Goal: Communication & Community: Answer question/provide support

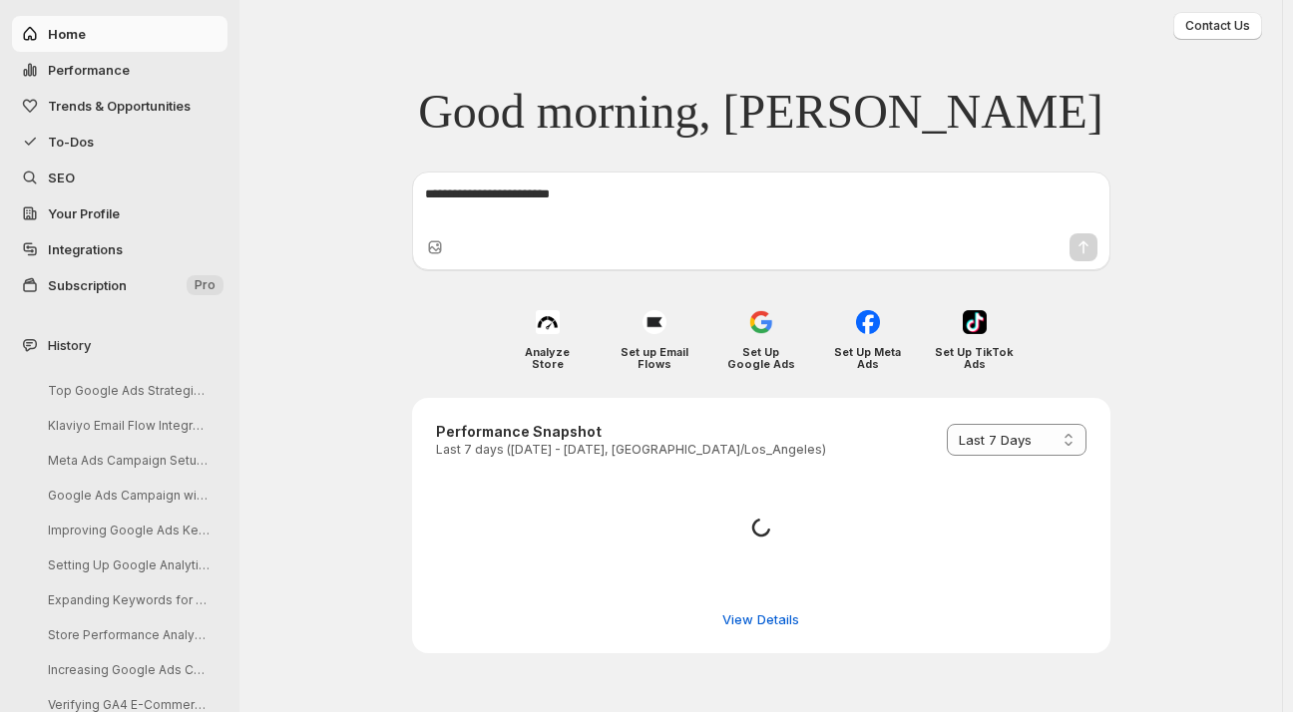
select select "*********"
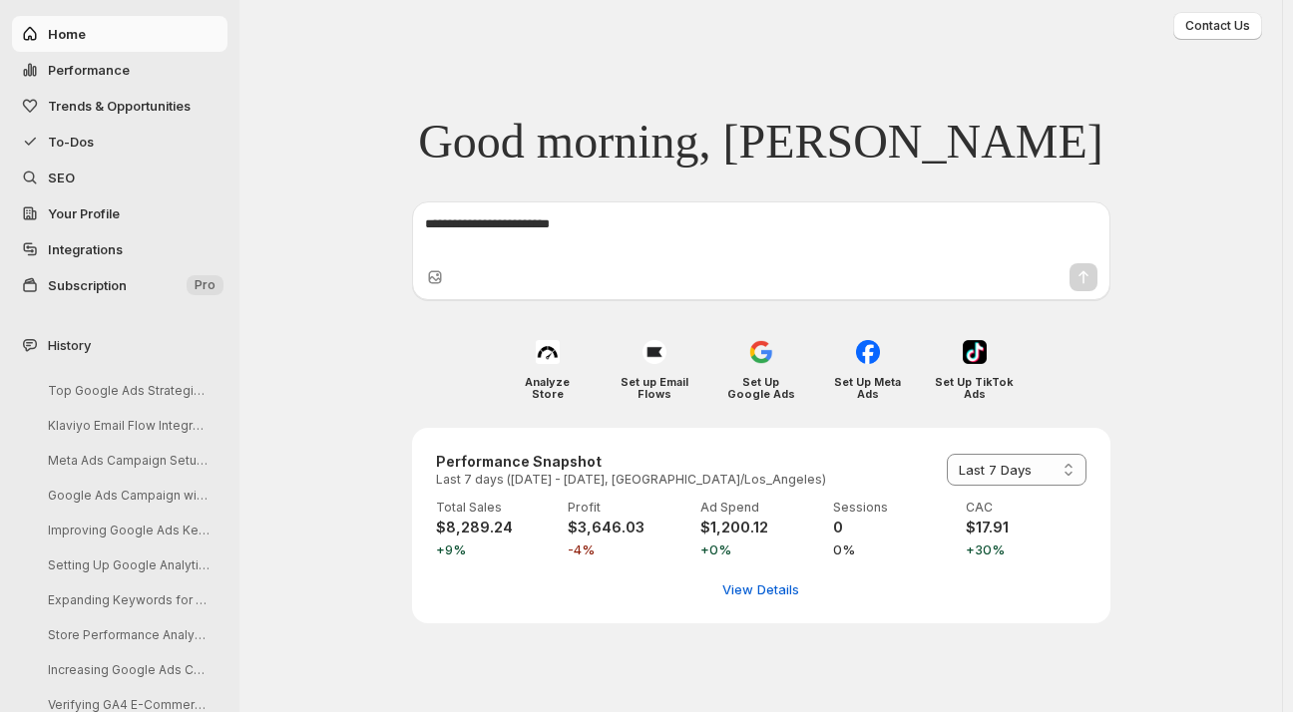
click at [73, 148] on span "To-Dos" at bounding box center [71, 142] width 46 height 16
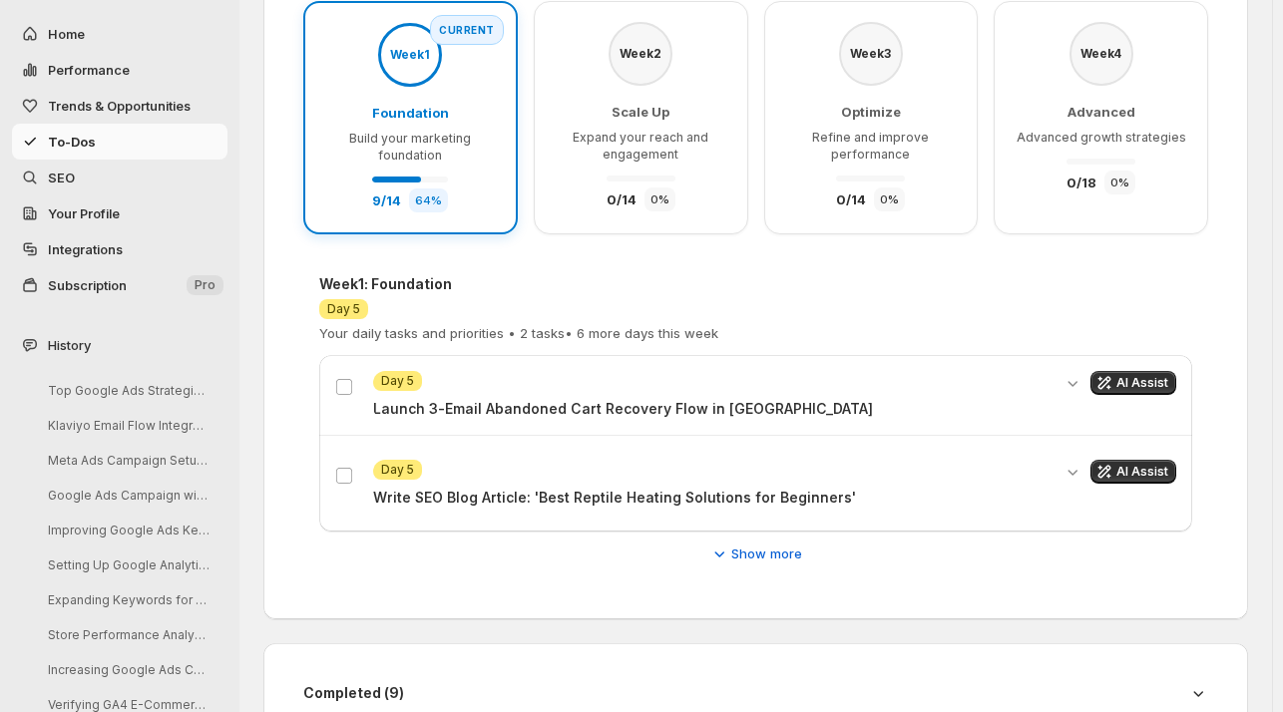
scroll to position [289, 0]
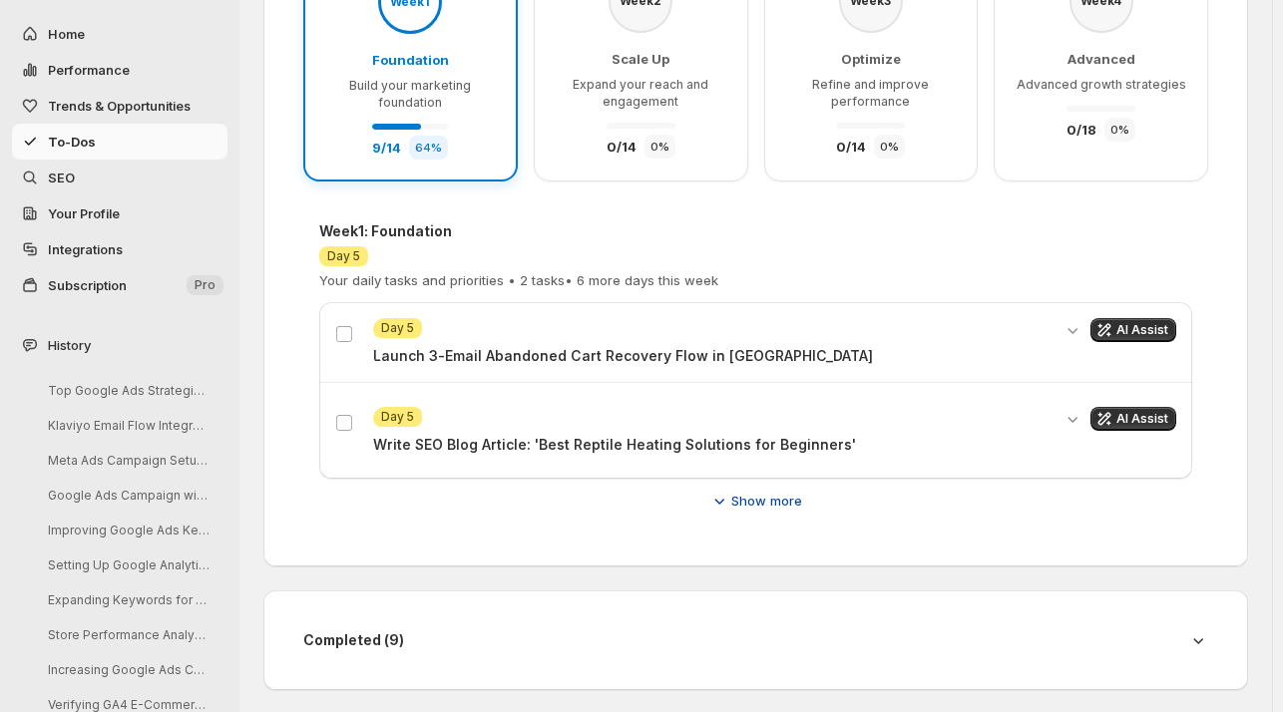
click at [771, 505] on span "Show more" at bounding box center [766, 501] width 71 height 20
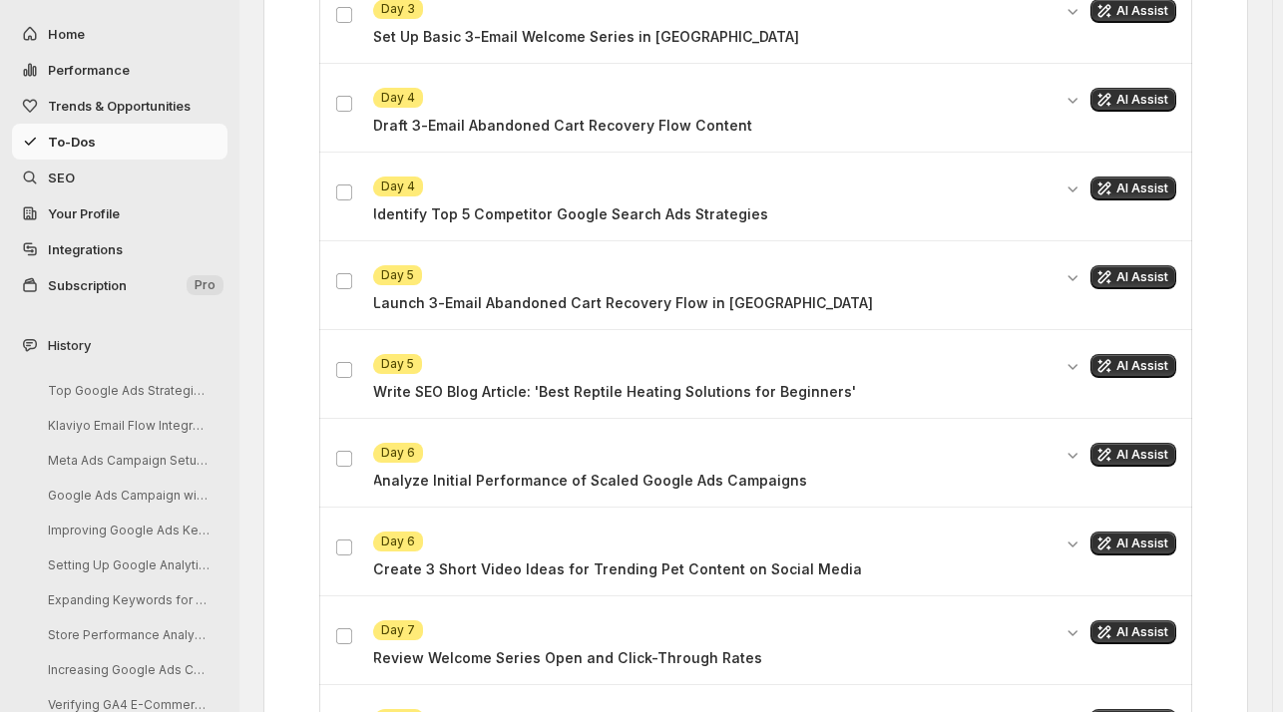
scroll to position [1061, 0]
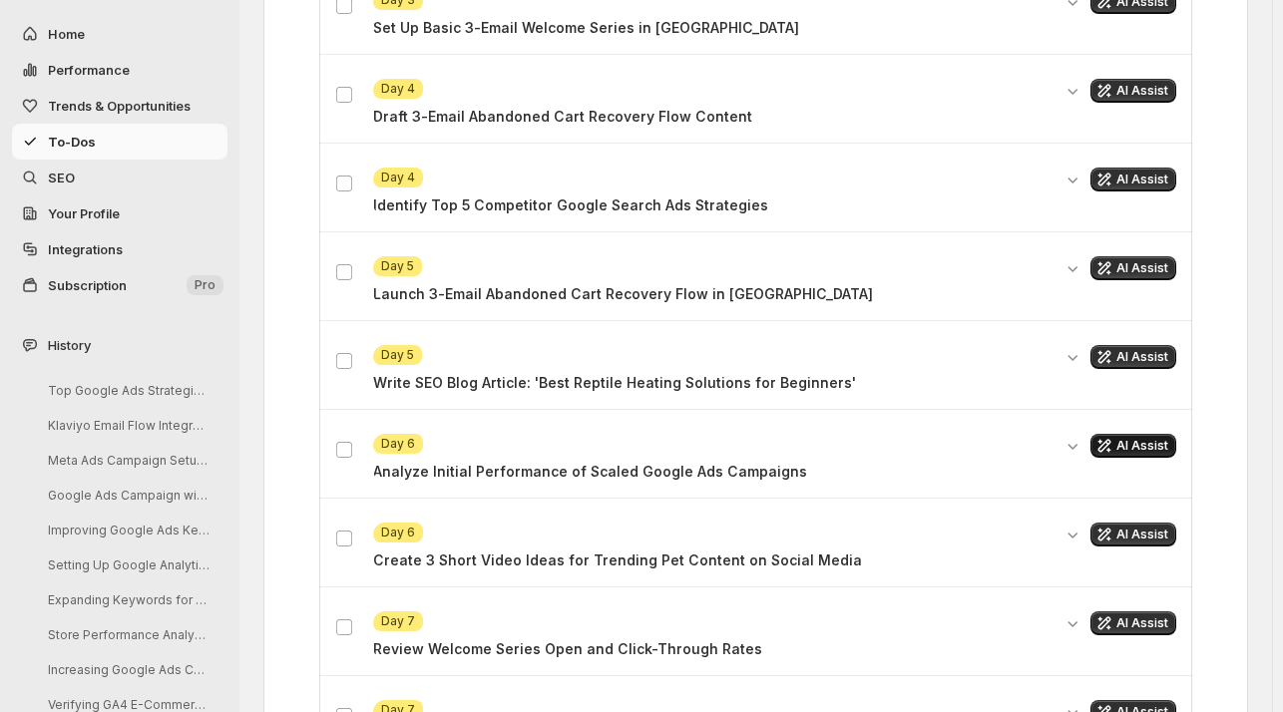
click at [1157, 438] on span "AI Assist" at bounding box center [1142, 446] width 52 height 16
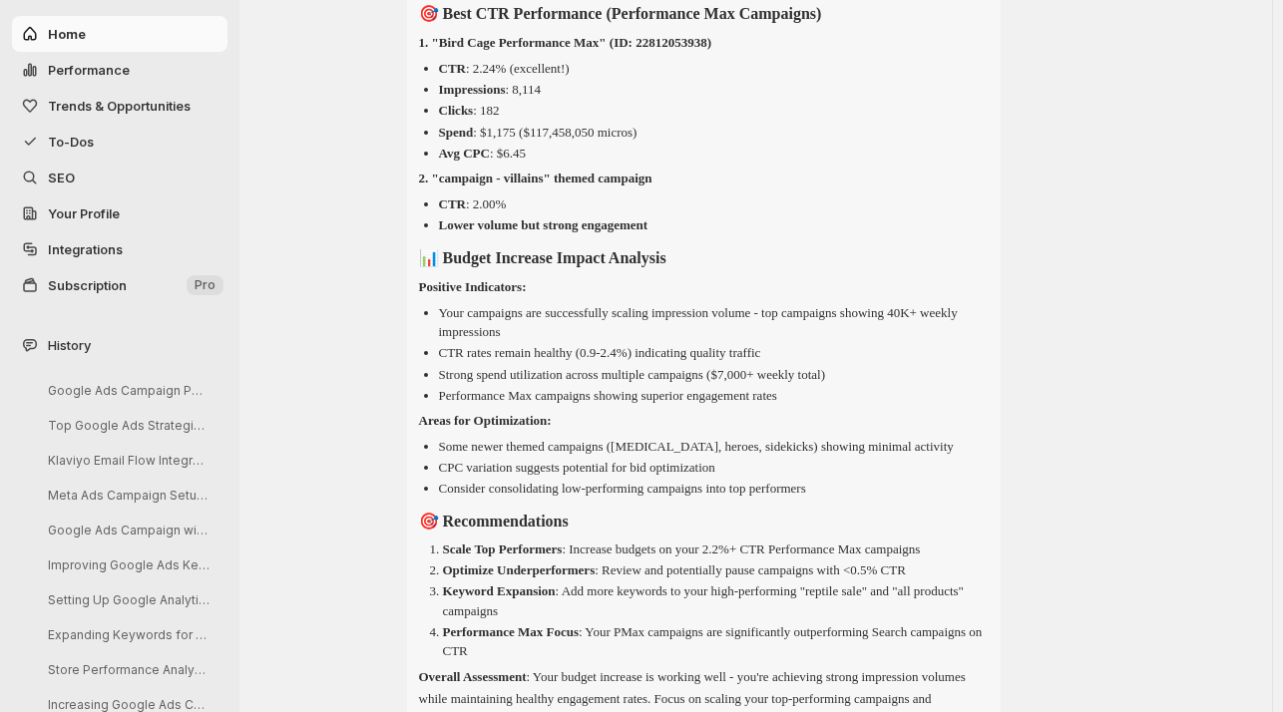
scroll to position [1494, 0]
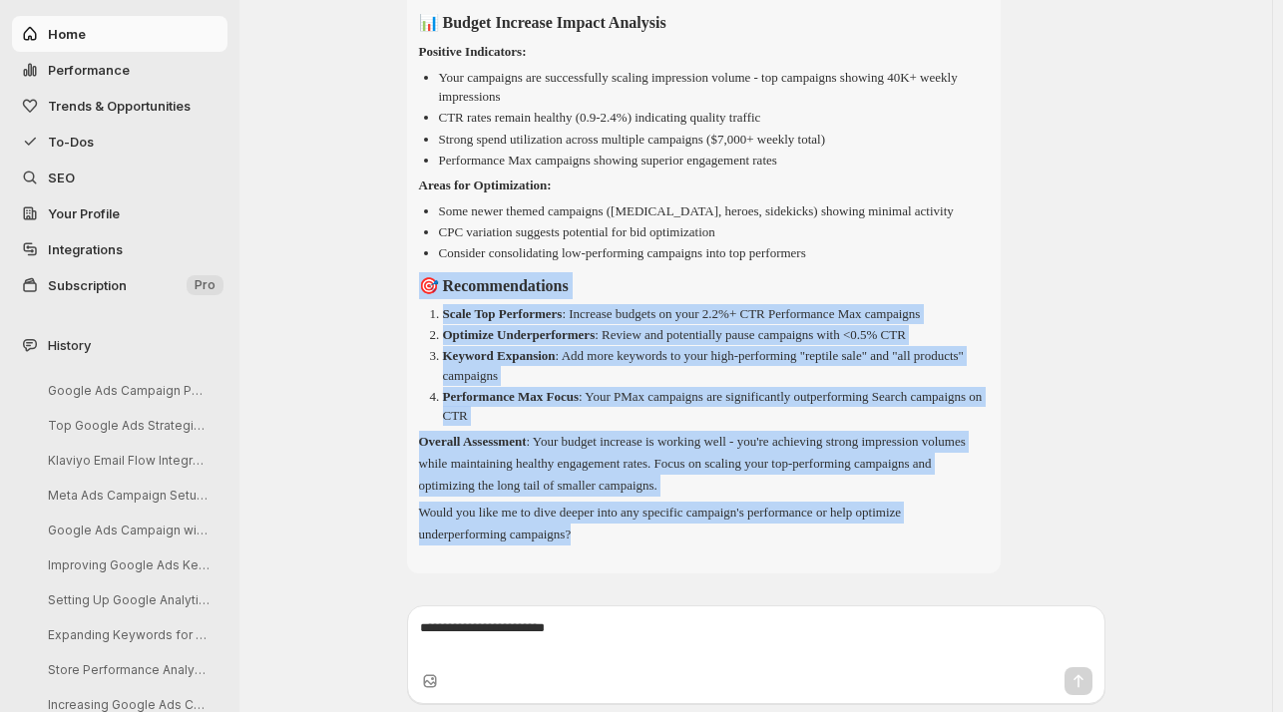
drag, startPoint x: 1269, startPoint y: 605, endPoint x: 1253, endPoint y: 264, distance: 341.5
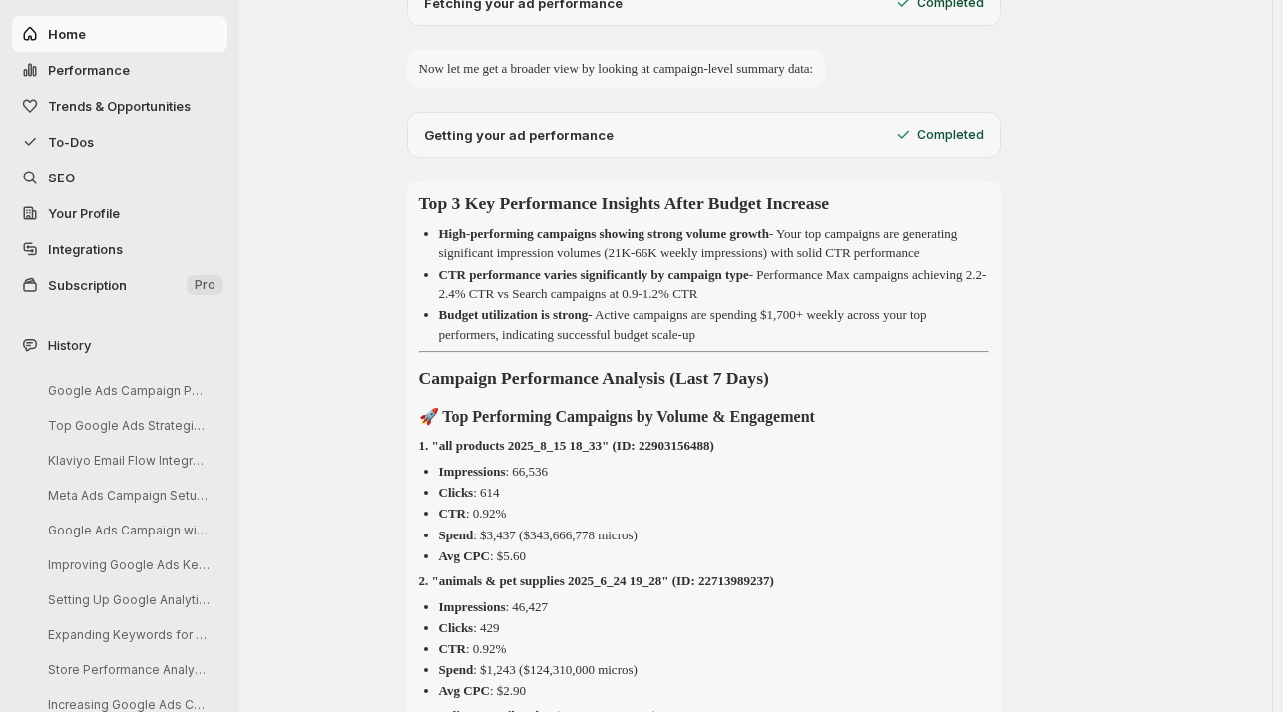
scroll to position [0, 0]
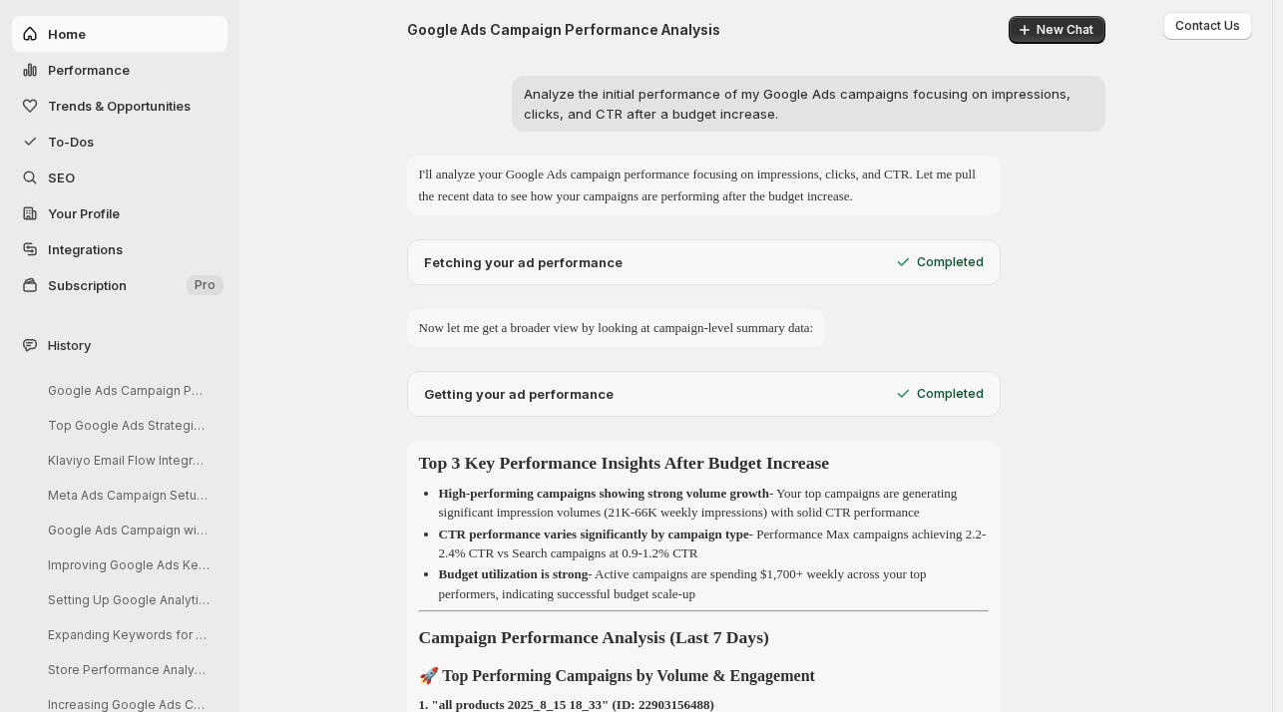
click at [73, 141] on span "To-Dos" at bounding box center [71, 142] width 46 height 16
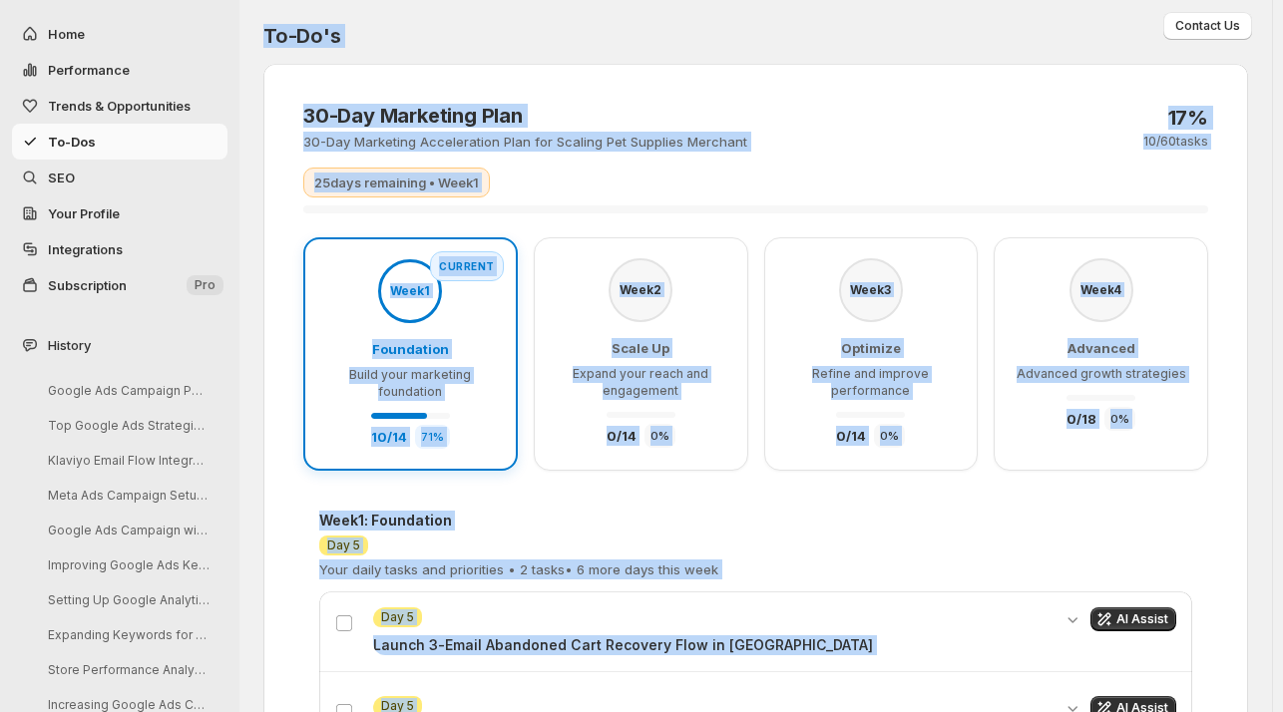
click at [650, 26] on h2 "To-Do's" at bounding box center [755, 36] width 985 height 24
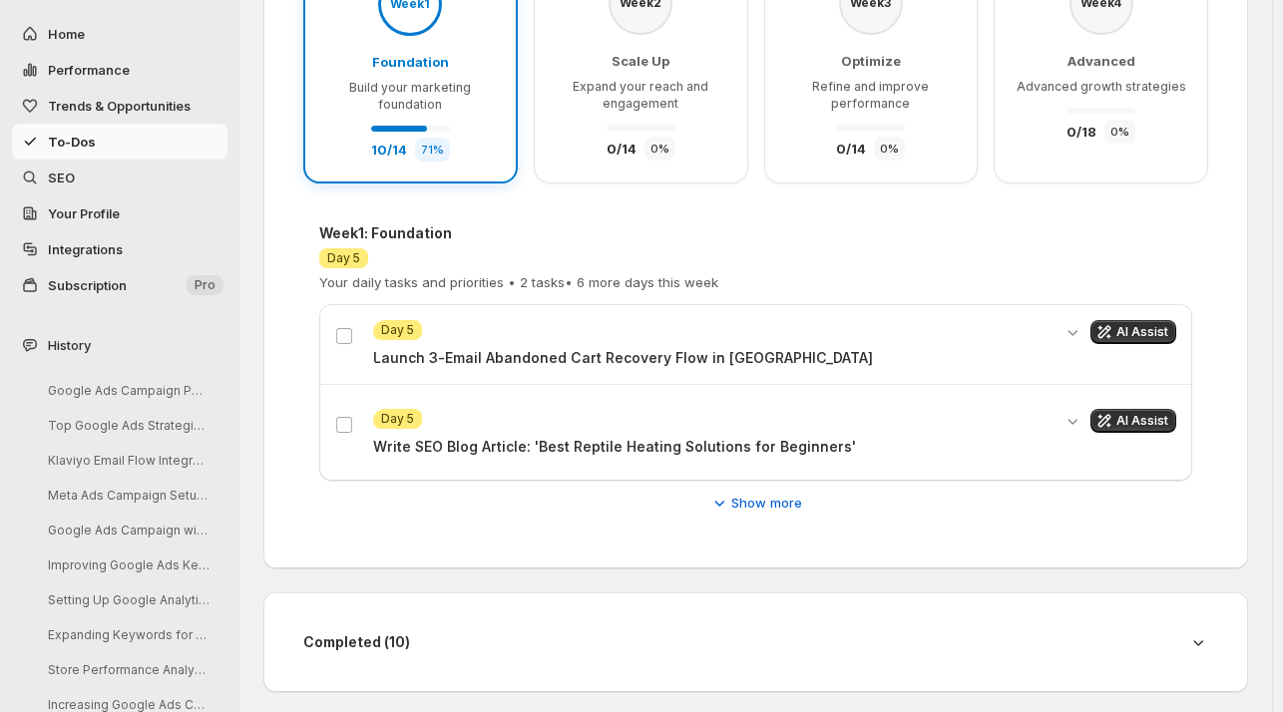
scroll to position [289, 0]
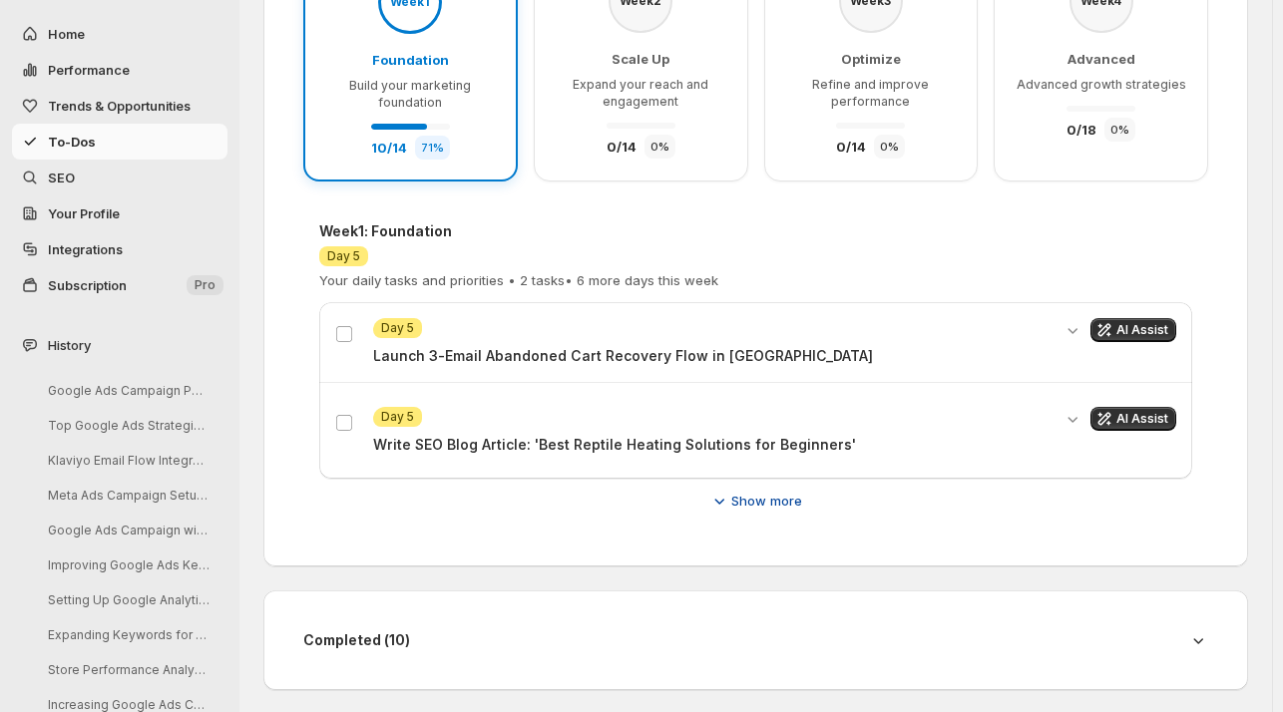
click at [770, 493] on span "Show more" at bounding box center [766, 501] width 71 height 20
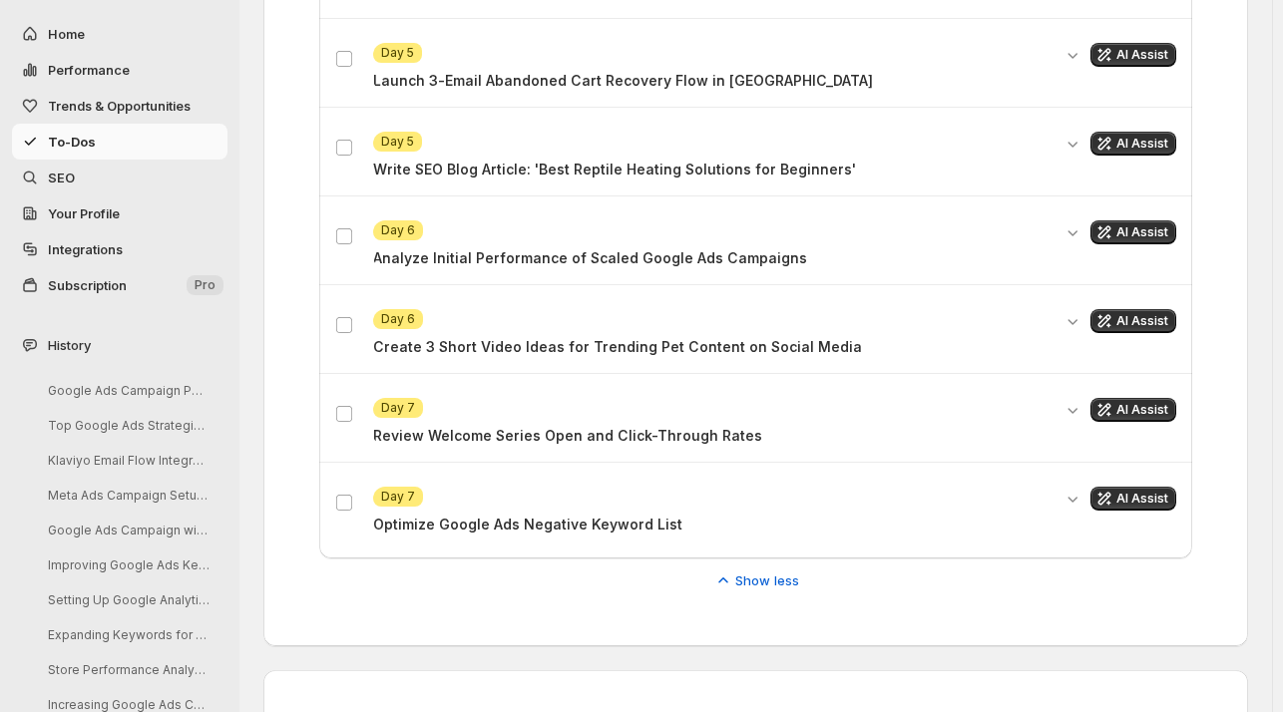
scroll to position [1282, 0]
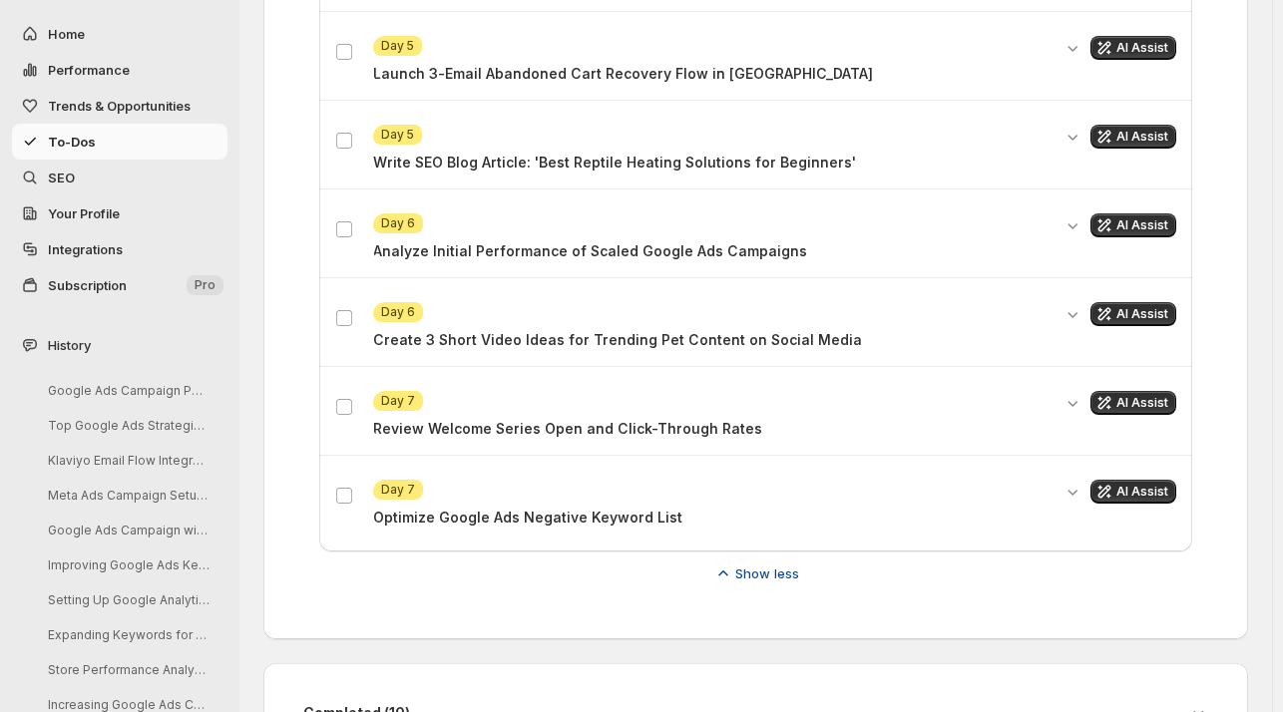
click at [760, 569] on span "Show less" at bounding box center [767, 574] width 64 height 20
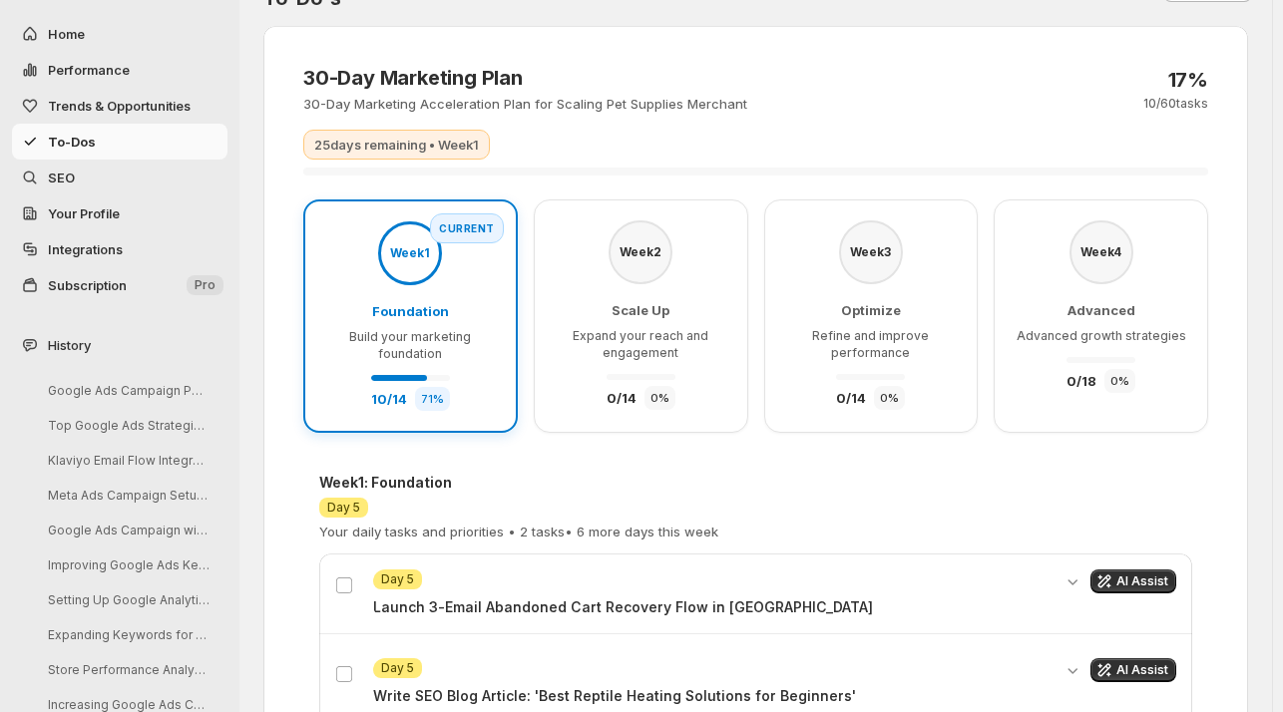
scroll to position [0, 0]
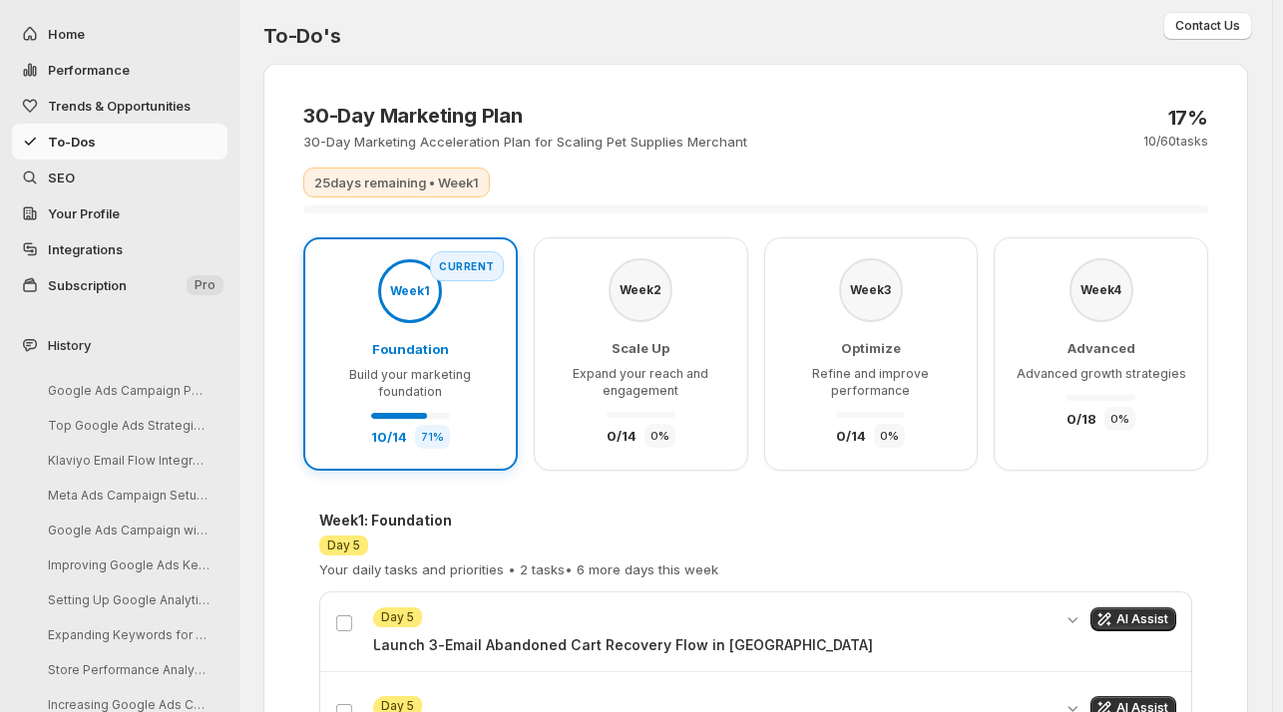
click at [53, 186] on span "SEO" at bounding box center [136, 178] width 176 height 20
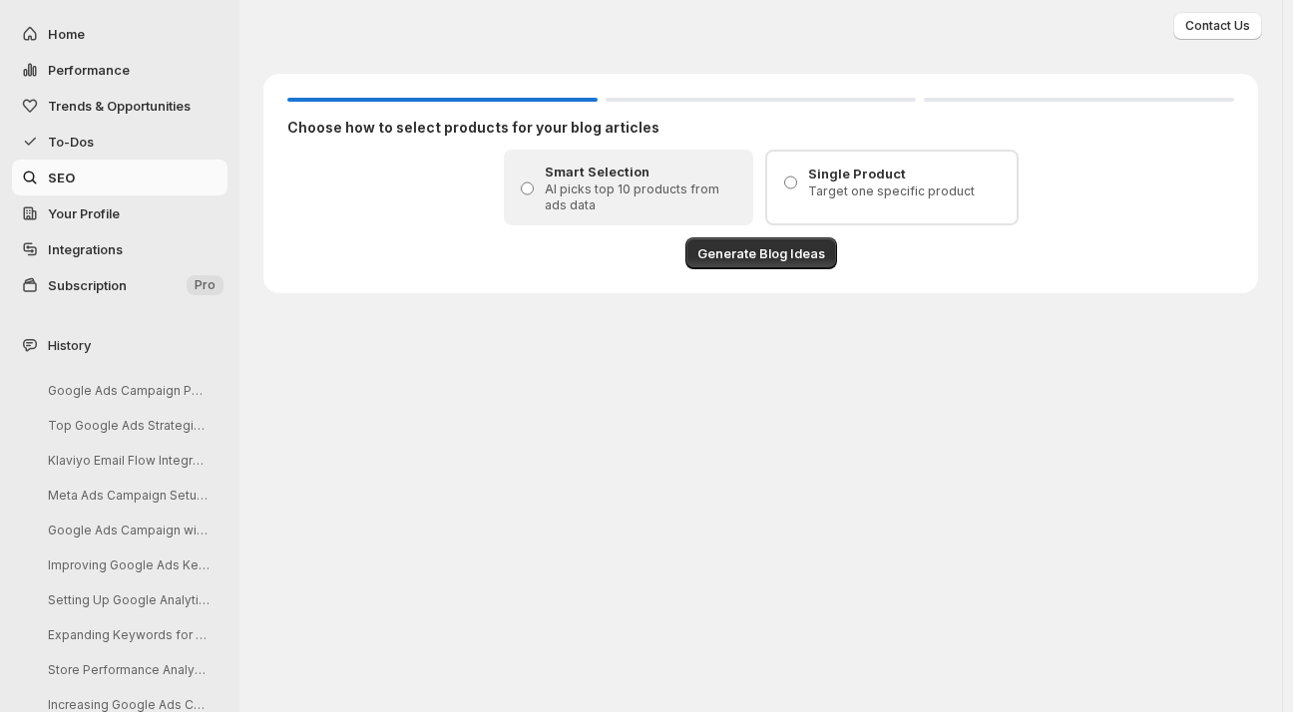
click at [56, 213] on span "Your Profile" at bounding box center [84, 213] width 72 height 16
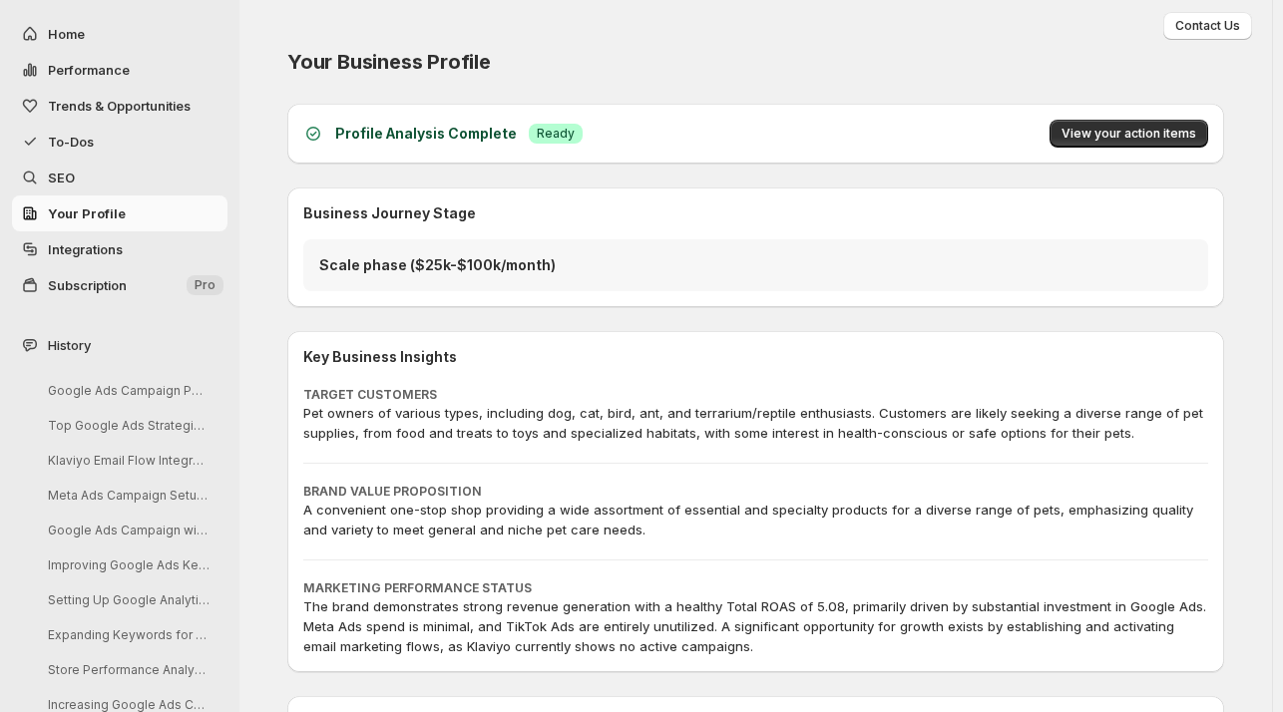
click at [80, 248] on span "Integrations" at bounding box center [85, 249] width 75 height 16
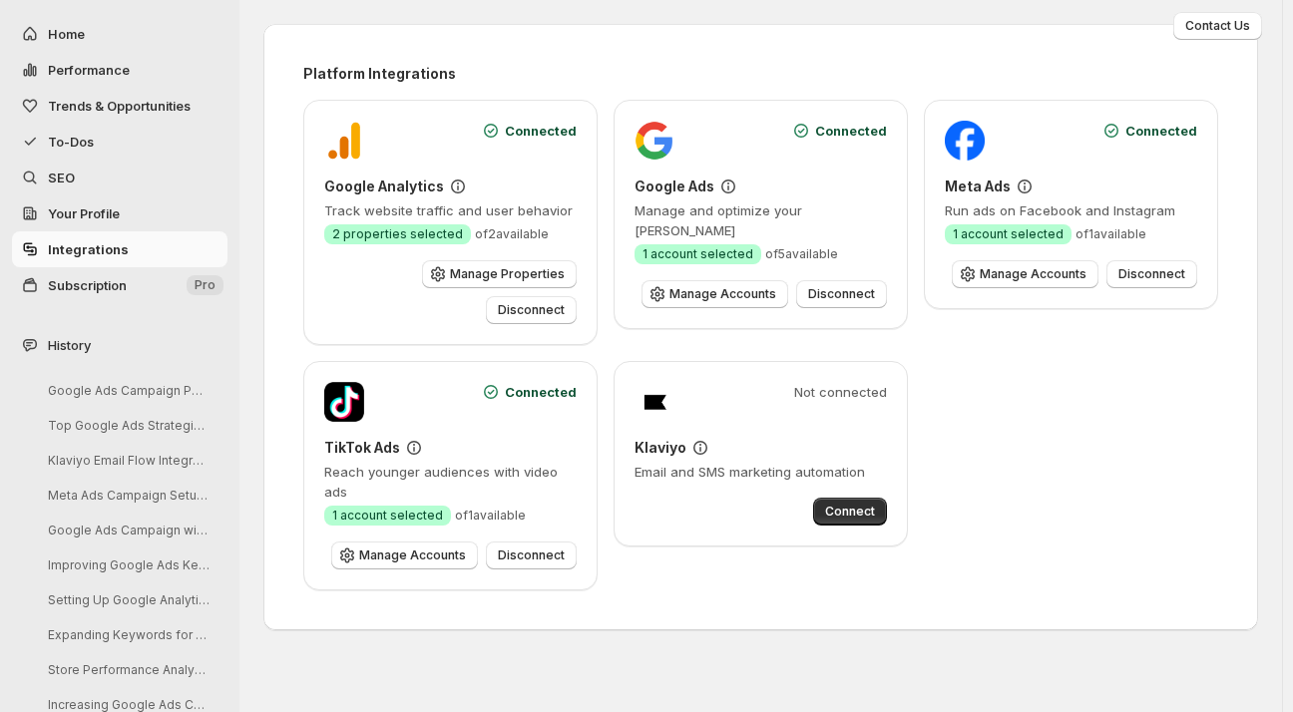
click at [84, 141] on span "To-Dos" at bounding box center [71, 142] width 46 height 16
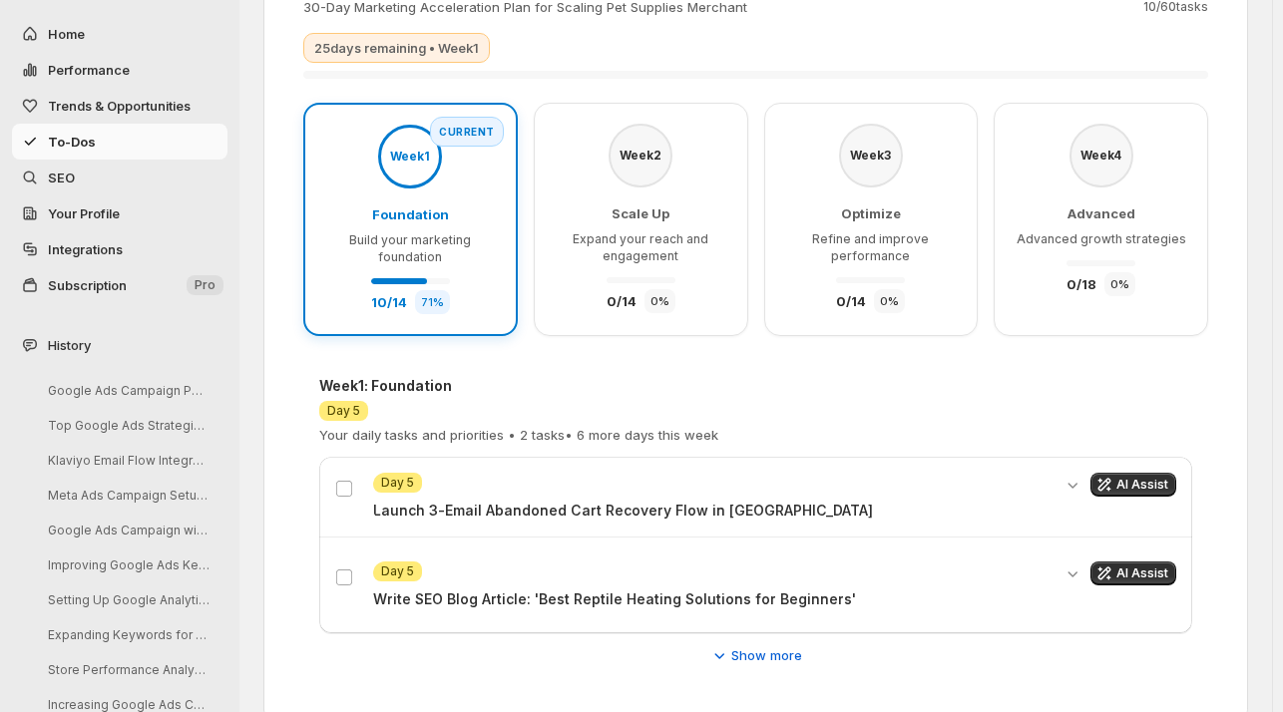
scroll to position [289, 0]
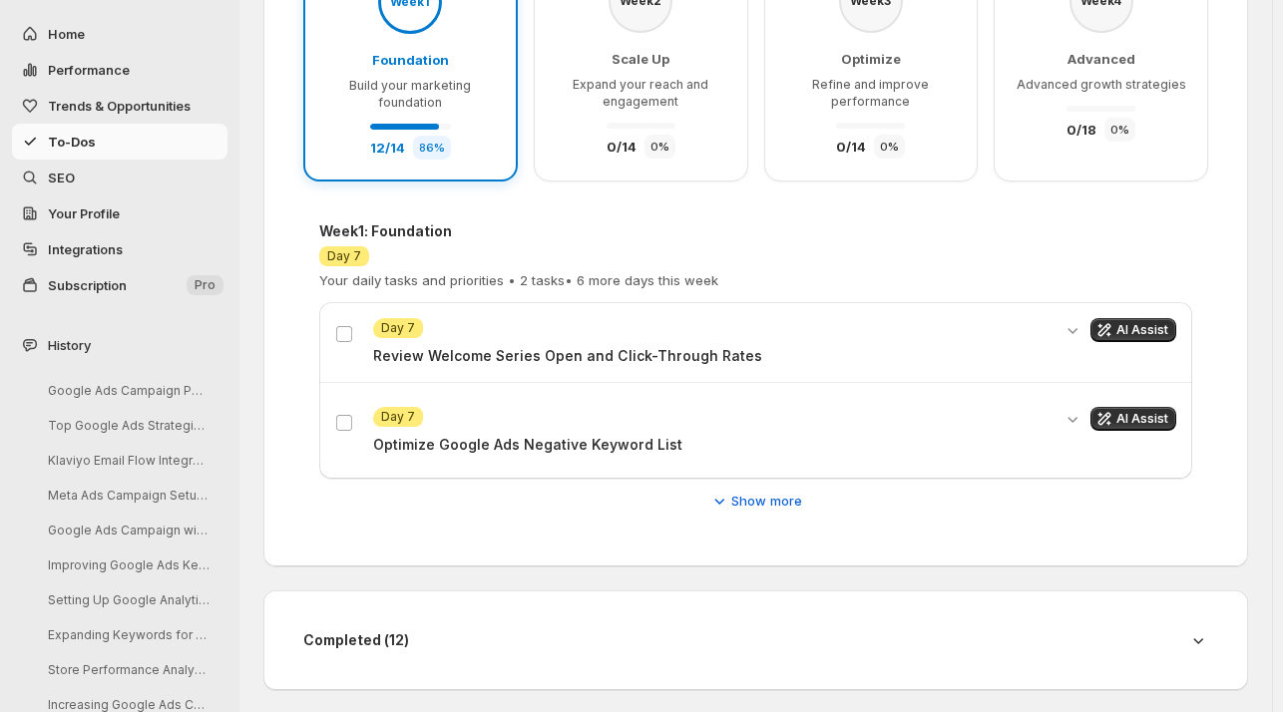
click at [341, 345] on div at bounding box center [348, 343] width 26 height 45
click at [341, 341] on label at bounding box center [348, 334] width 26 height 26
click at [734, 499] on button "Show more" at bounding box center [755, 501] width 117 height 32
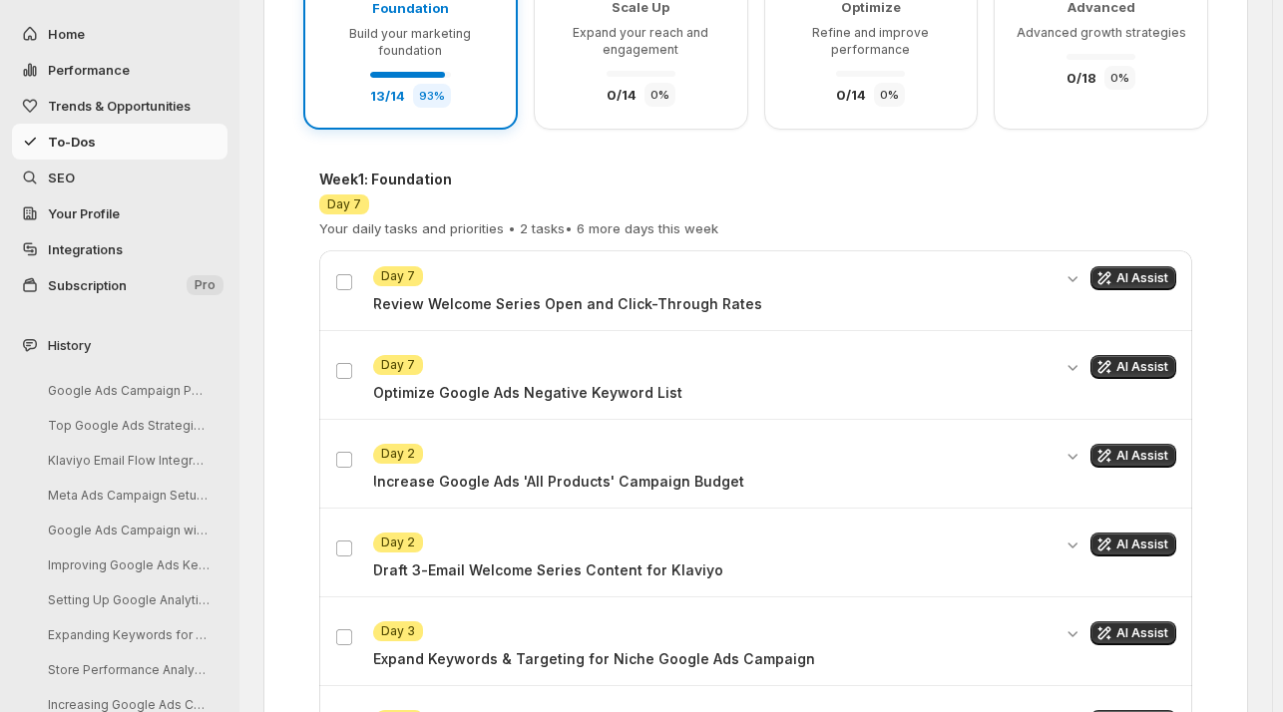
scroll to position [339, 0]
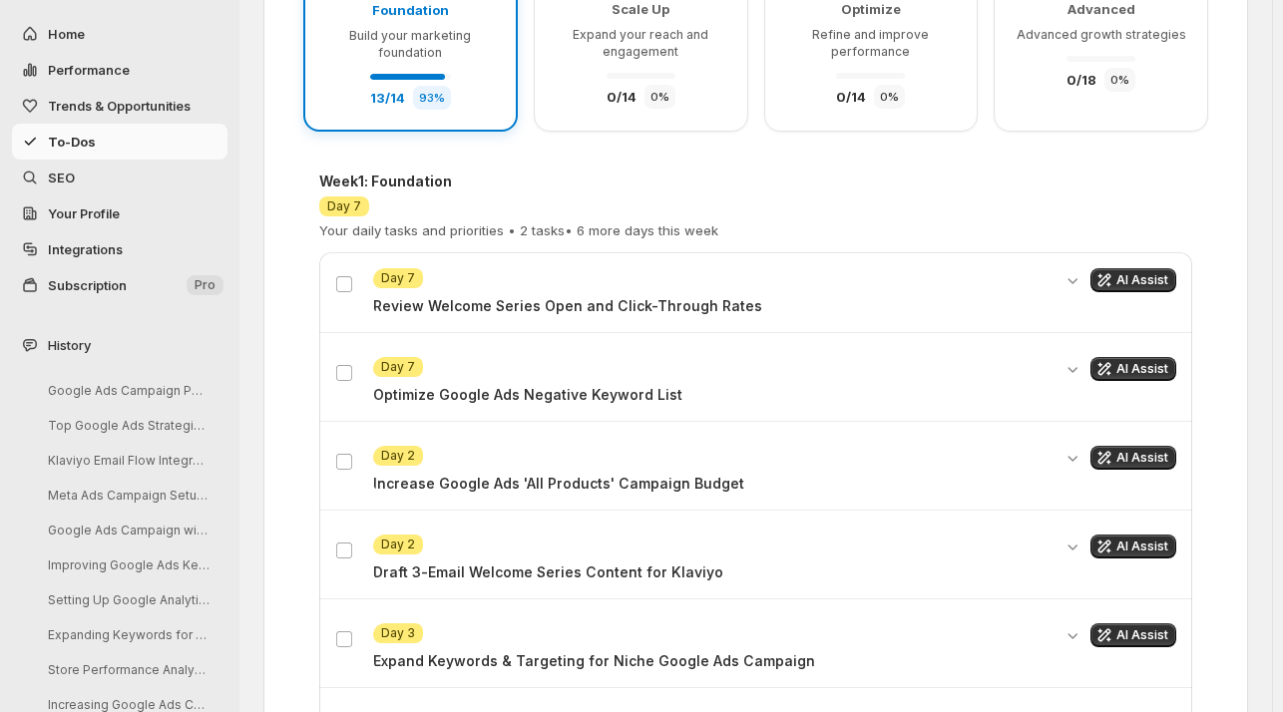
click at [421, 391] on p "Optimize Google Ads Negative Keyword List" at bounding box center [711, 395] width 677 height 20
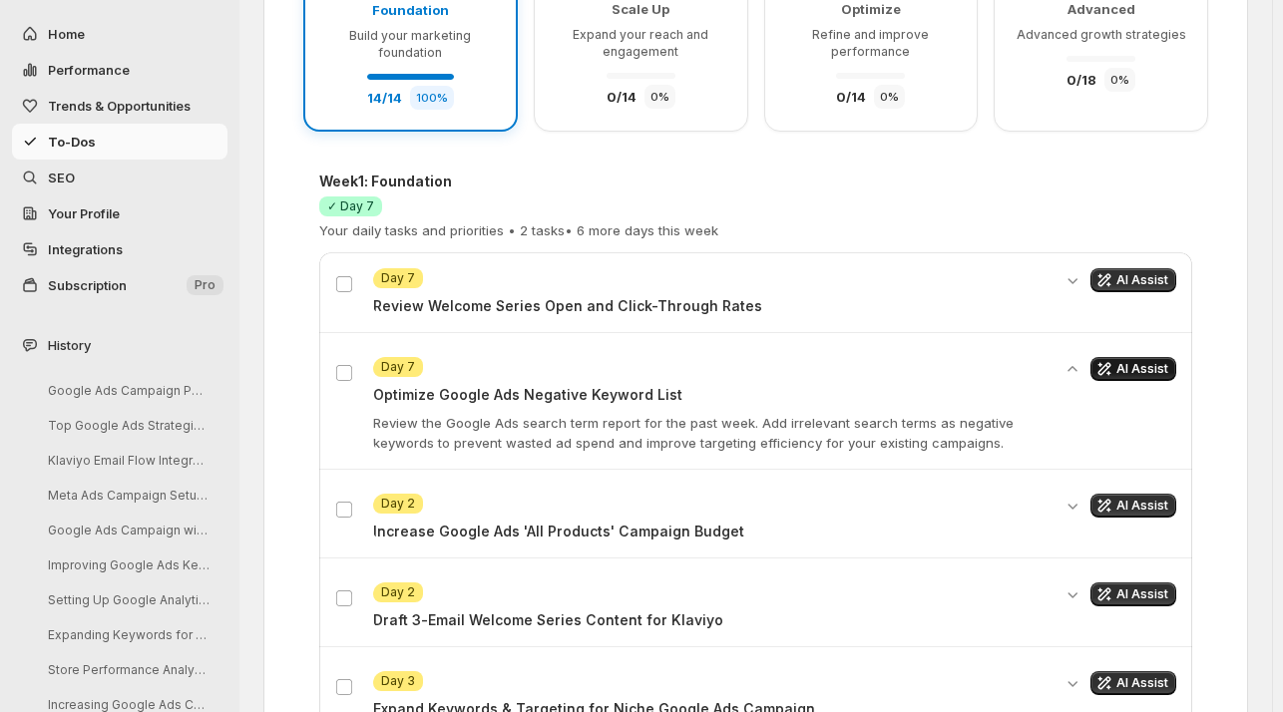
click at [1154, 365] on span "AI Assist" at bounding box center [1142, 369] width 52 height 16
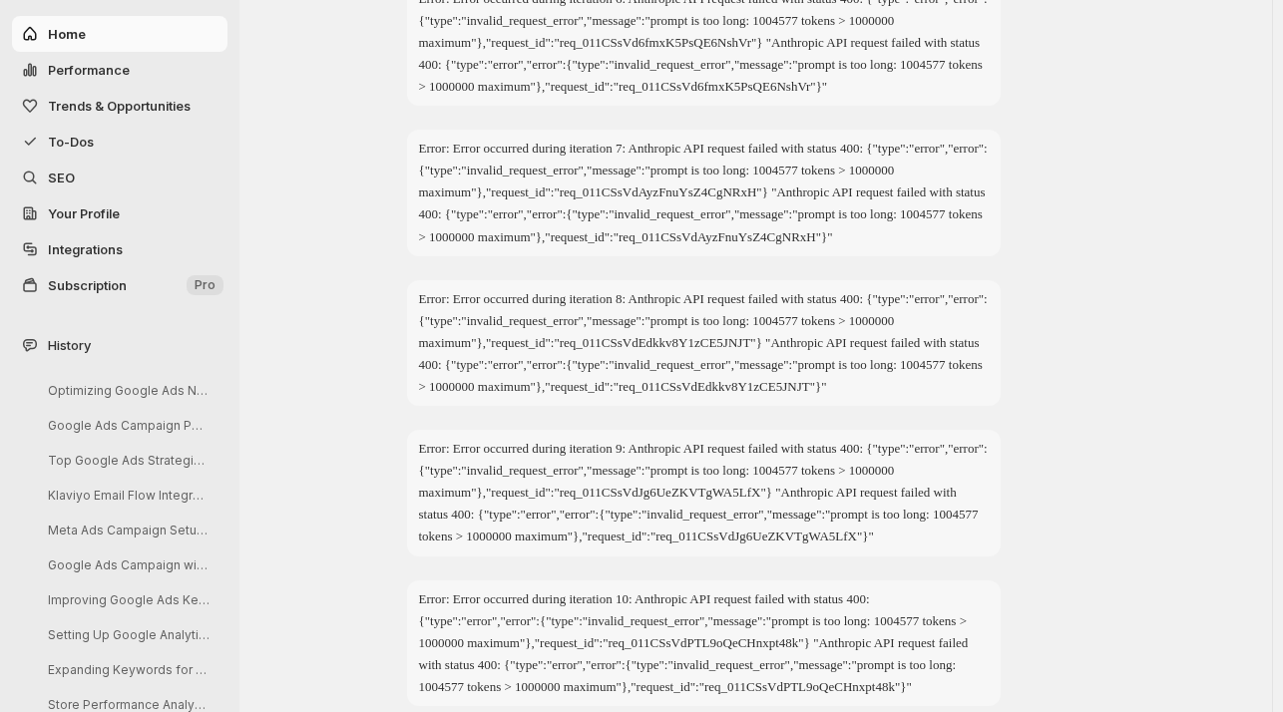
scroll to position [958, 0]
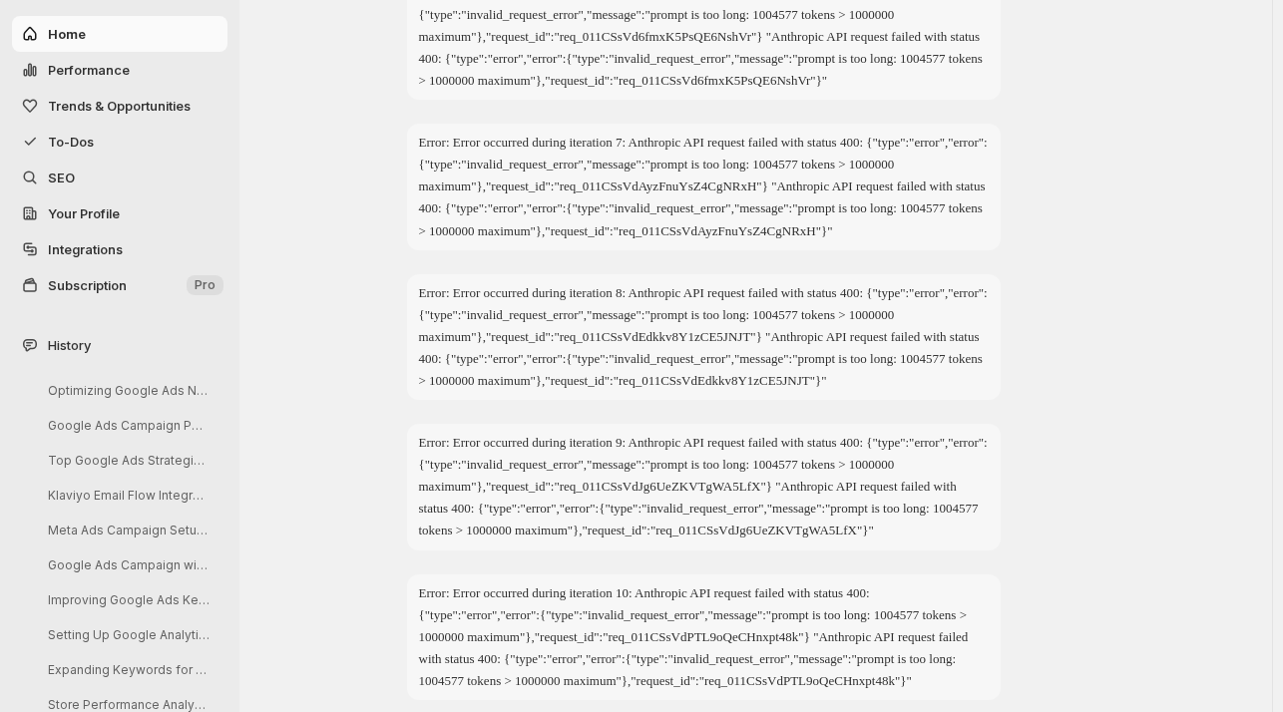
click at [76, 138] on span "To-Dos" at bounding box center [71, 142] width 46 height 16
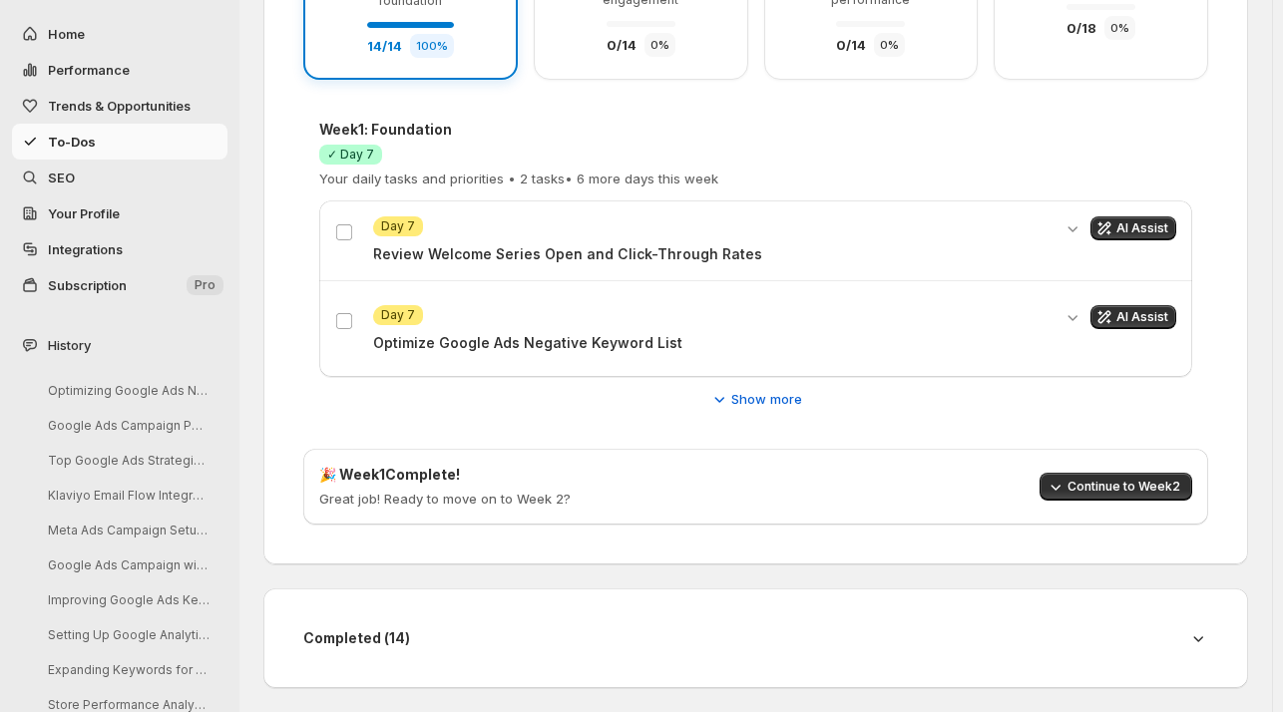
scroll to position [389, 0]
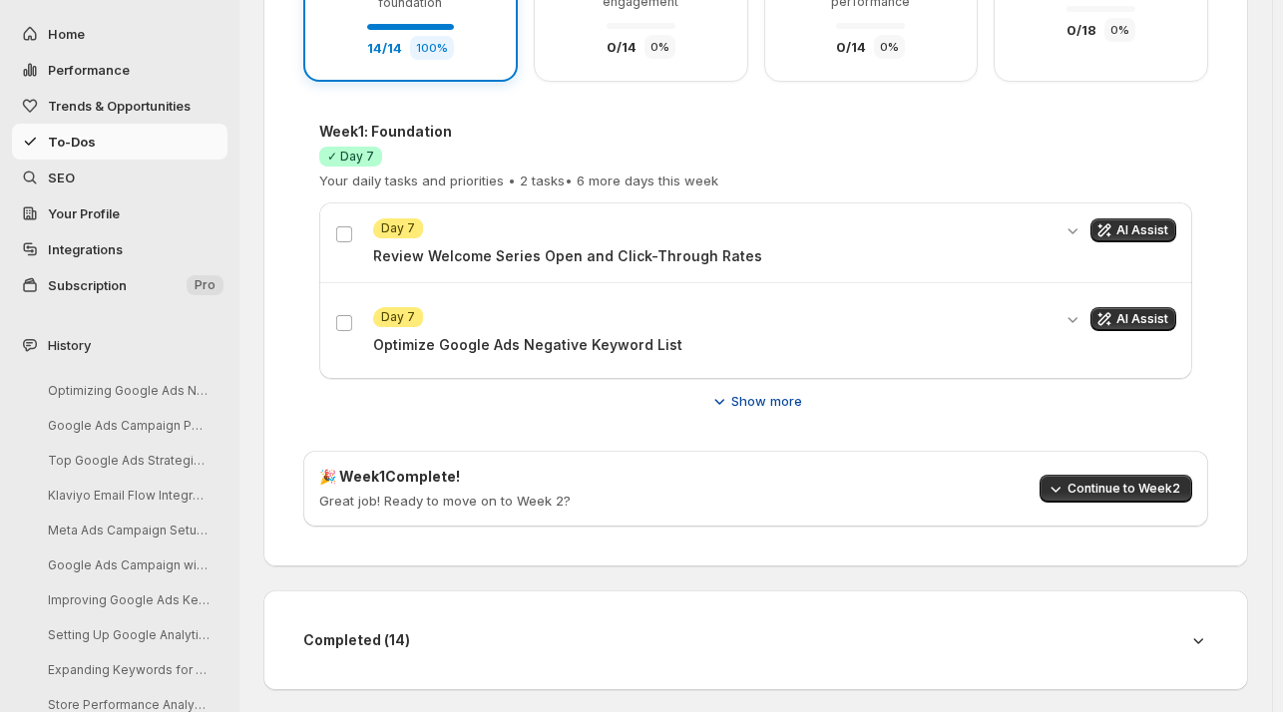
click at [757, 396] on span "Show more" at bounding box center [766, 401] width 71 height 20
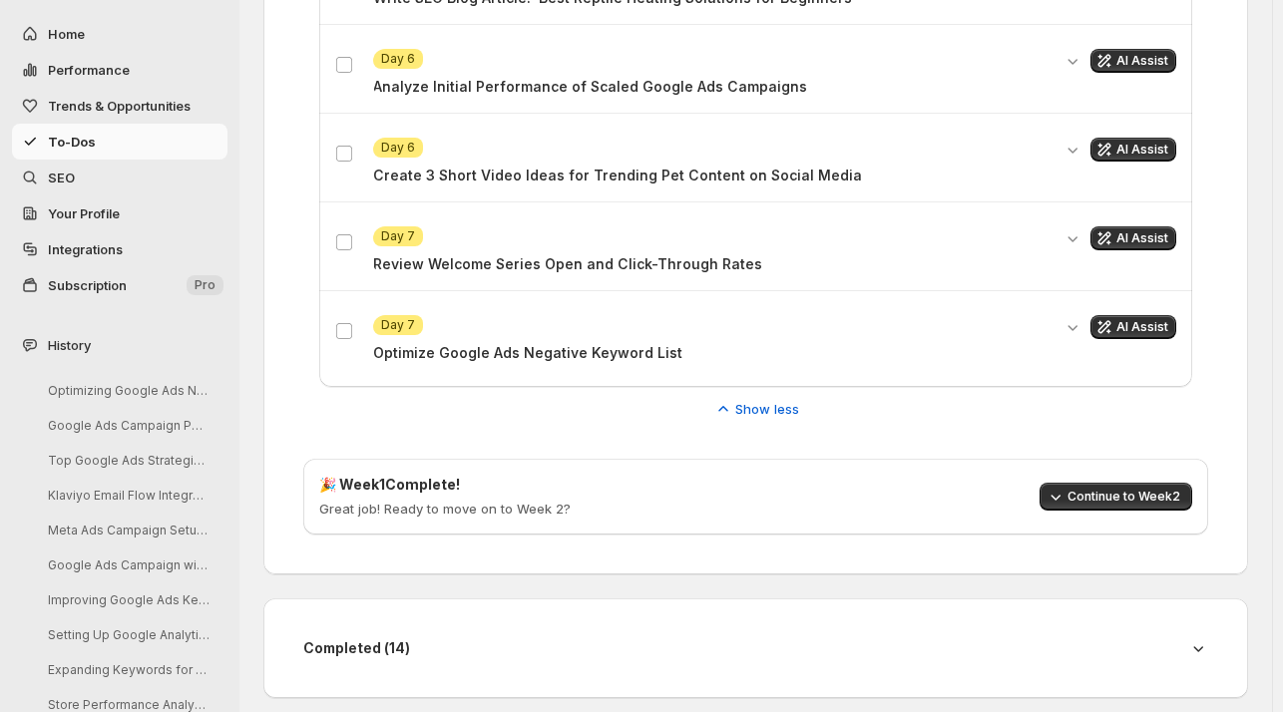
scroll to position [1451, 0]
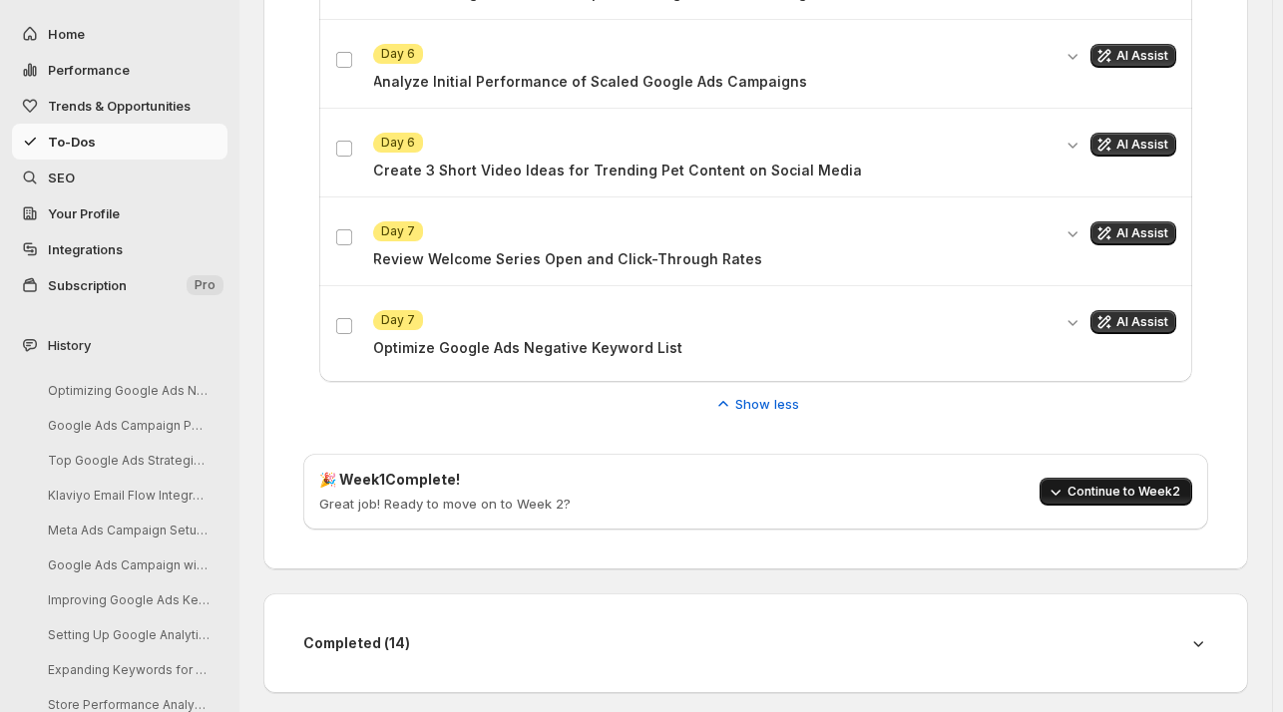
click at [1085, 488] on span "Continue to Week 2" at bounding box center [1123, 492] width 113 height 16
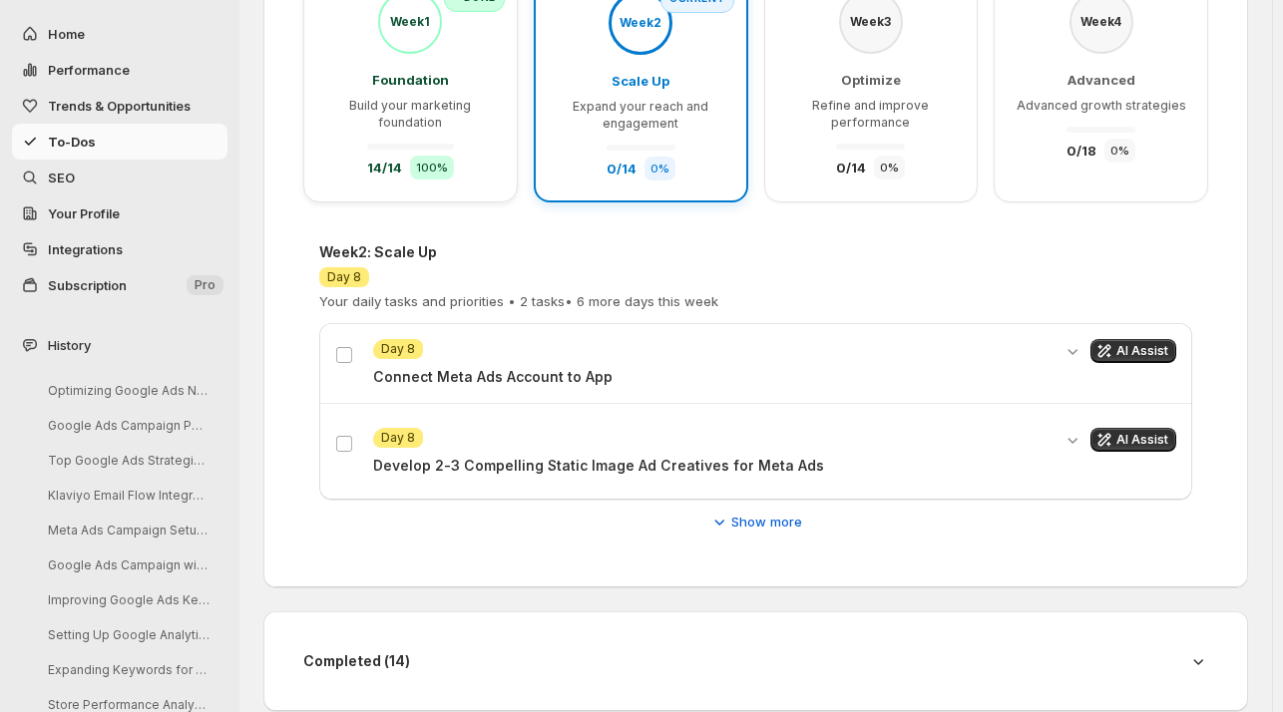
scroll to position [289, 0]
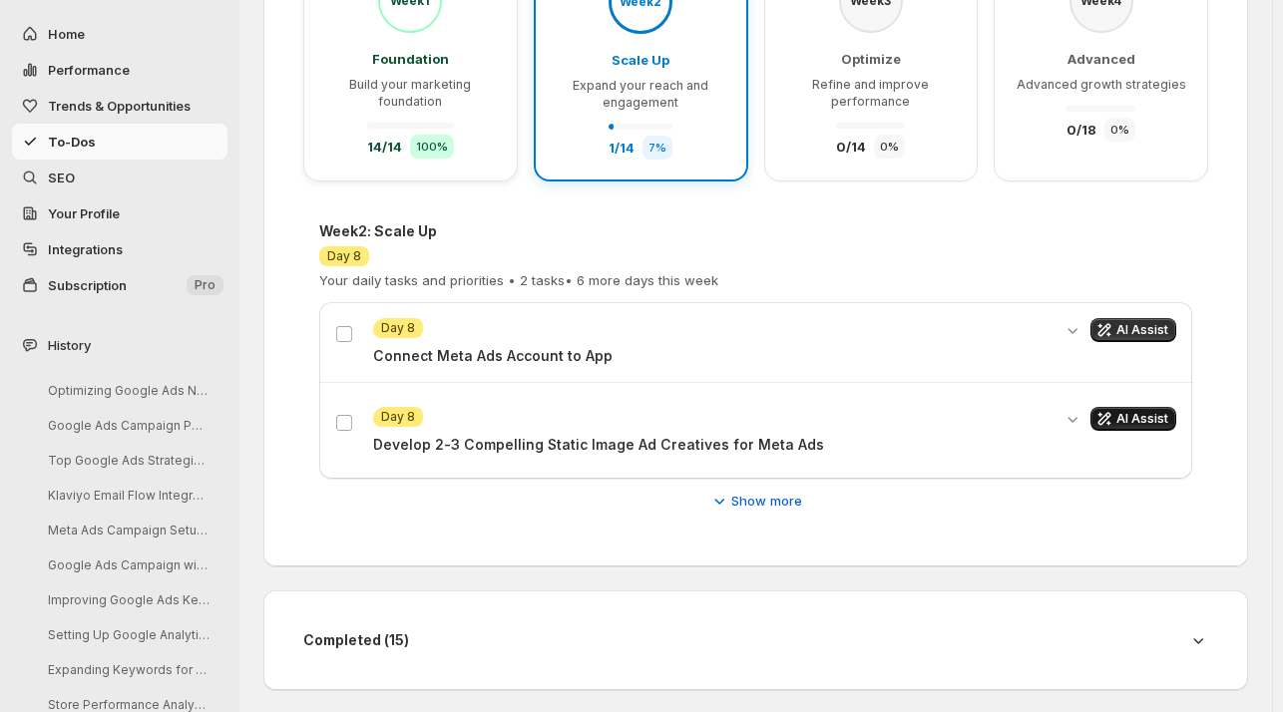
click at [1142, 411] on span "AI Assist" at bounding box center [1142, 419] width 52 height 16
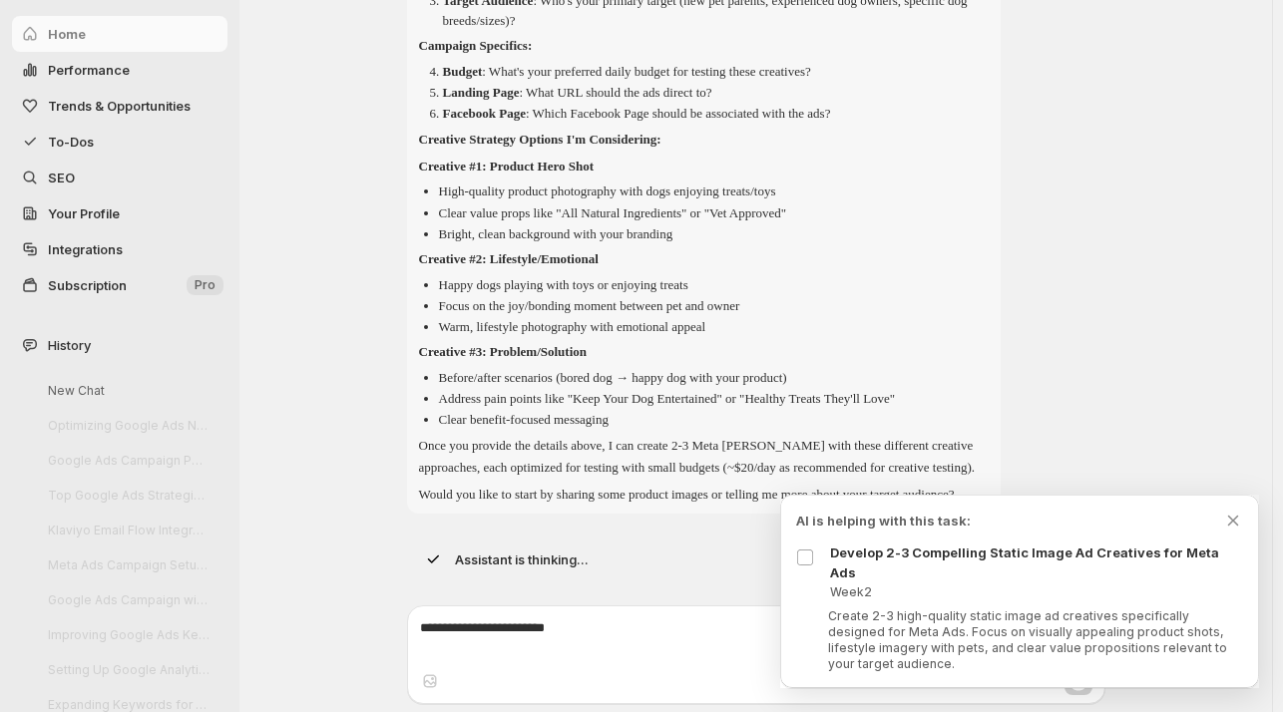
scroll to position [422, 0]
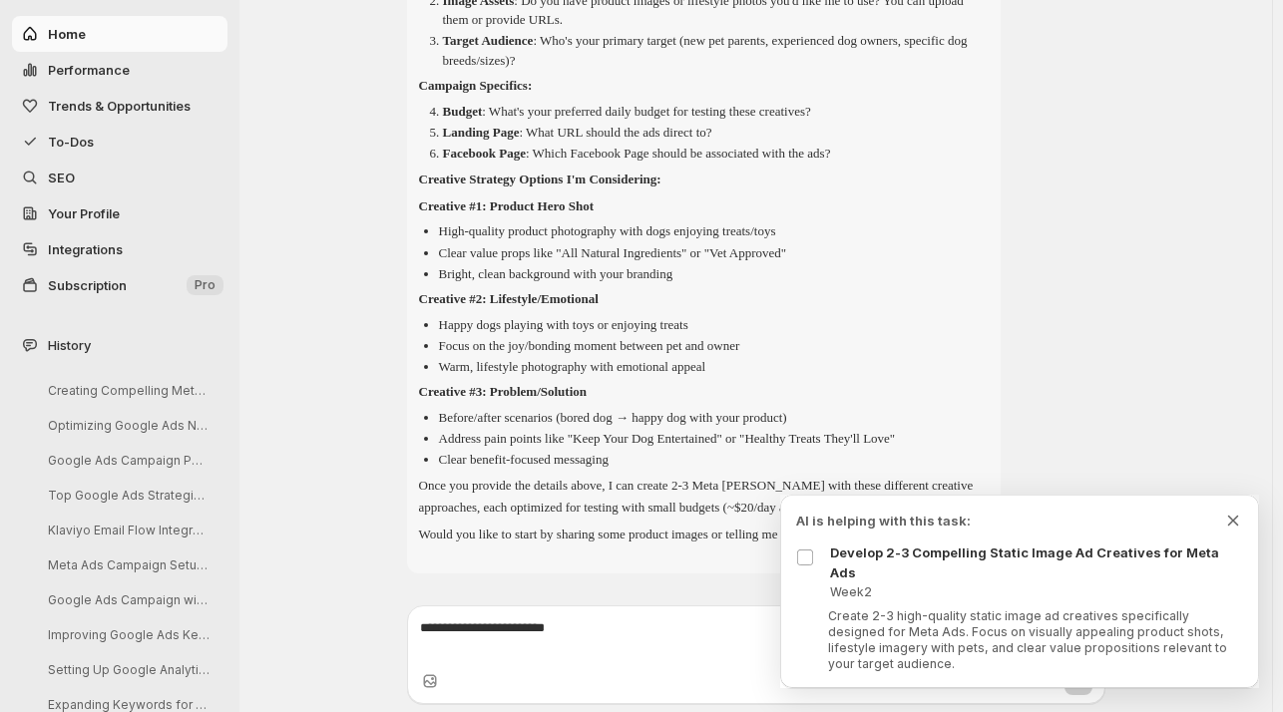
click at [1227, 531] on icon "Dismiss todo indicator" at bounding box center [1233, 521] width 20 height 20
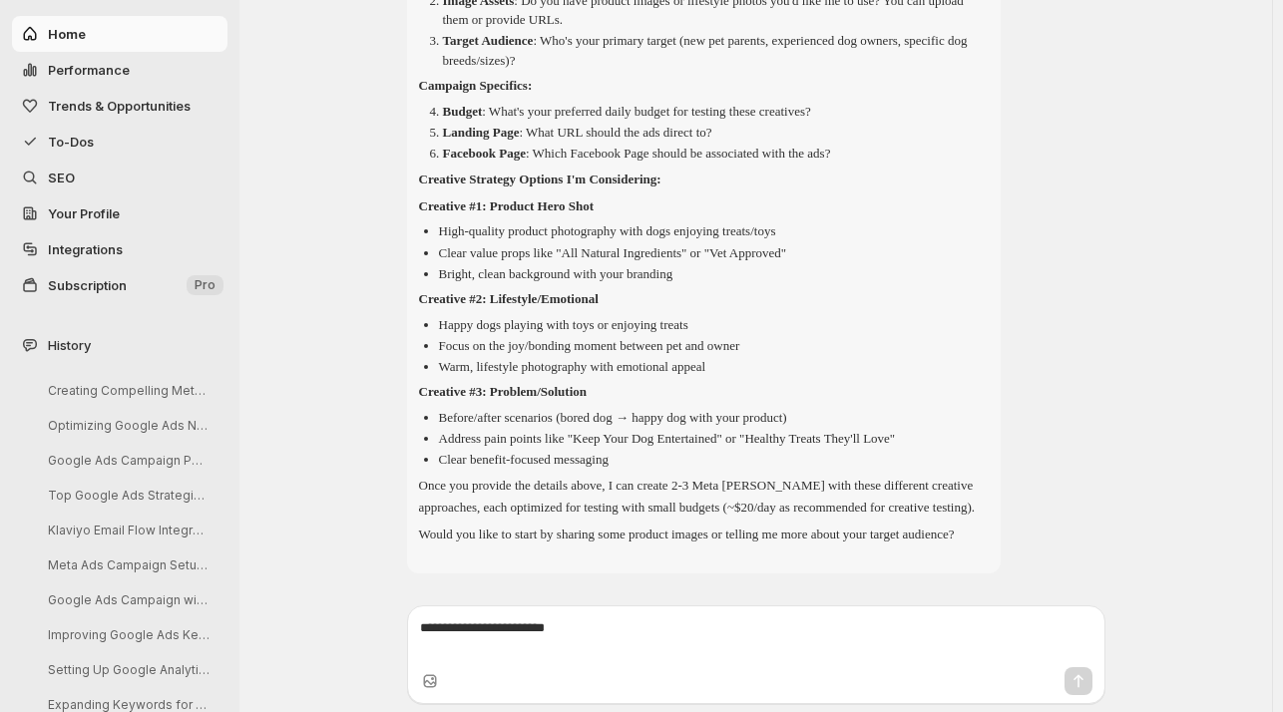
click at [467, 629] on textarea at bounding box center [756, 638] width 672 height 40
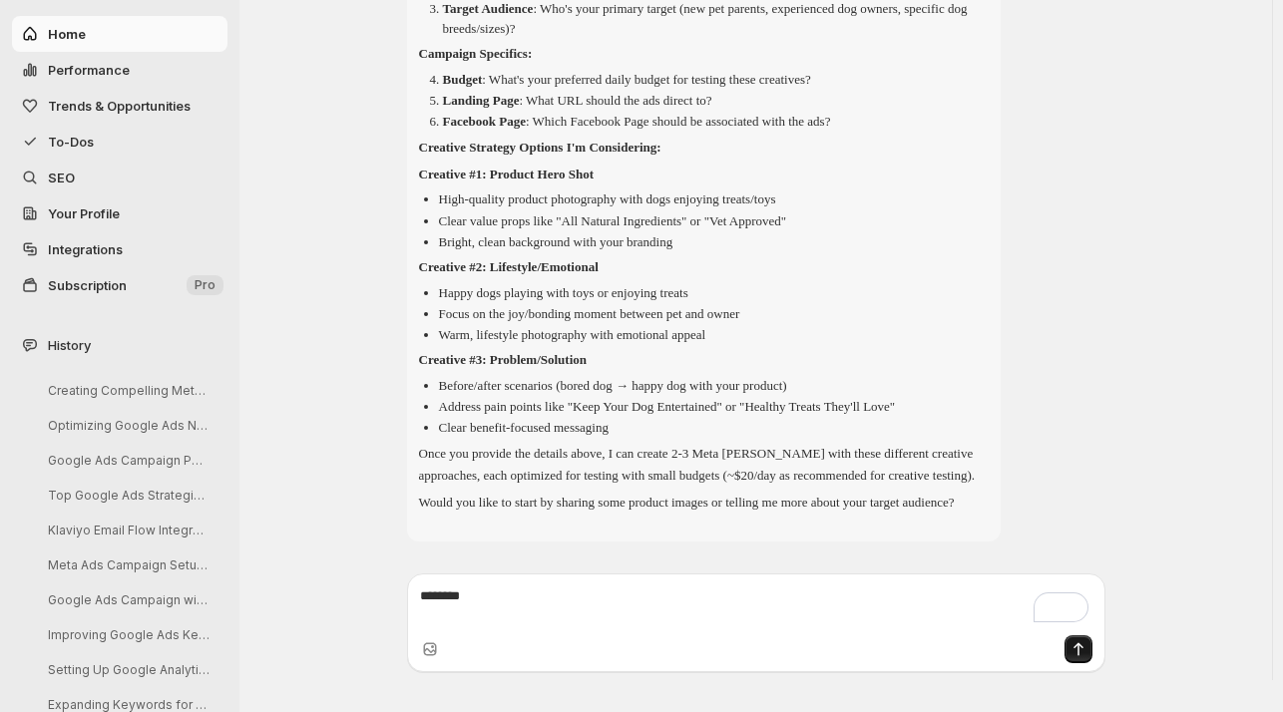
type textarea "*******"
click at [1075, 659] on icon "Send message" at bounding box center [1078, 649] width 20 height 20
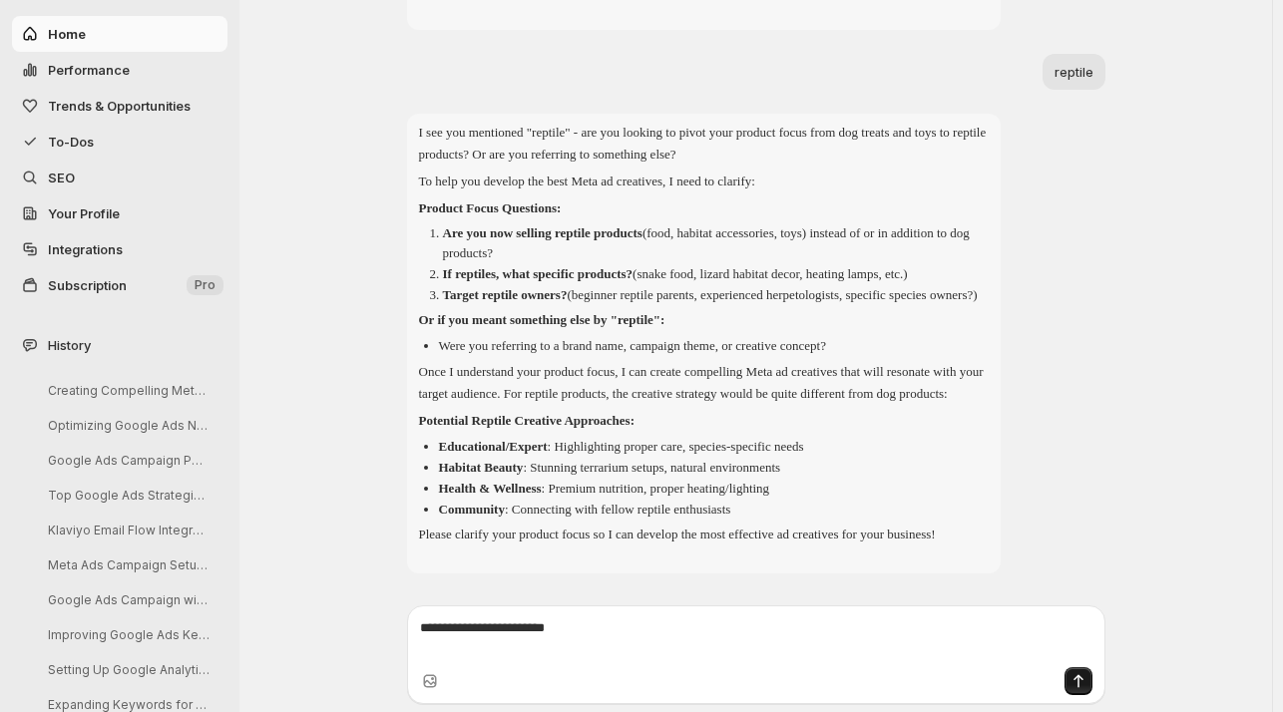
scroll to position [1007, 0]
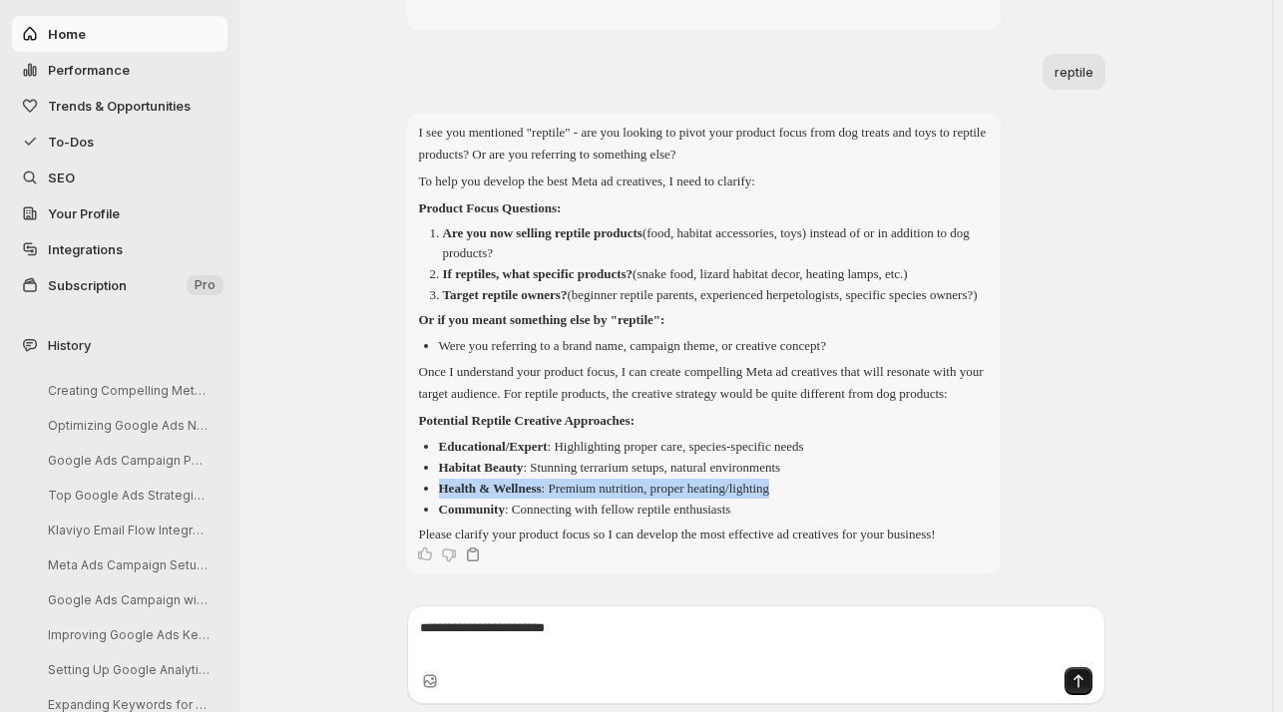
drag, startPoint x: 837, startPoint y: 464, endPoint x: 848, endPoint y: 487, distance: 25.4
click at [848, 487] on ul "Educational/Expert : Highlighting proper care, species-specific needs Habitat B…" at bounding box center [704, 478] width 570 height 83
copy ul "Health & Wellness : Premium nutrition, proper heating/lighting"
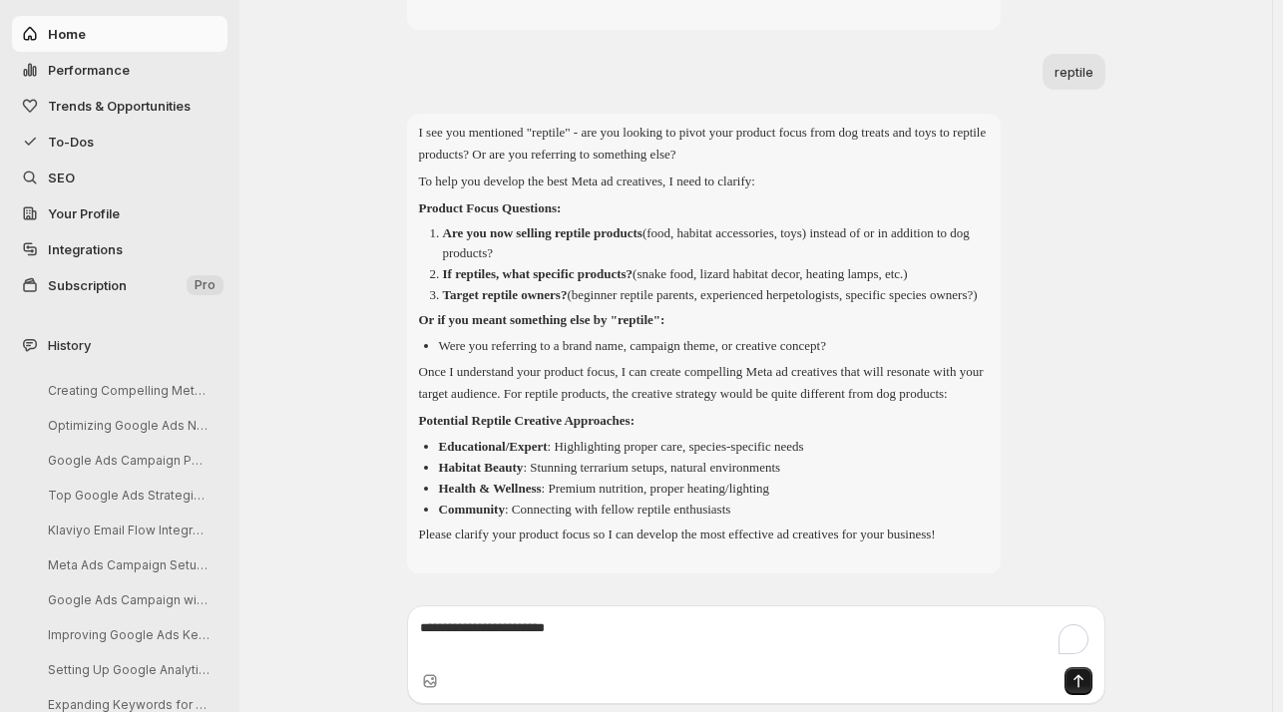
click at [451, 625] on textarea "To enrich screen reader interactions, please activate Accessibility in Grammarl…" at bounding box center [756, 638] width 672 height 40
paste textarea "**********"
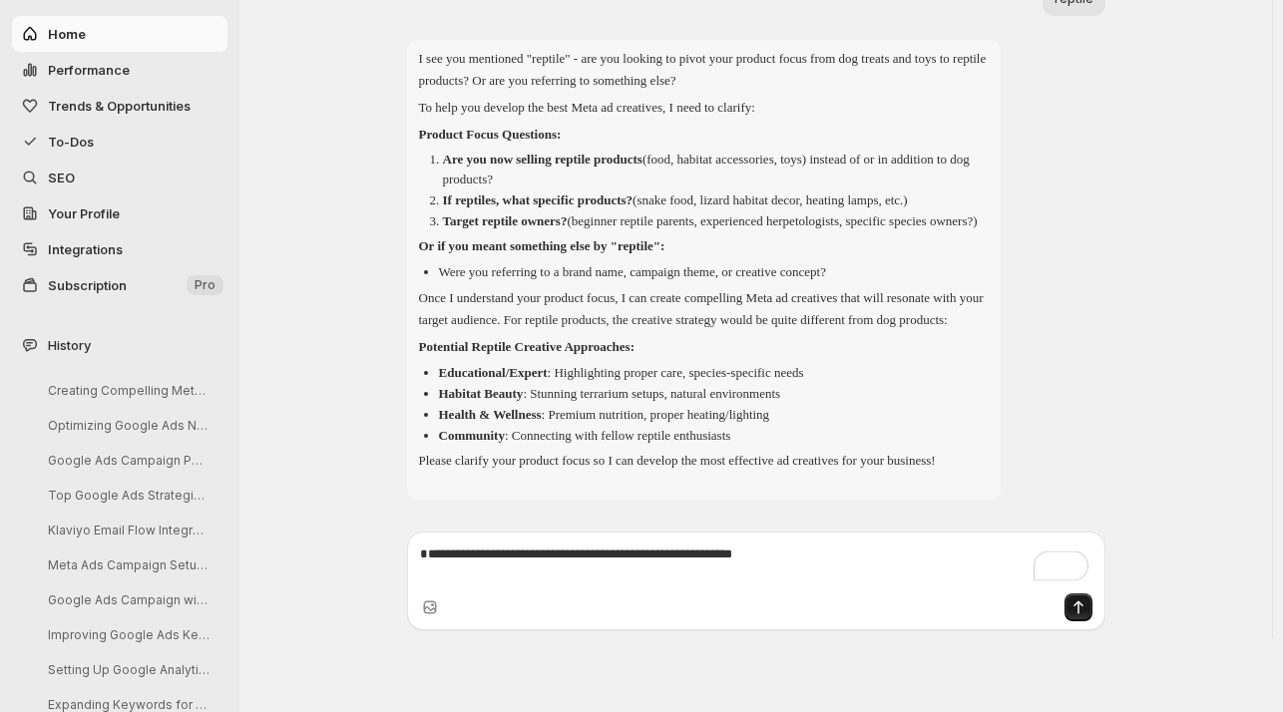
type textarea "**********"
click at [1088, 617] on icon "Send message" at bounding box center [1078, 608] width 20 height 20
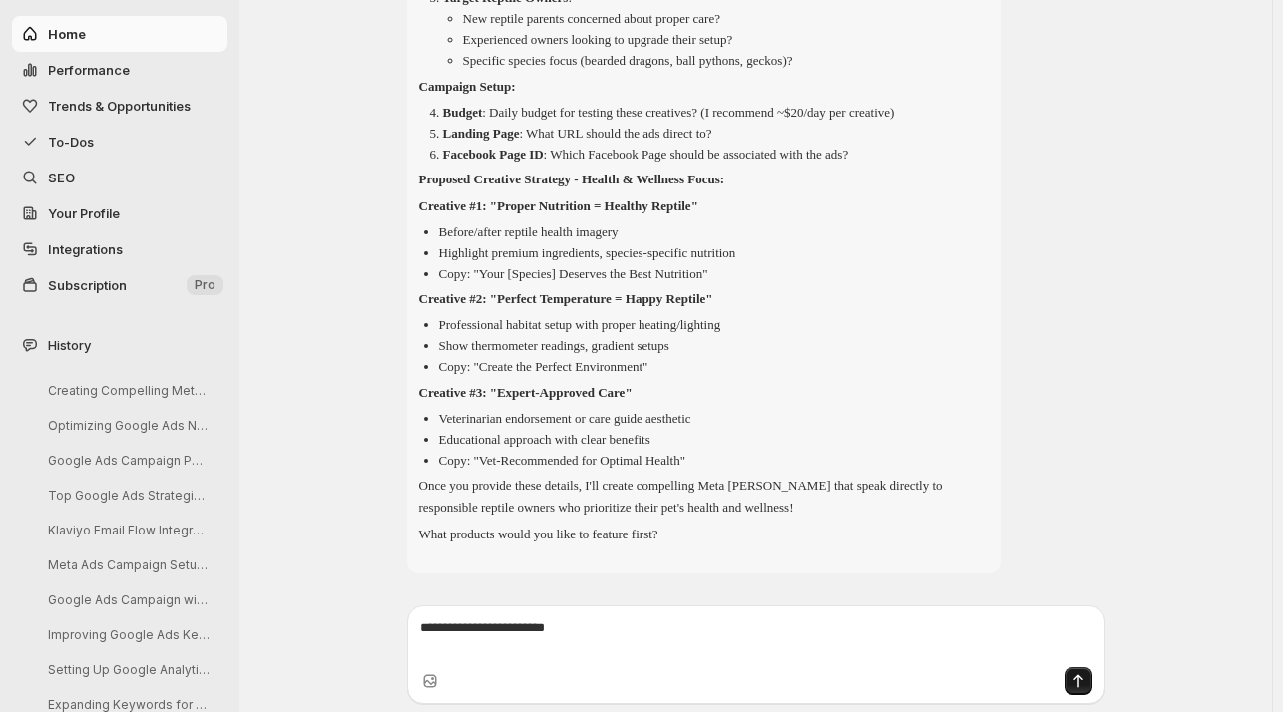
scroll to position [1975, 0]
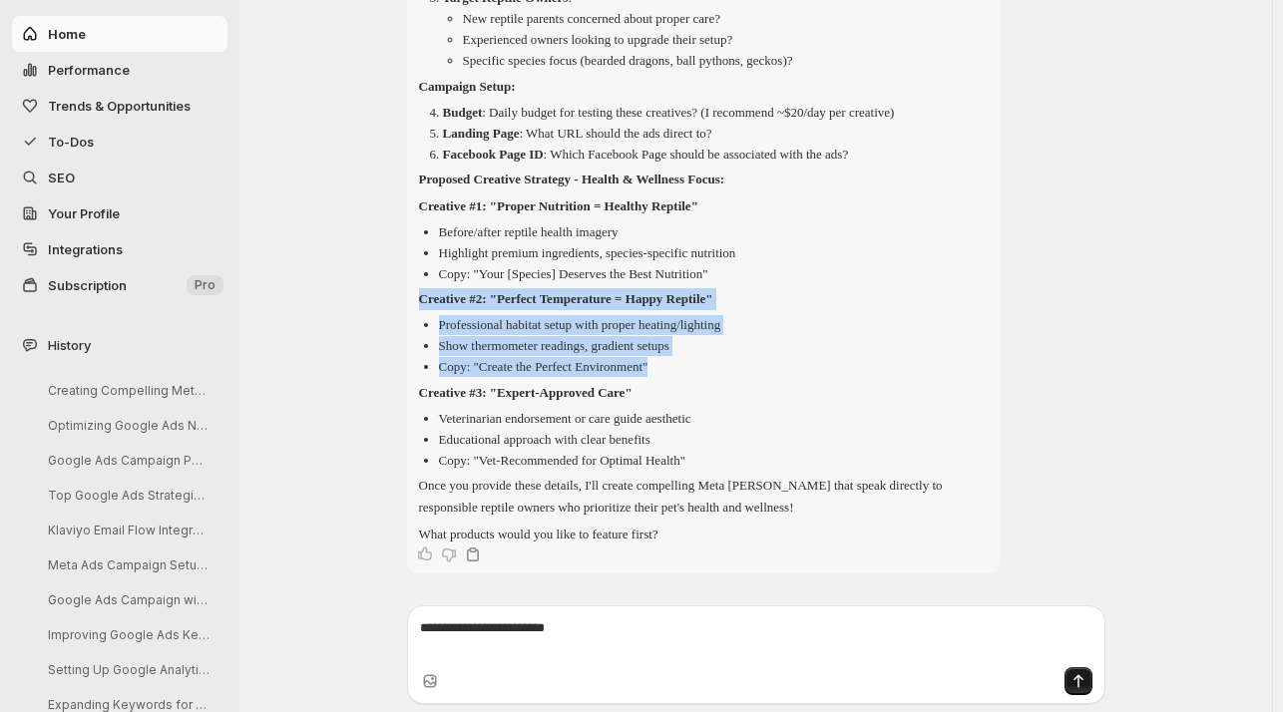
drag, startPoint x: 685, startPoint y: 365, endPoint x: 423, endPoint y: 295, distance: 271.5
click at [423, 295] on div "Perfect! I'll help you create compelling Meta ad creatives focused on Health & …" at bounding box center [704, 143] width 570 height 806
copy div "Creative #2: "Perfect Temperature = Happy Reptile" Professional habitat setup w…"
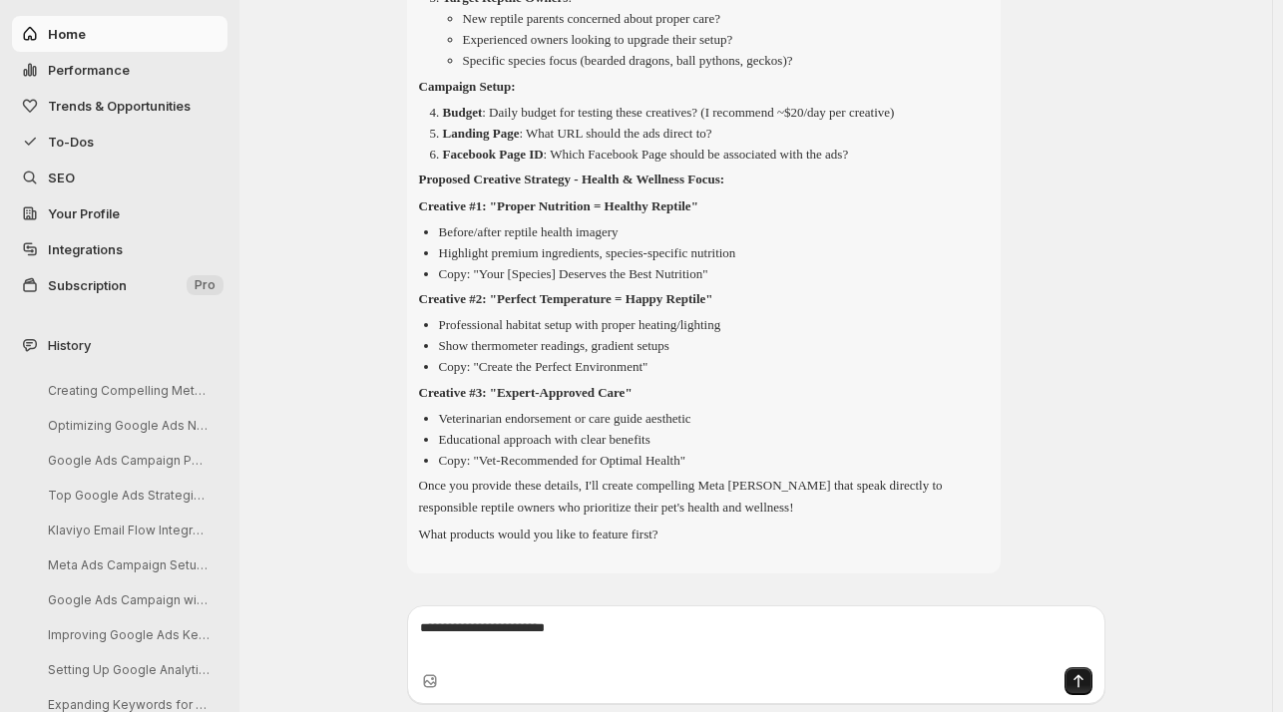
click at [437, 630] on textarea "To enrich screen reader interactions, please activate Accessibility in Grammarl…" at bounding box center [756, 638] width 672 height 40
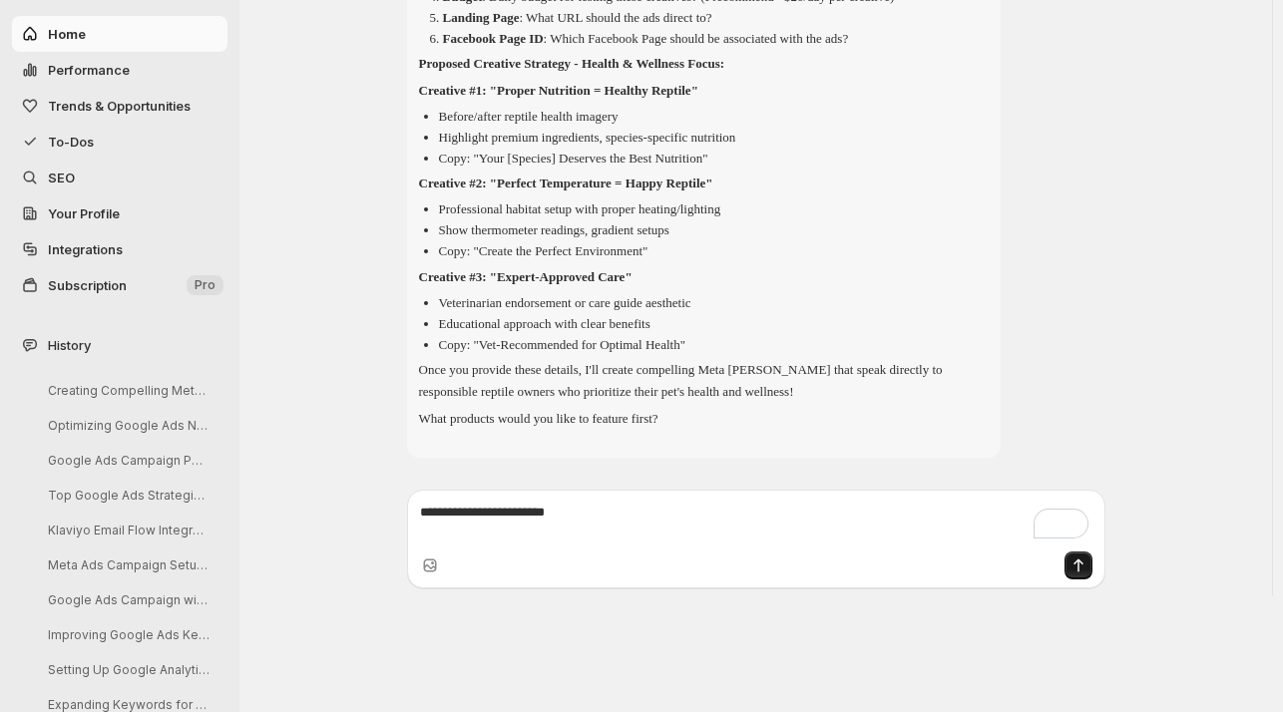
click at [454, 543] on textarea "To enrich screen reader interactions, please activate Accessibility in Grammarl…" at bounding box center [756, 523] width 672 height 40
paste textarea "**********"
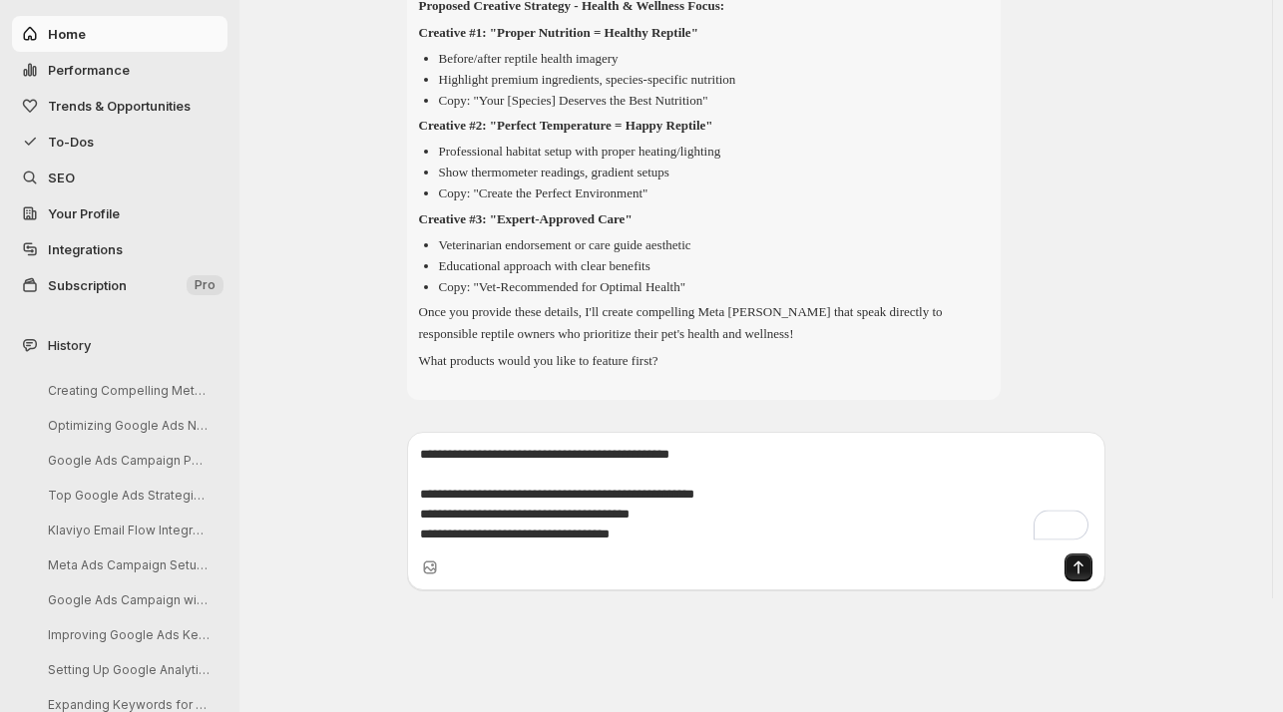
scroll to position [2035, 0]
type textarea "**********"
click at [1083, 576] on icon "Send message" at bounding box center [1078, 566] width 20 height 20
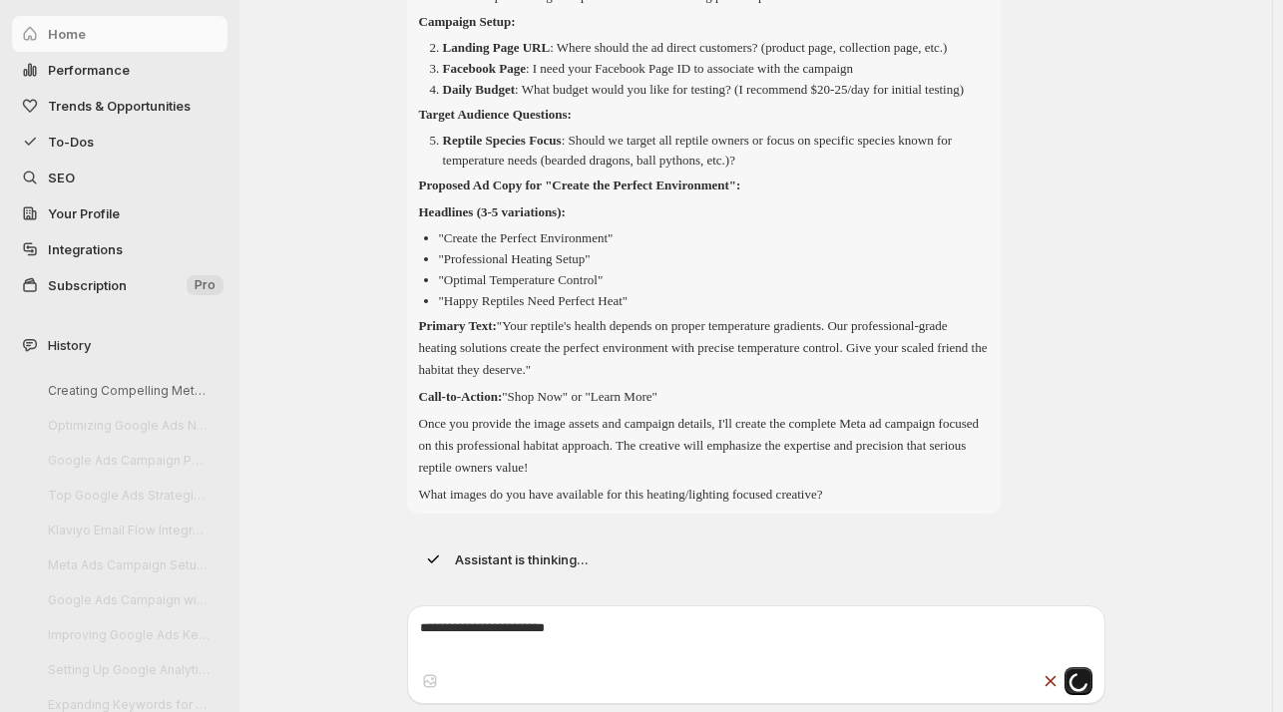
scroll to position [2877, 0]
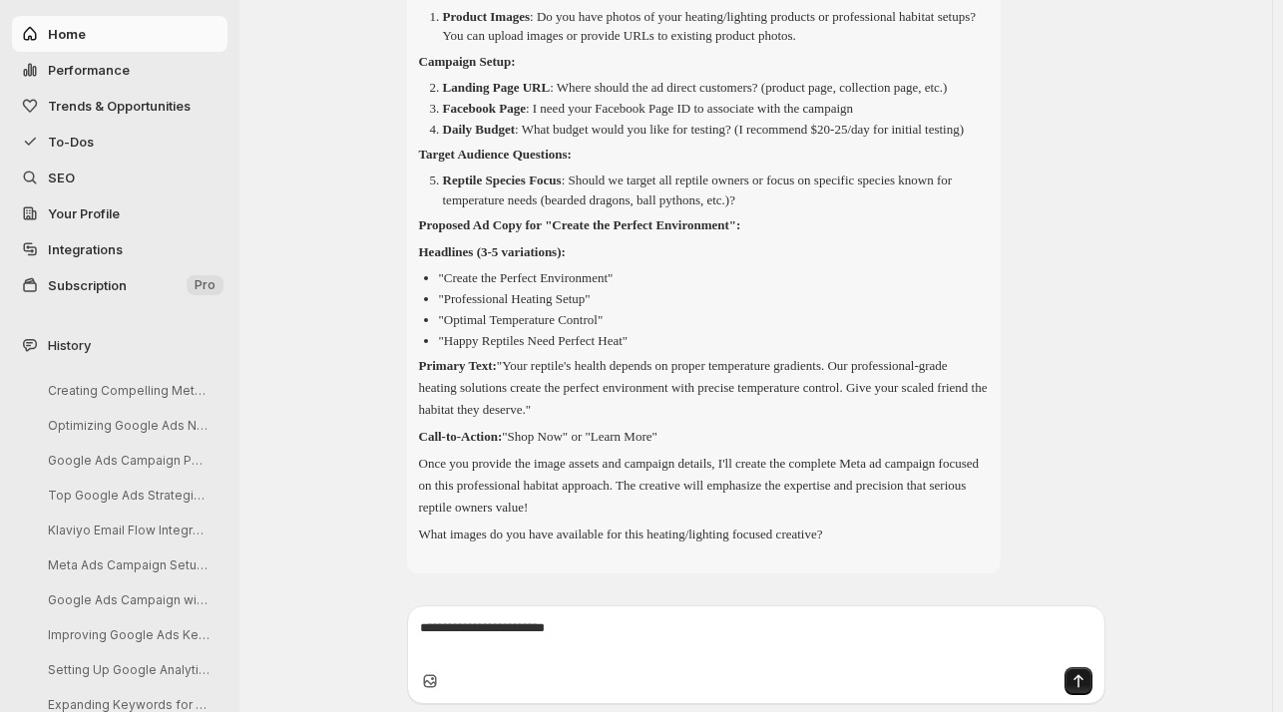
click at [434, 679] on icon "Upload image" at bounding box center [432, 678] width 3 height 3
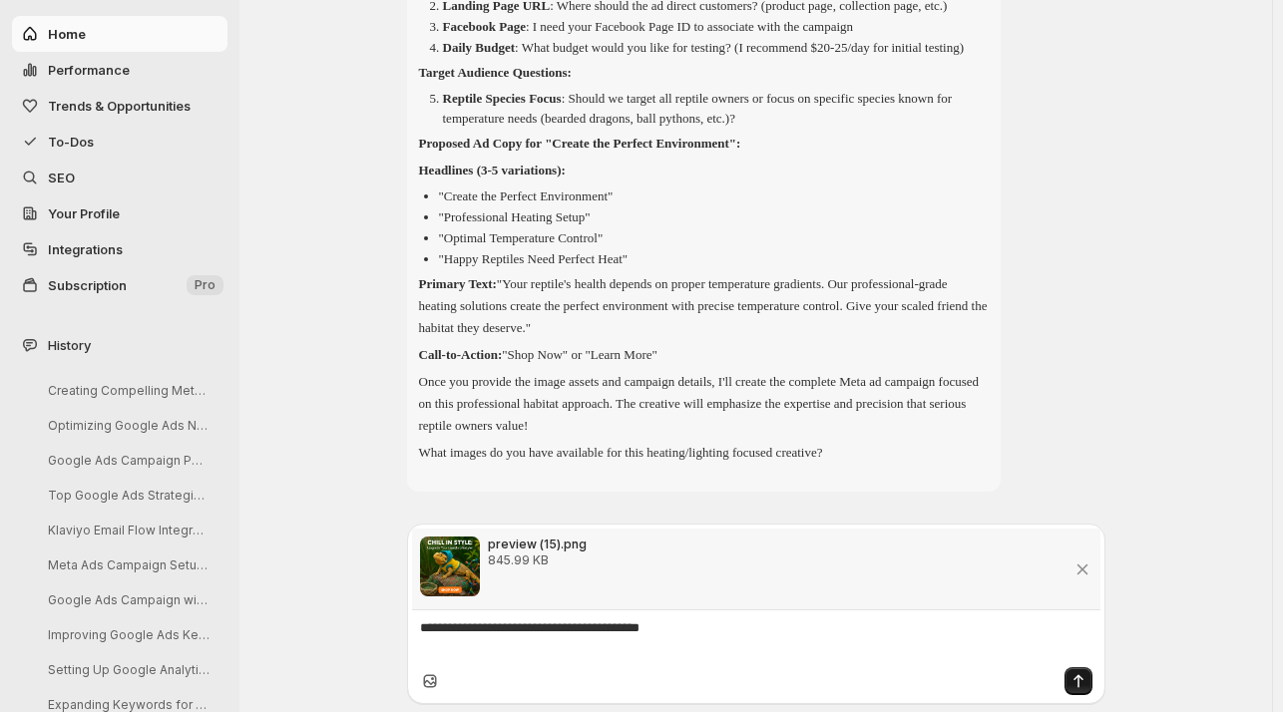
scroll to position [2960, 0]
click at [1075, 679] on icon "Send message" at bounding box center [1078, 681] width 20 height 20
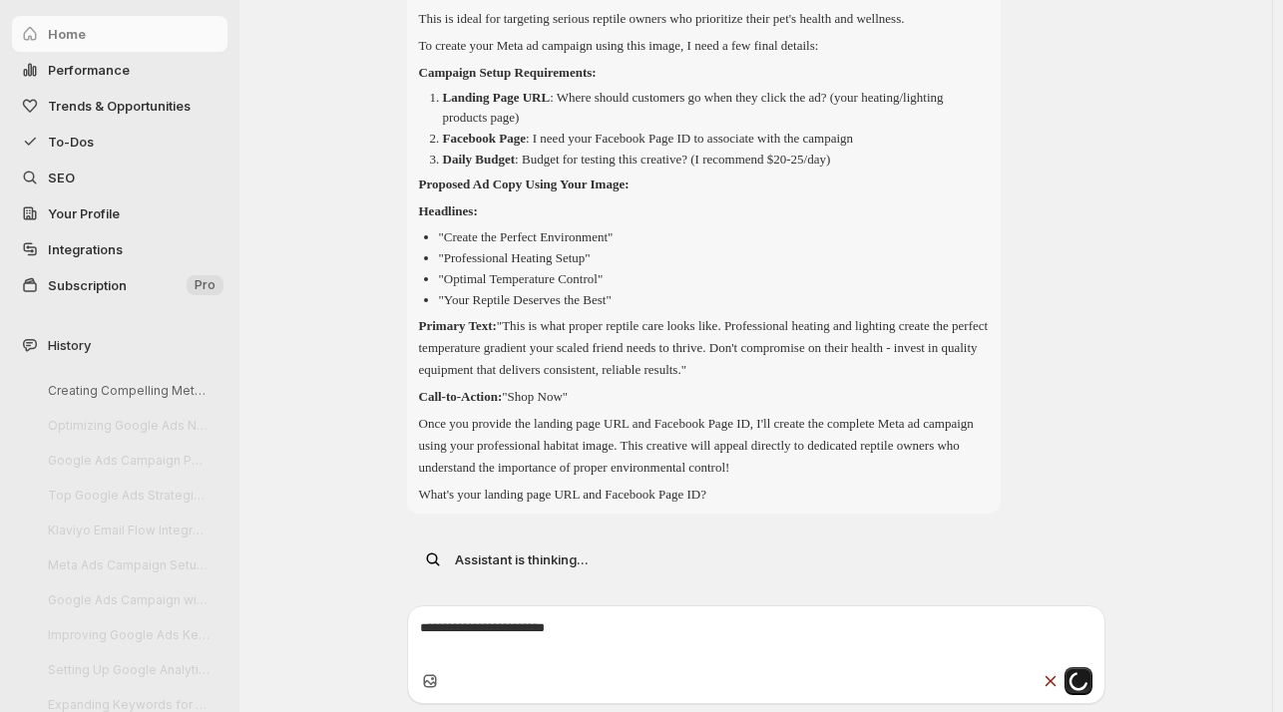
scroll to position [3713, 0]
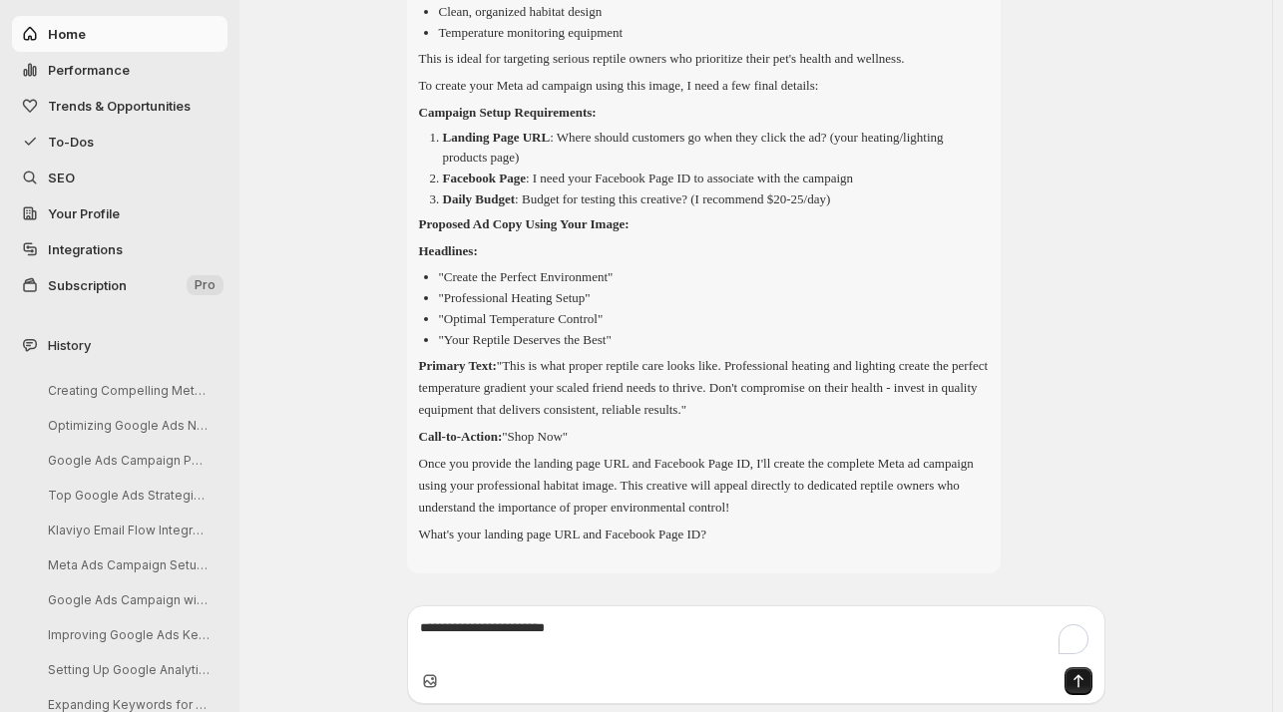
click at [466, 635] on textarea "To enrich screen reader interactions, please activate Accessibility in Grammarl…" at bounding box center [756, 638] width 672 height 40
paste textarea "**********"
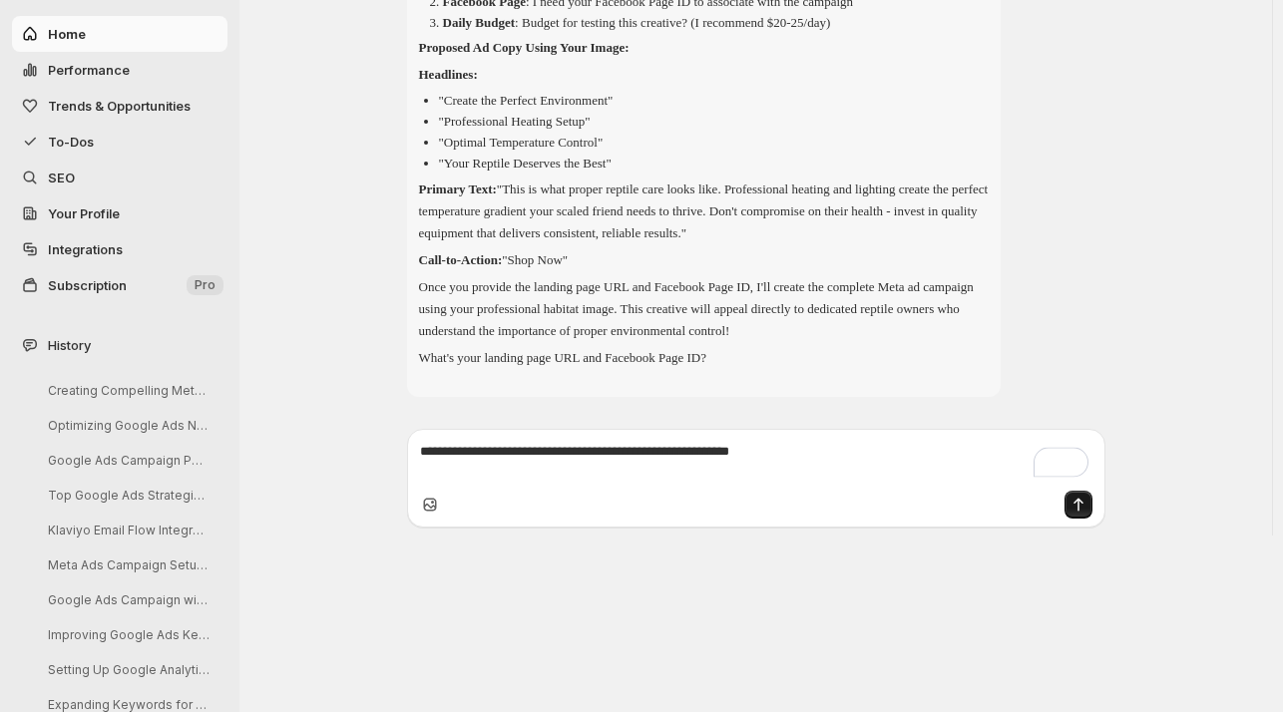
type textarea "**********"
click at [1083, 515] on icon "Send message" at bounding box center [1078, 505] width 20 height 20
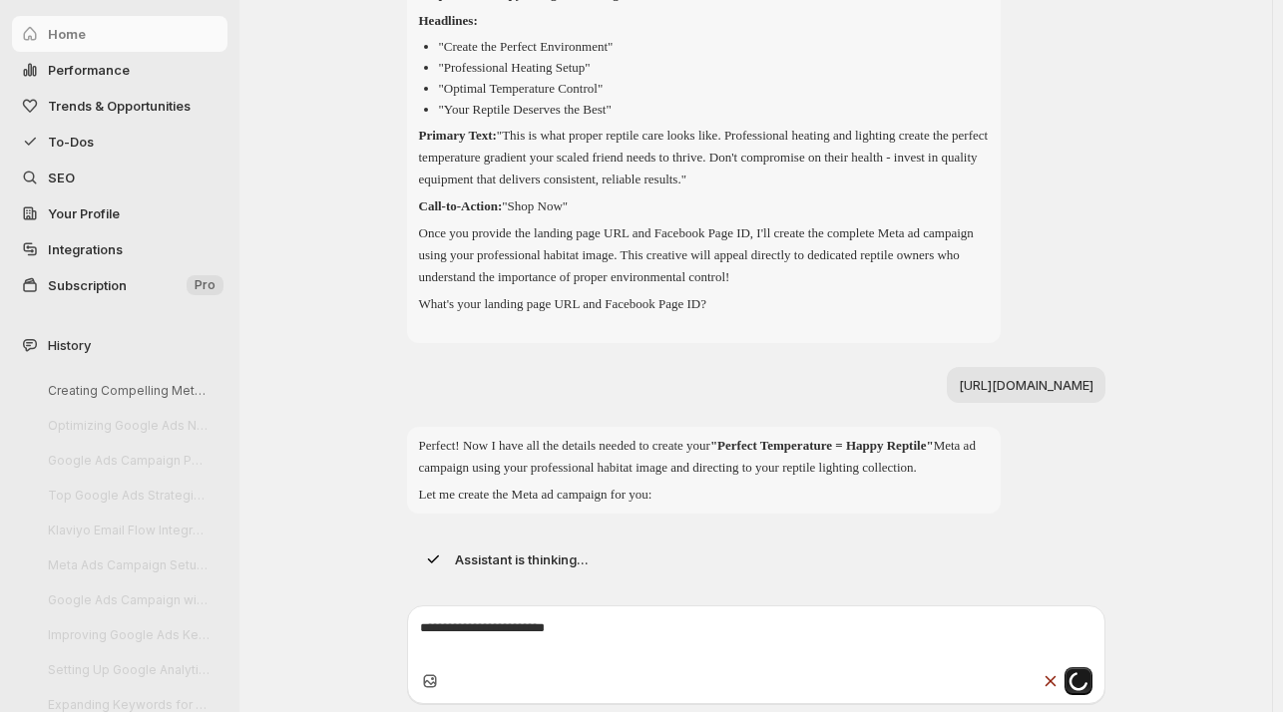
scroll to position [3965, 0]
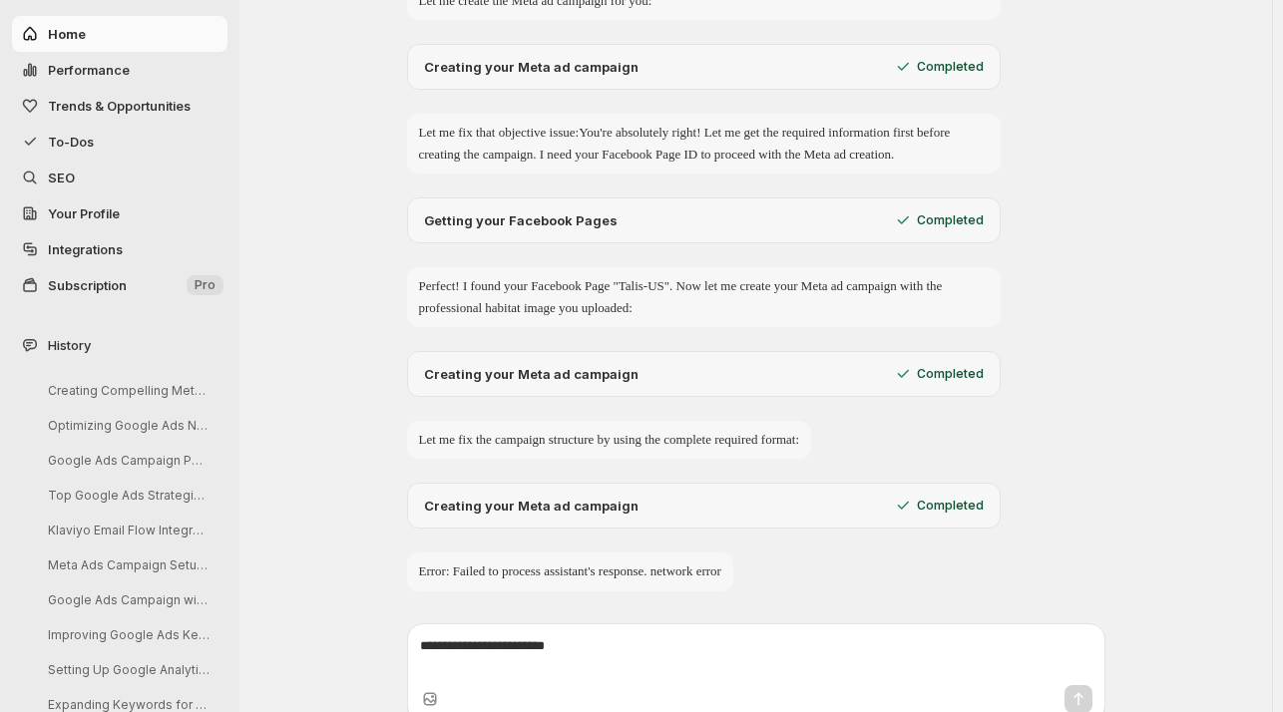
scroll to position [4475, 0]
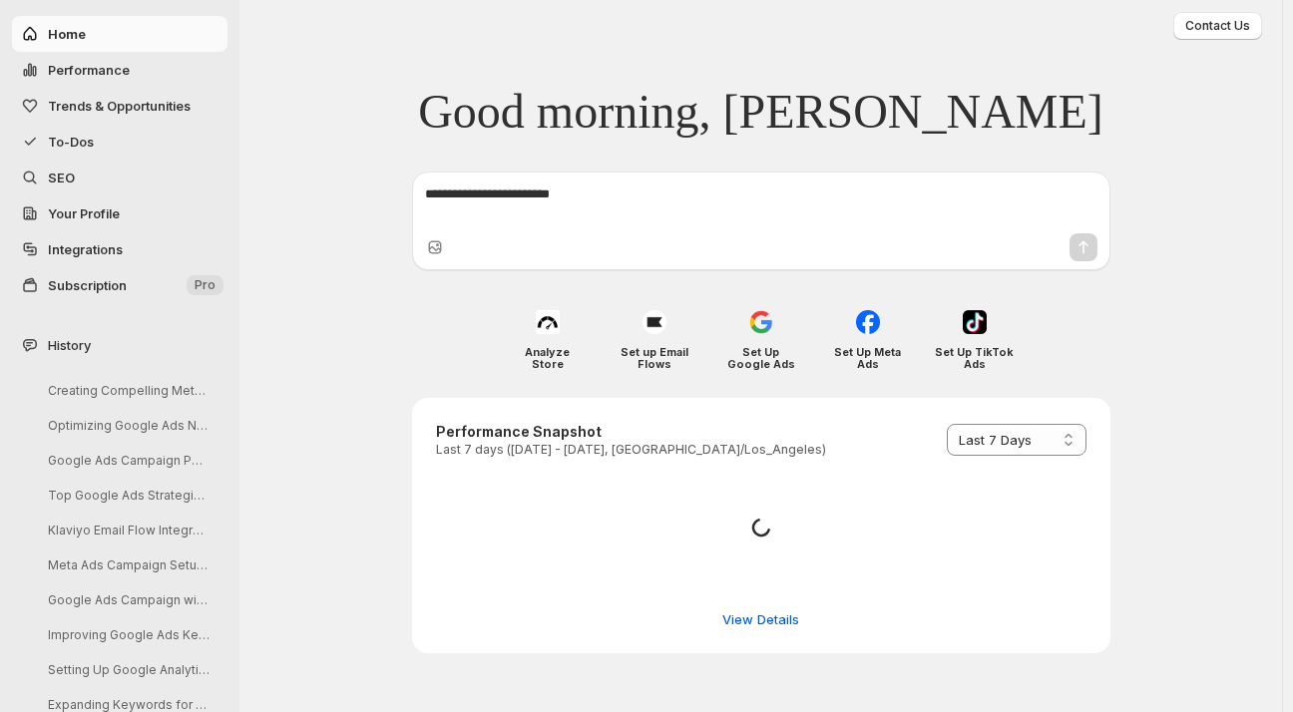
select select "*********"
click at [78, 137] on span "To-Dos" at bounding box center [71, 142] width 46 height 16
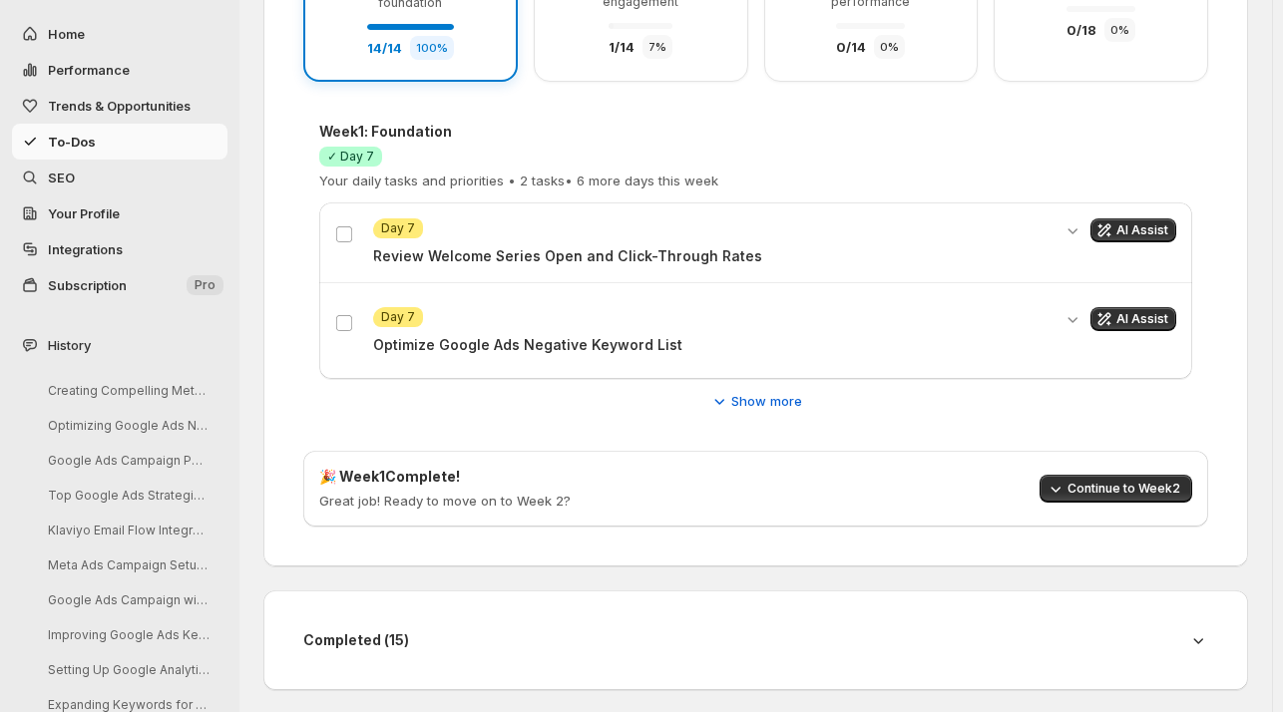
scroll to position [45, 0]
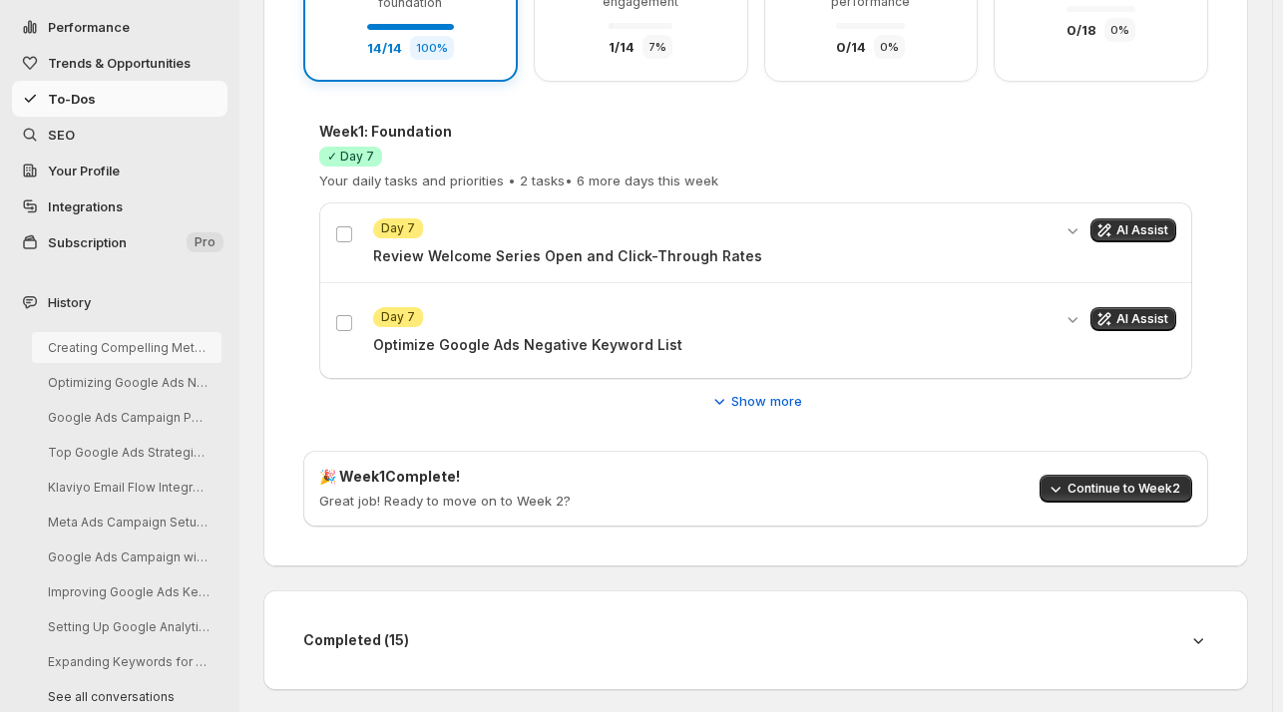
click at [112, 348] on button "Creating Compelling Meta Ad Creatives" at bounding box center [127, 347] width 190 height 31
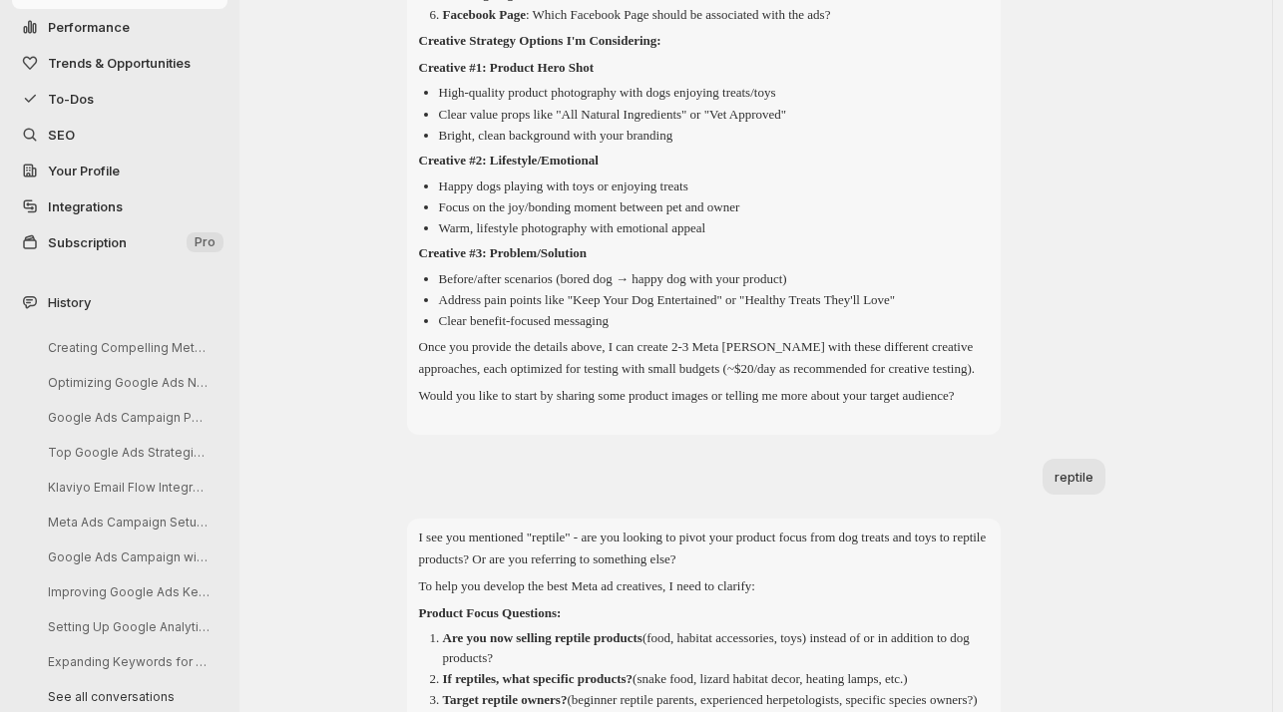
scroll to position [689, 0]
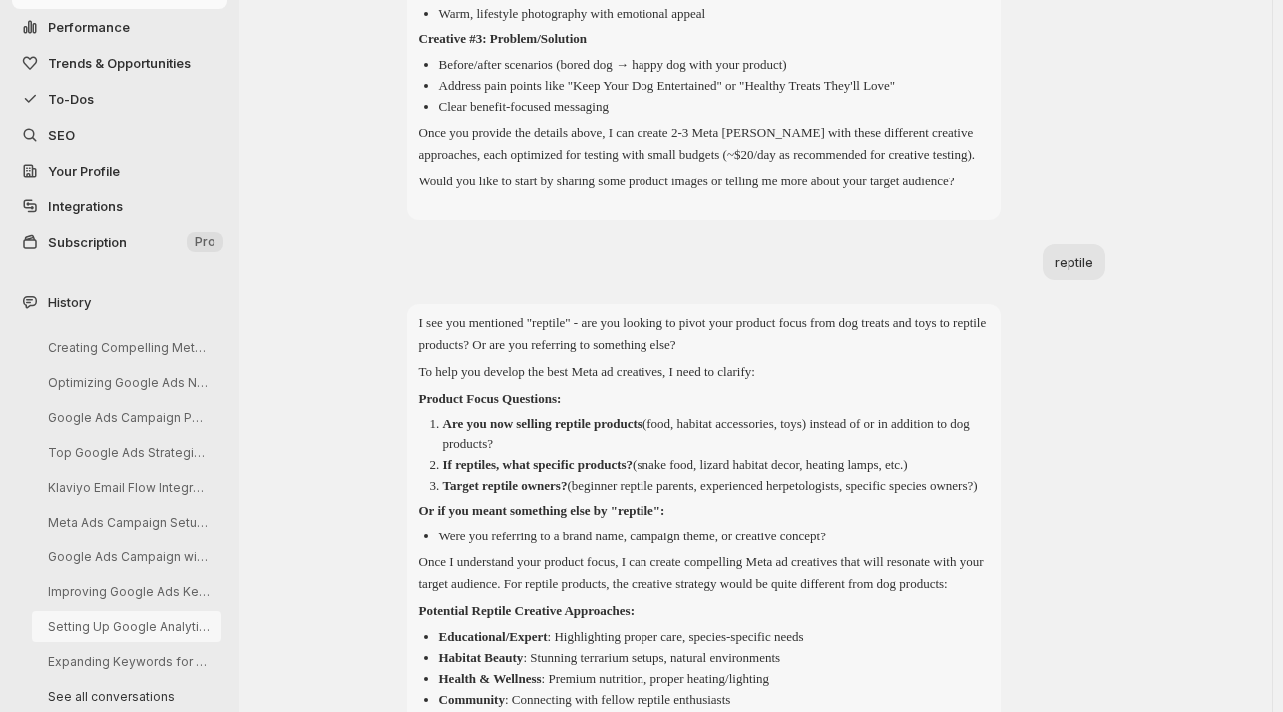
click at [140, 623] on button "Setting Up Google Analytics Goals" at bounding box center [127, 626] width 190 height 31
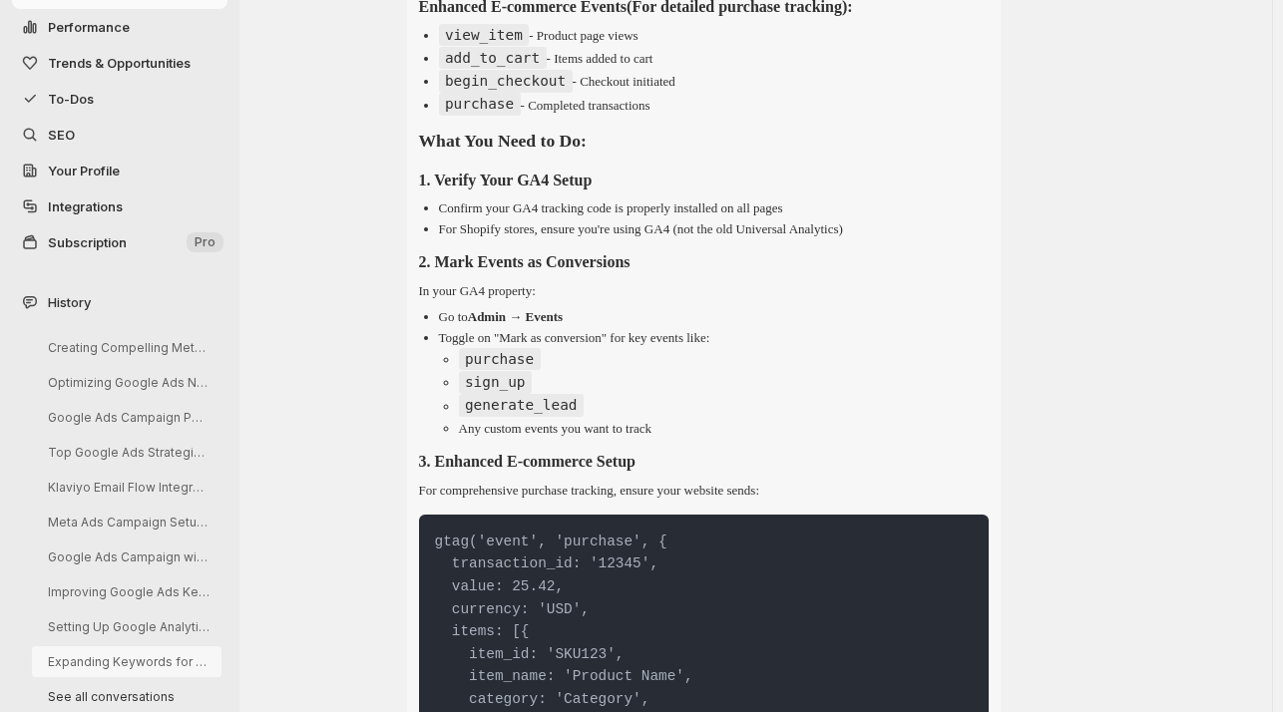
click at [137, 659] on button "Expanding Keywords for Niche Google Ads" at bounding box center [127, 661] width 190 height 31
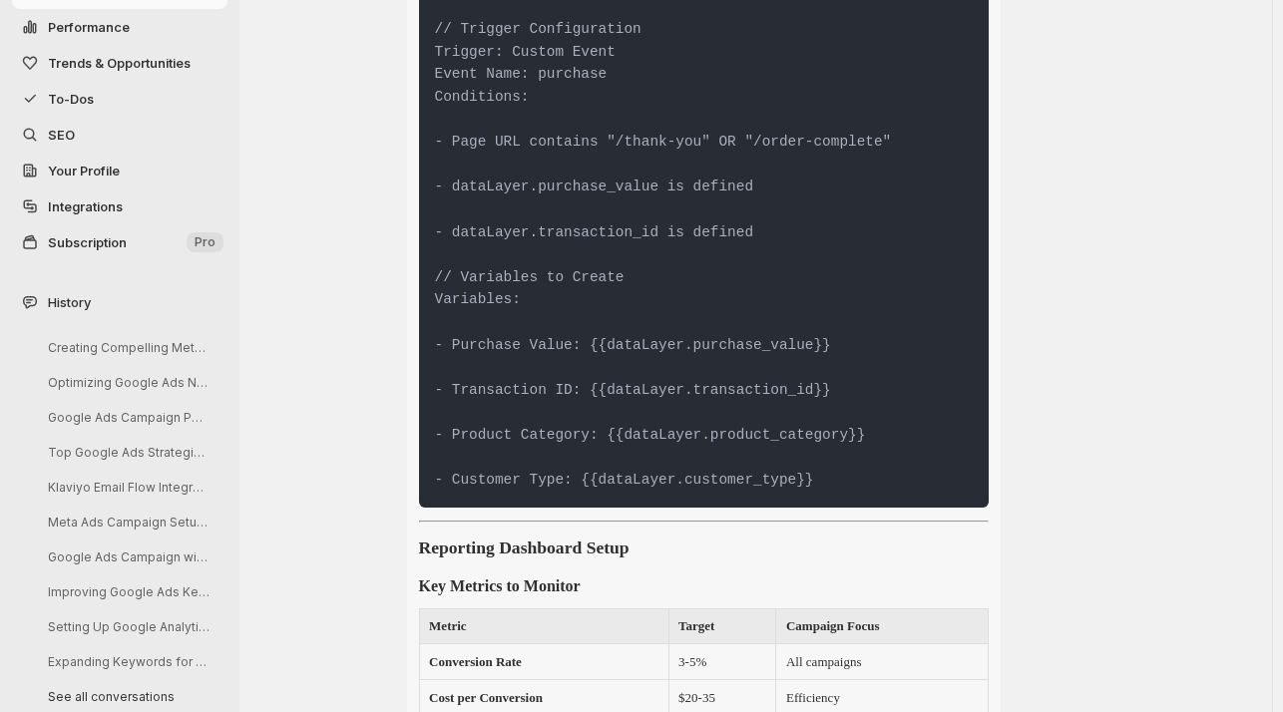
scroll to position [20560, 0]
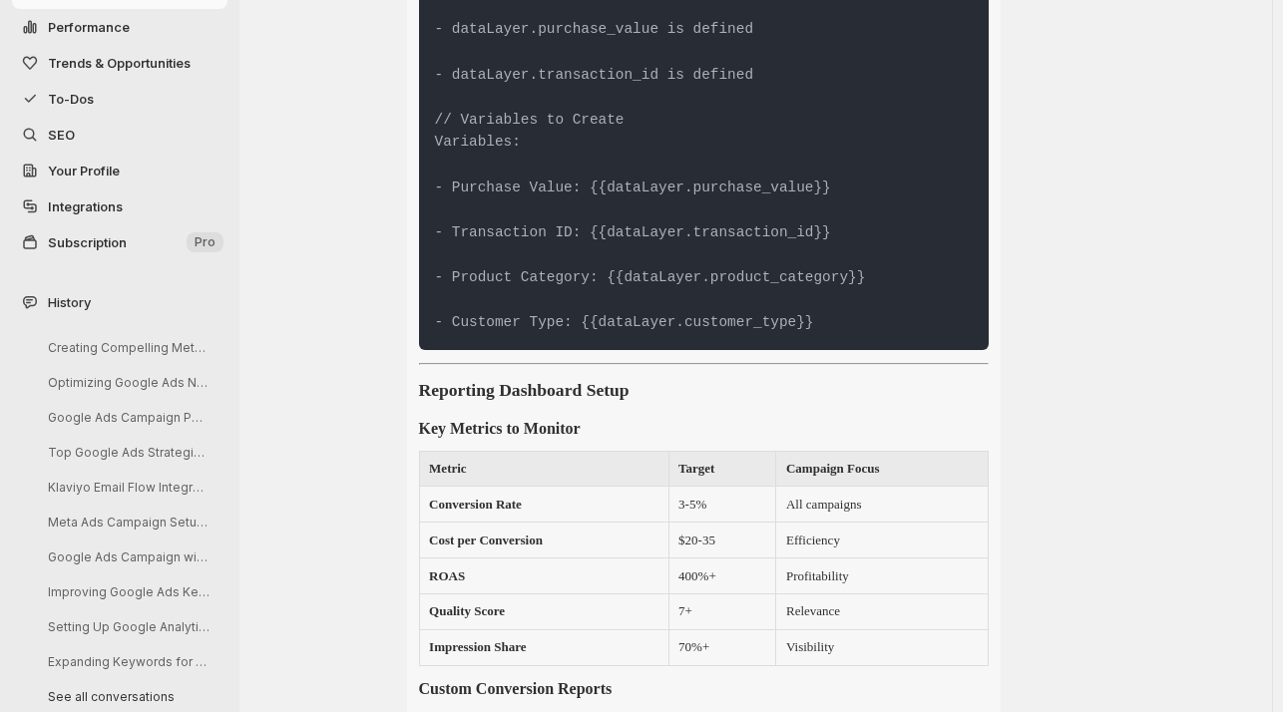
click at [74, 84] on button "To-Dos" at bounding box center [119, 99] width 215 height 36
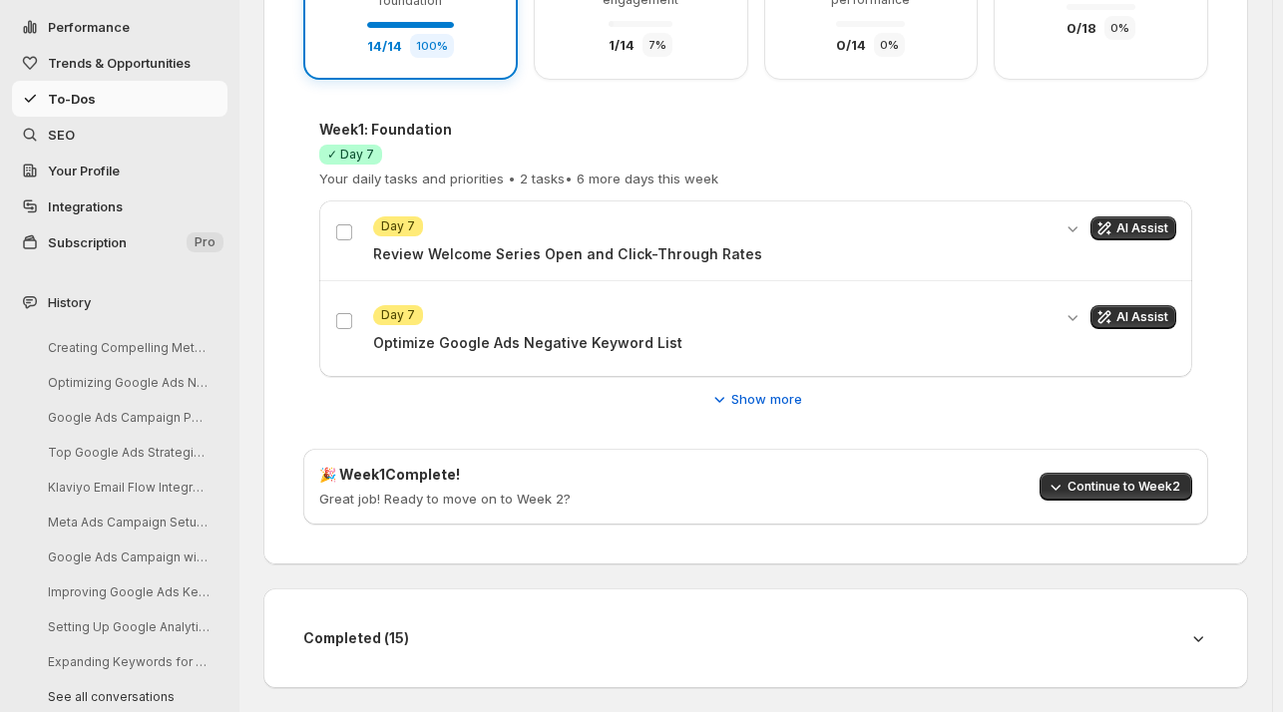
scroll to position [389, 0]
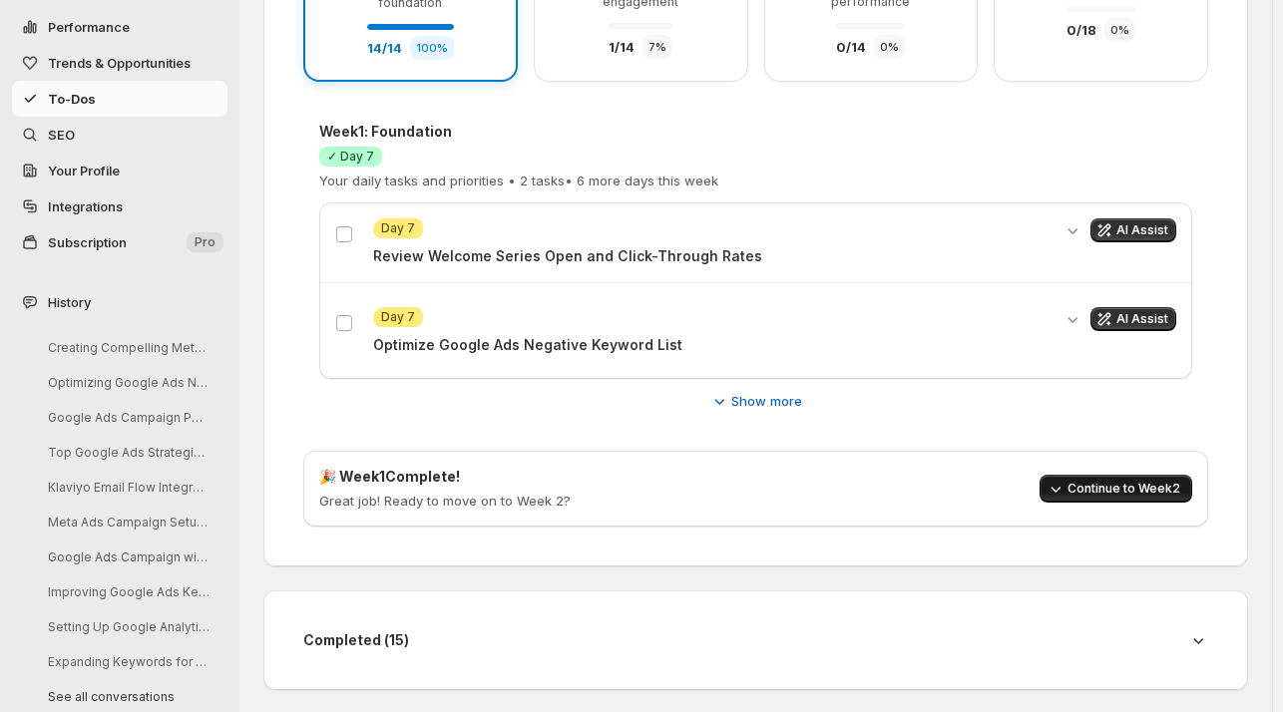
click at [1113, 486] on span "Continue to Week 2" at bounding box center [1123, 489] width 113 height 16
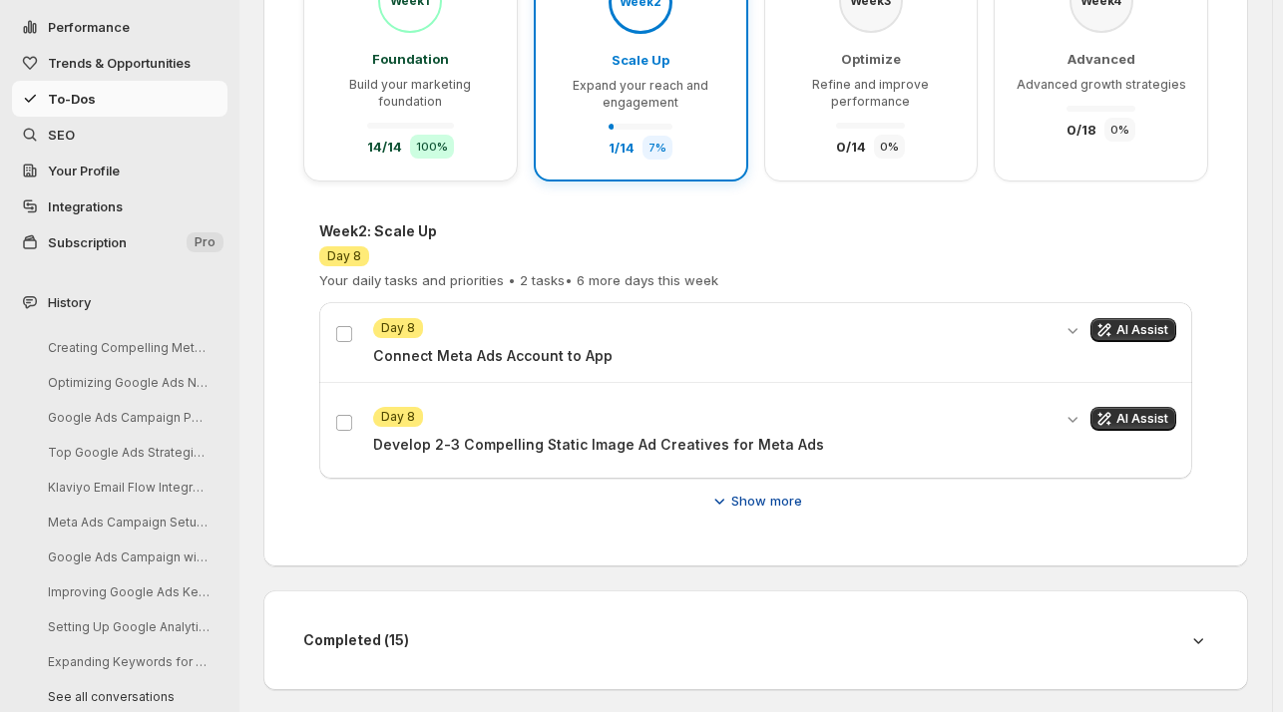
click at [729, 499] on icon "button" at bounding box center [719, 501] width 20 height 20
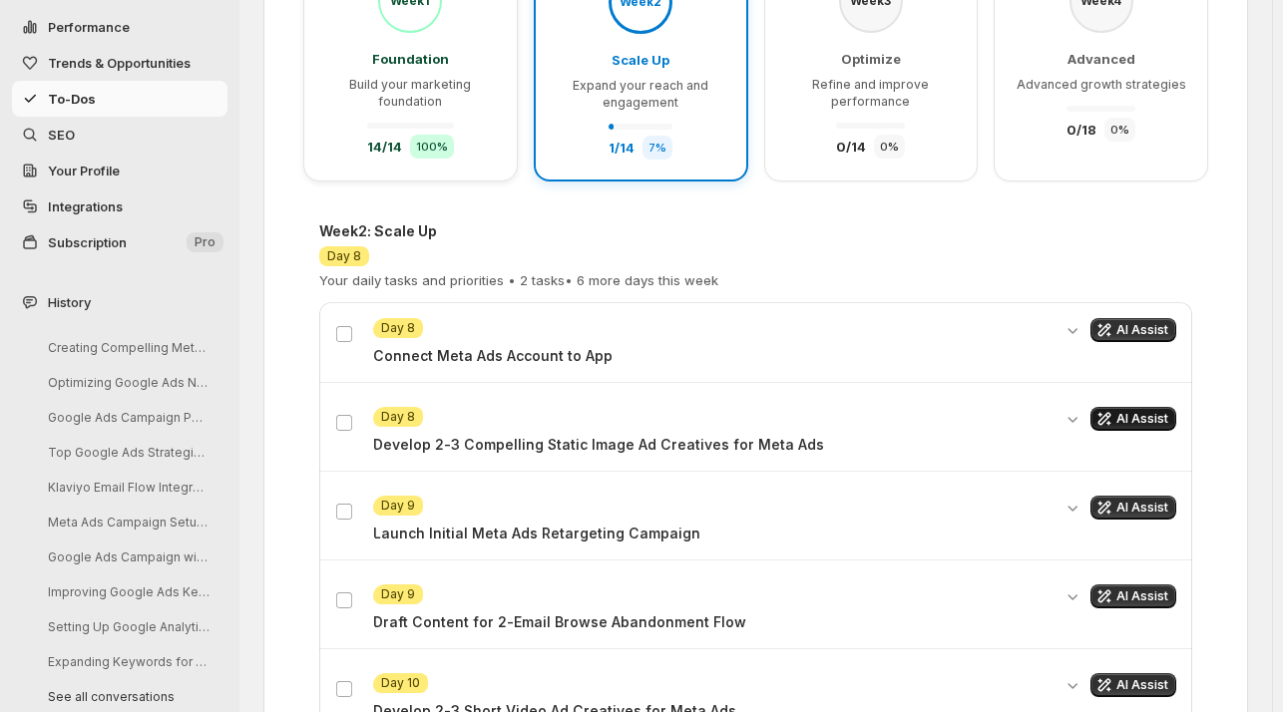
click at [1133, 414] on span "AI Assist" at bounding box center [1142, 419] width 52 height 16
select select "*********"
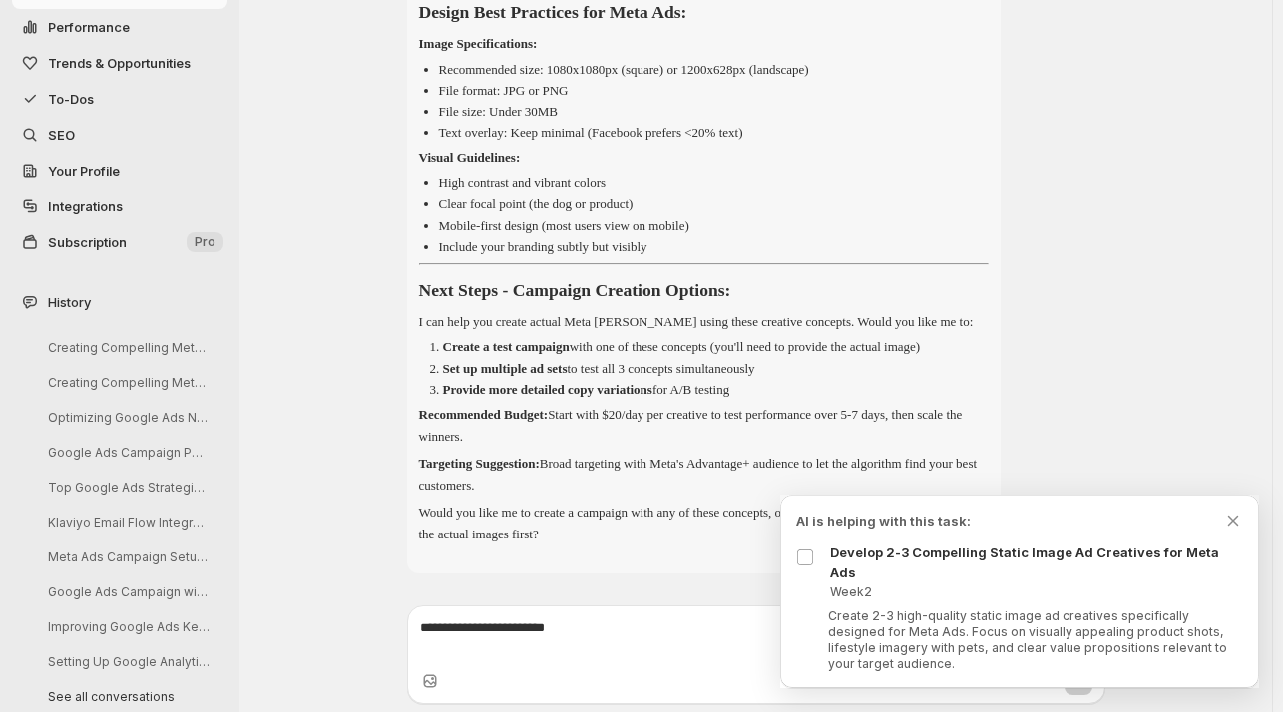
scroll to position [1512, 0]
click at [455, 627] on textarea at bounding box center [756, 638] width 672 height 40
paste textarea "**********"
type textarea "**********"
click at [436, 682] on icon "Upload image" at bounding box center [429, 681] width 13 height 13
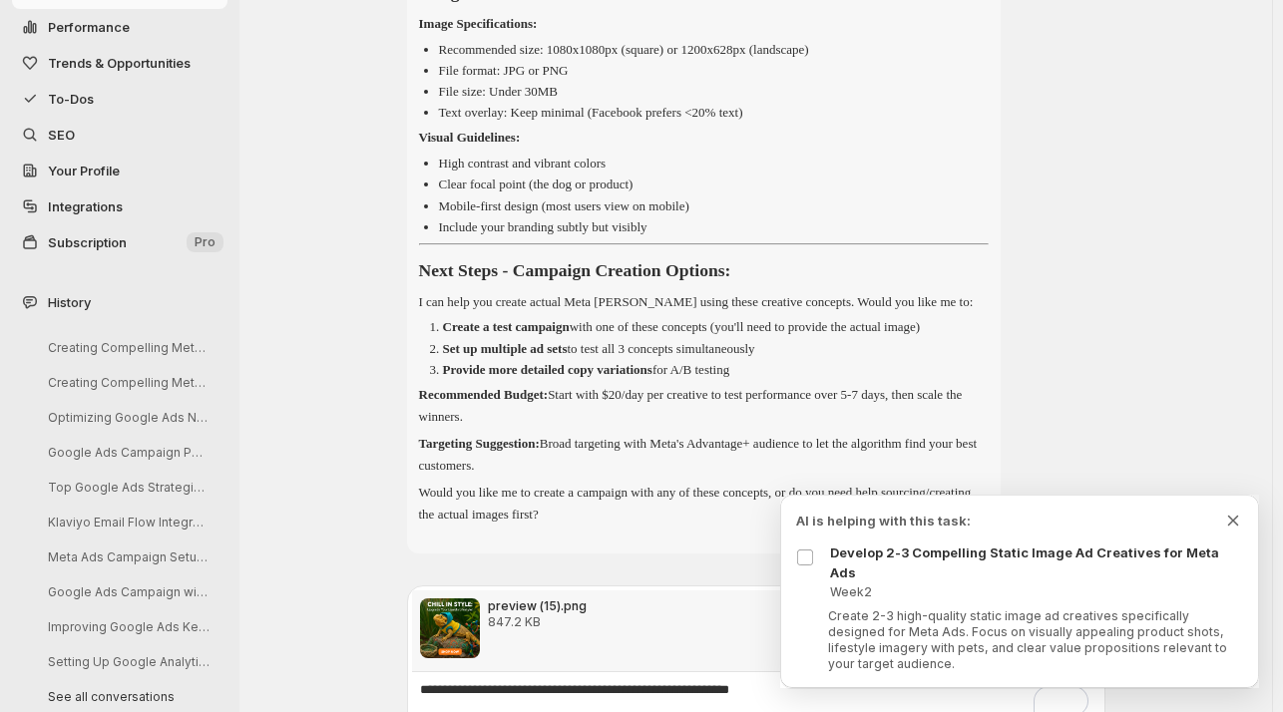
click at [1230, 526] on icon "Dismiss todo indicator" at bounding box center [1233, 521] width 11 height 10
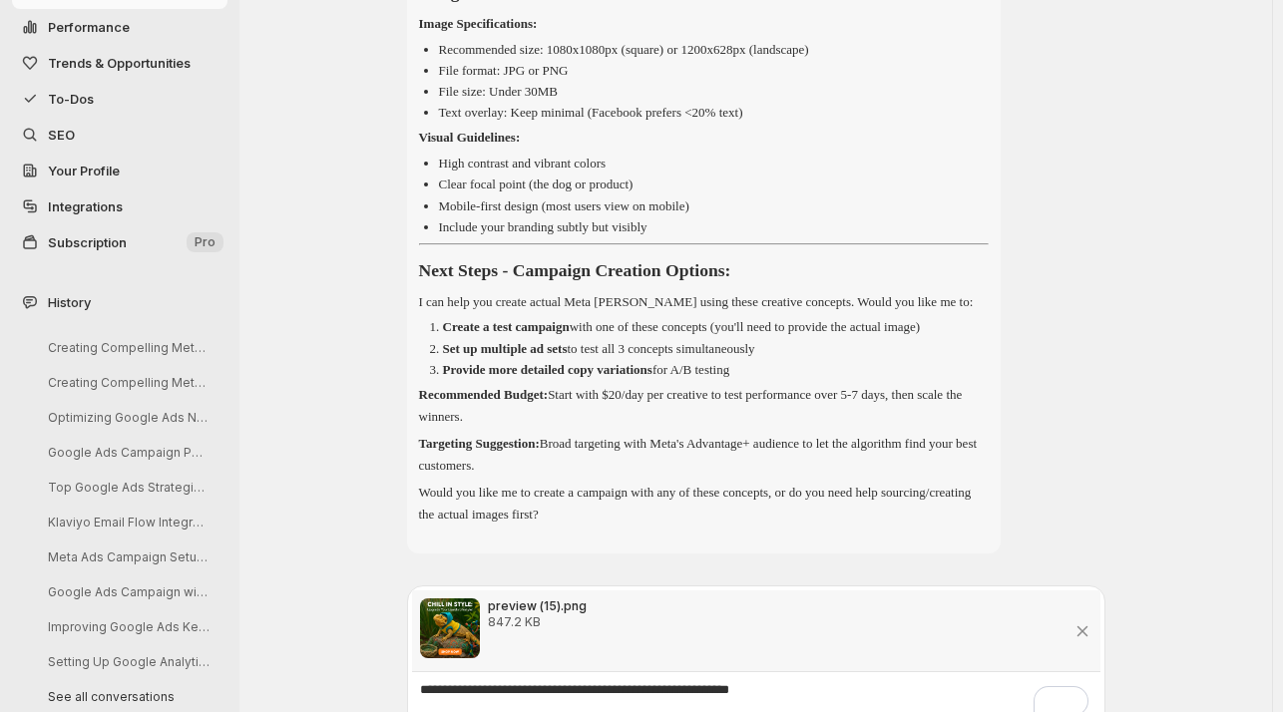
scroll to position [1595, 0]
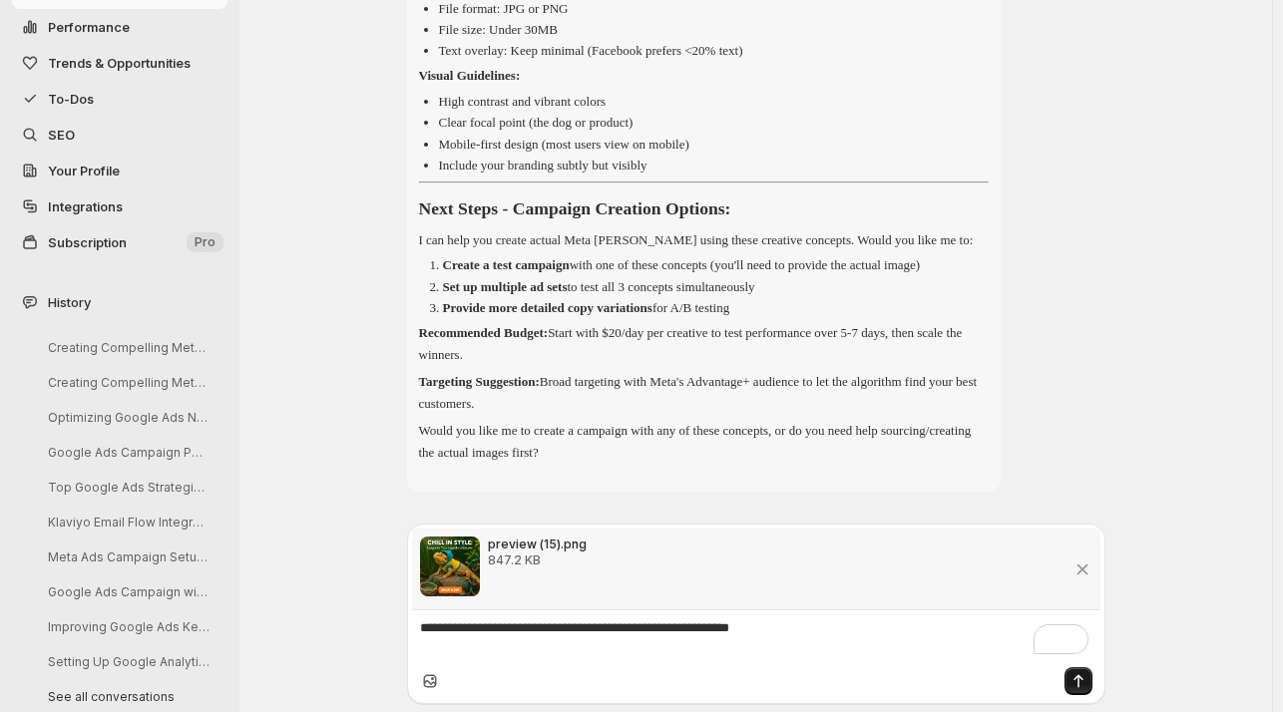
click at [1082, 678] on icon "Send message" at bounding box center [1078, 681] width 10 height 13
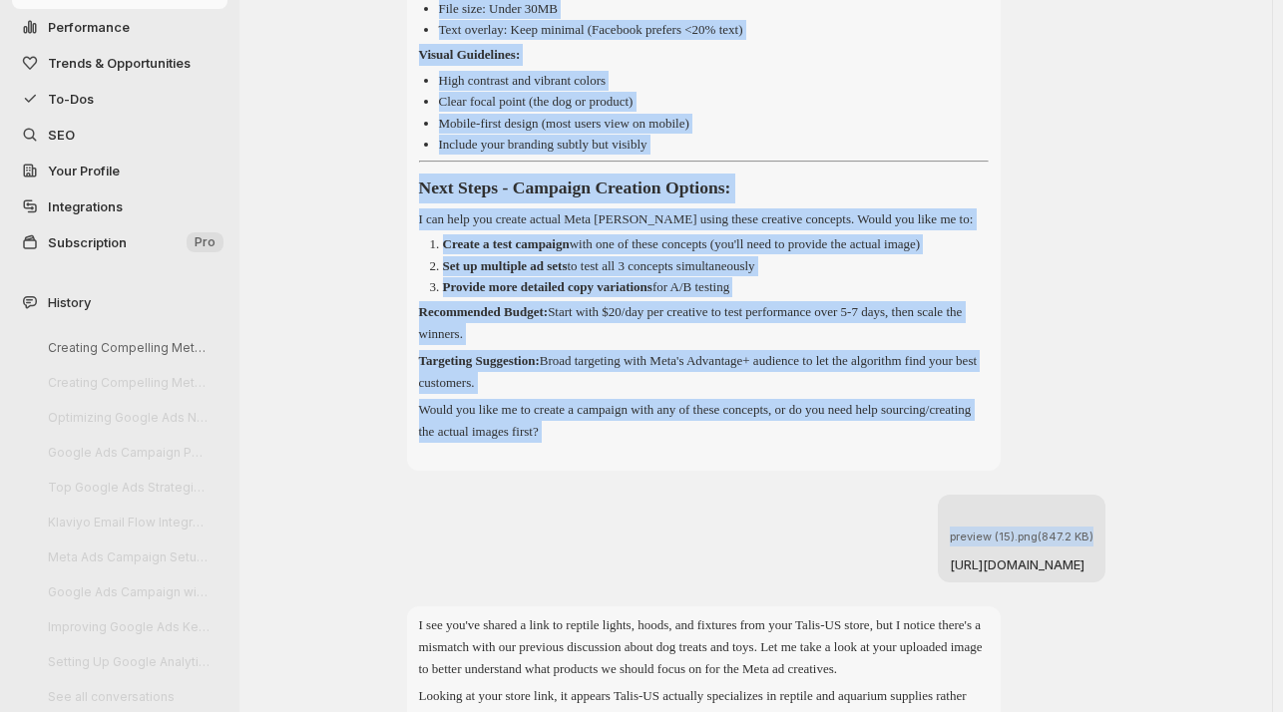
drag, startPoint x: 1277, startPoint y: 490, endPoint x: 1283, endPoint y: 550, distance: 60.1
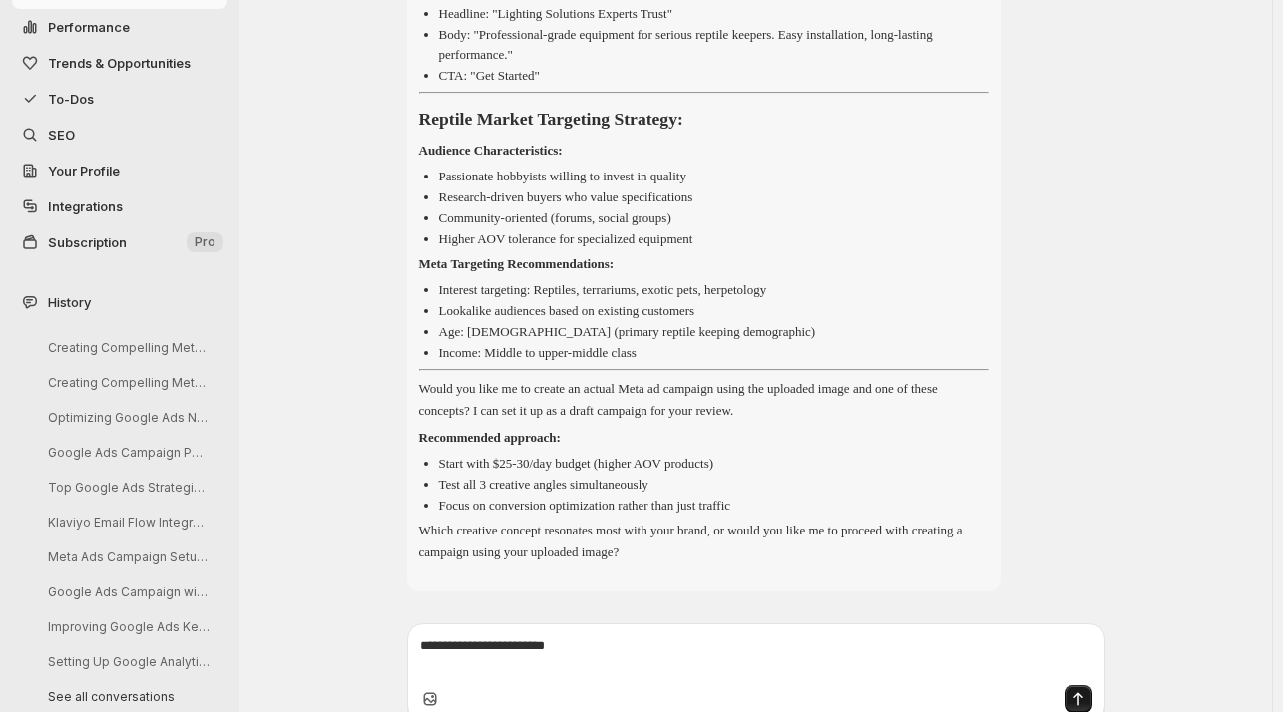
scroll to position [3143, 0]
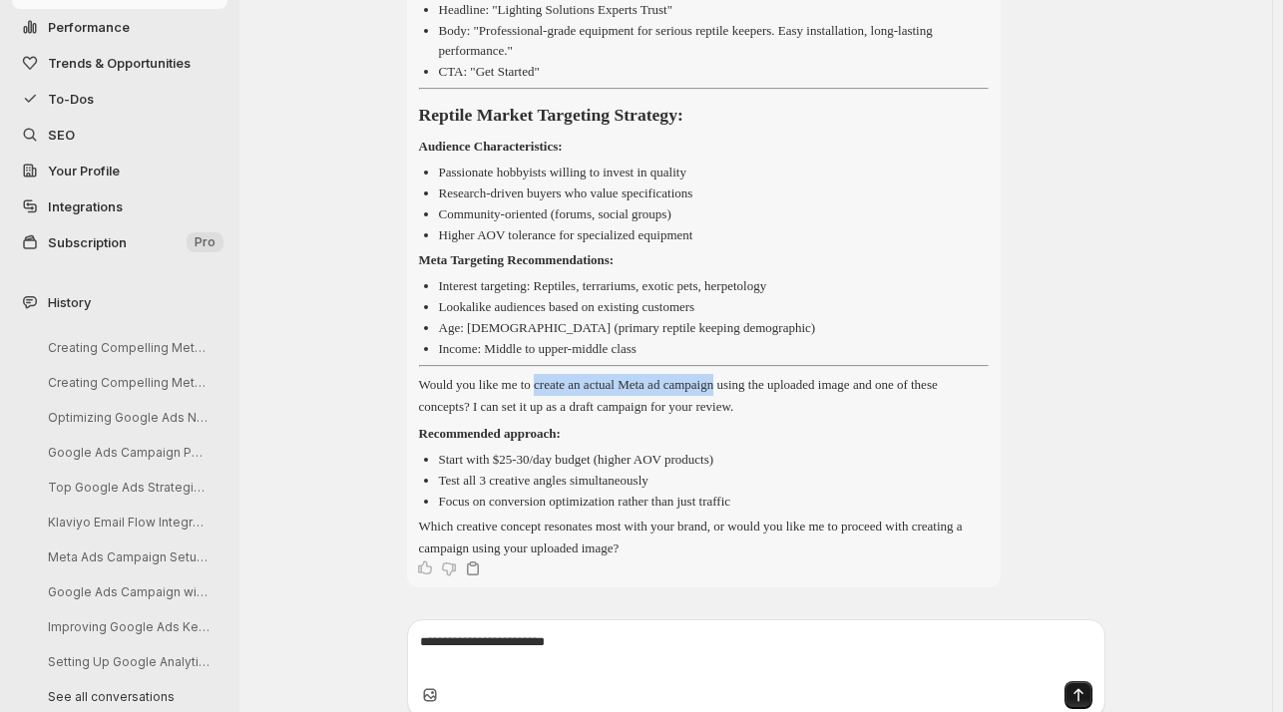
drag, startPoint x: 746, startPoint y: 464, endPoint x: 548, endPoint y: 464, distance: 198.5
click at [548, 418] on p "Would you like me to create an actual Meta ad campaign using the uploaded image…" at bounding box center [704, 396] width 570 height 44
copy p "create an actual Meta ad campaign"
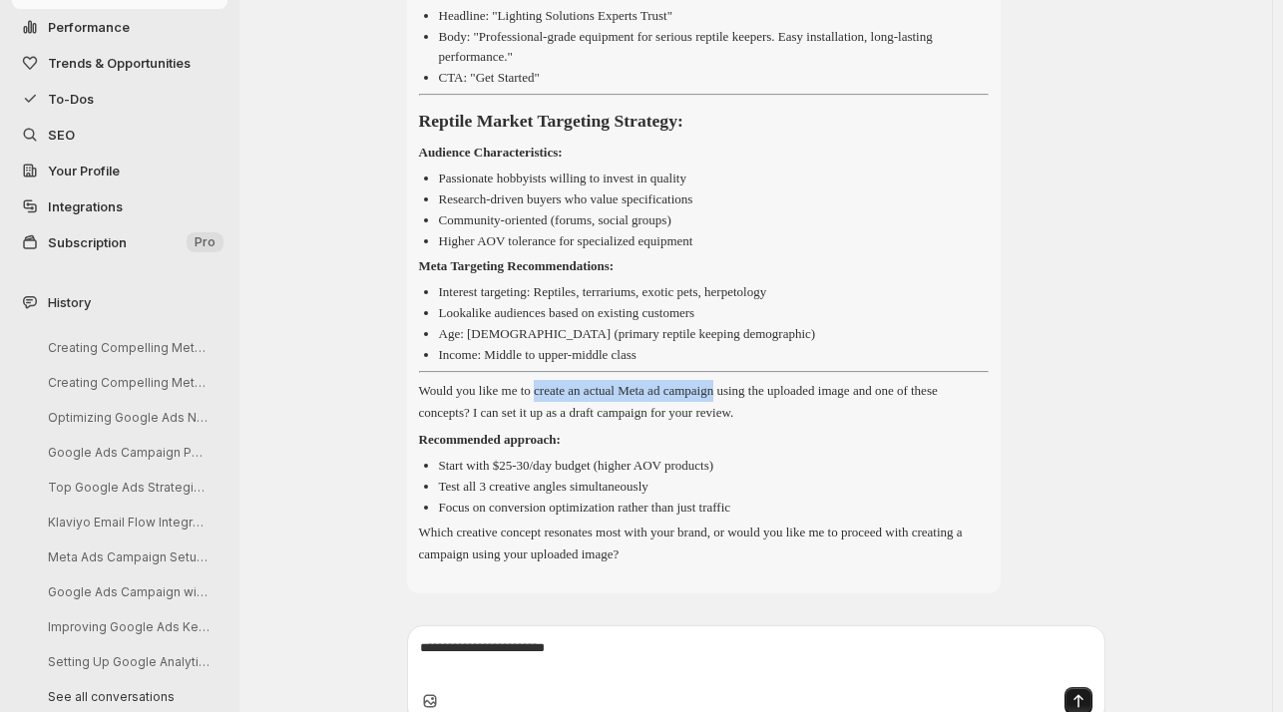
scroll to position [3240, 0]
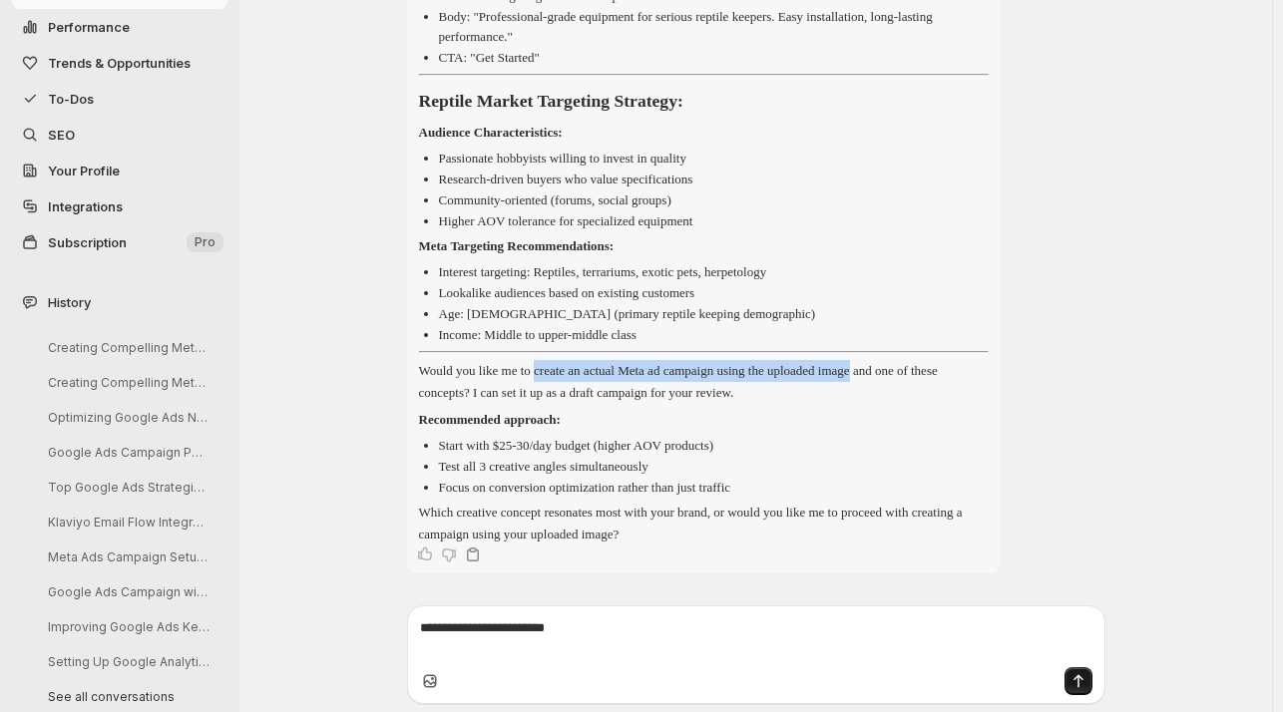
drag, startPoint x: 895, startPoint y: 369, endPoint x: 550, endPoint y: 361, distance: 345.2
click at [550, 361] on p "Would you like me to create an actual Meta ad campaign using the uploaded image…" at bounding box center [704, 382] width 570 height 44
copy p "create an actual Meta ad campaign using the uploaded image"
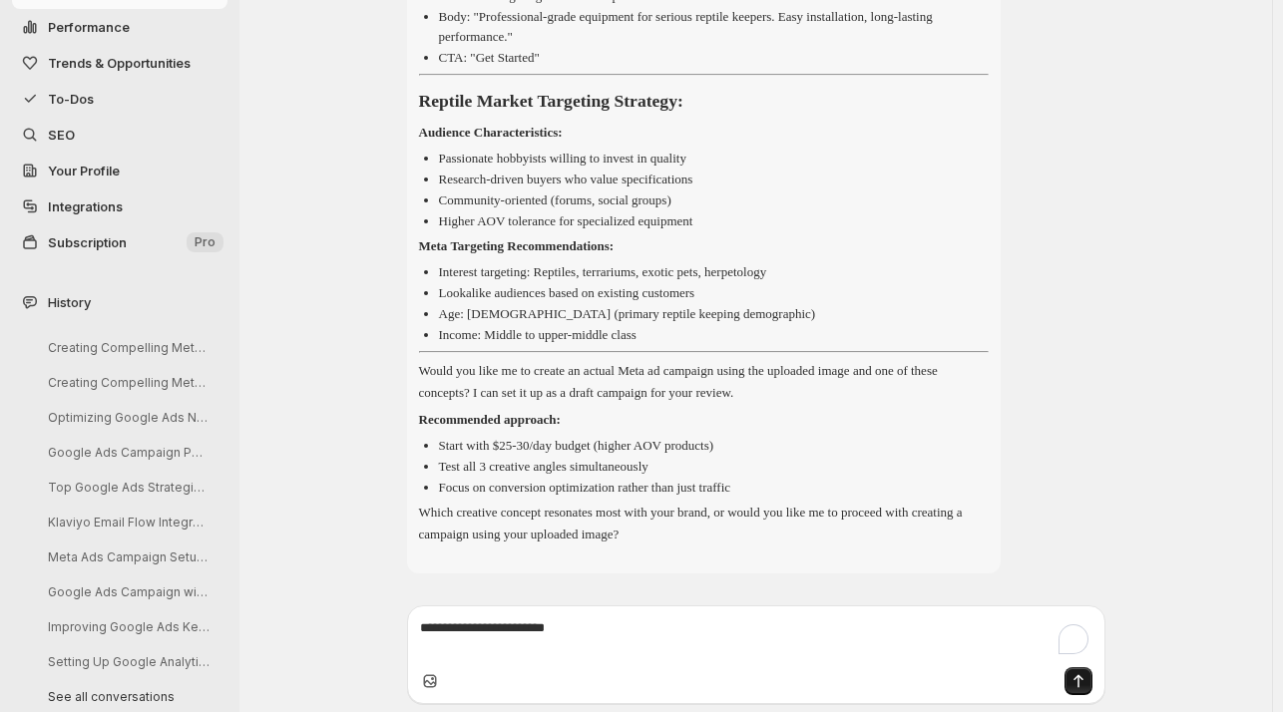
click at [447, 627] on textarea "To enrich screen reader interactions, please activate Accessibility in Grammarl…" at bounding box center [756, 638] width 672 height 40
paste textarea "**********"
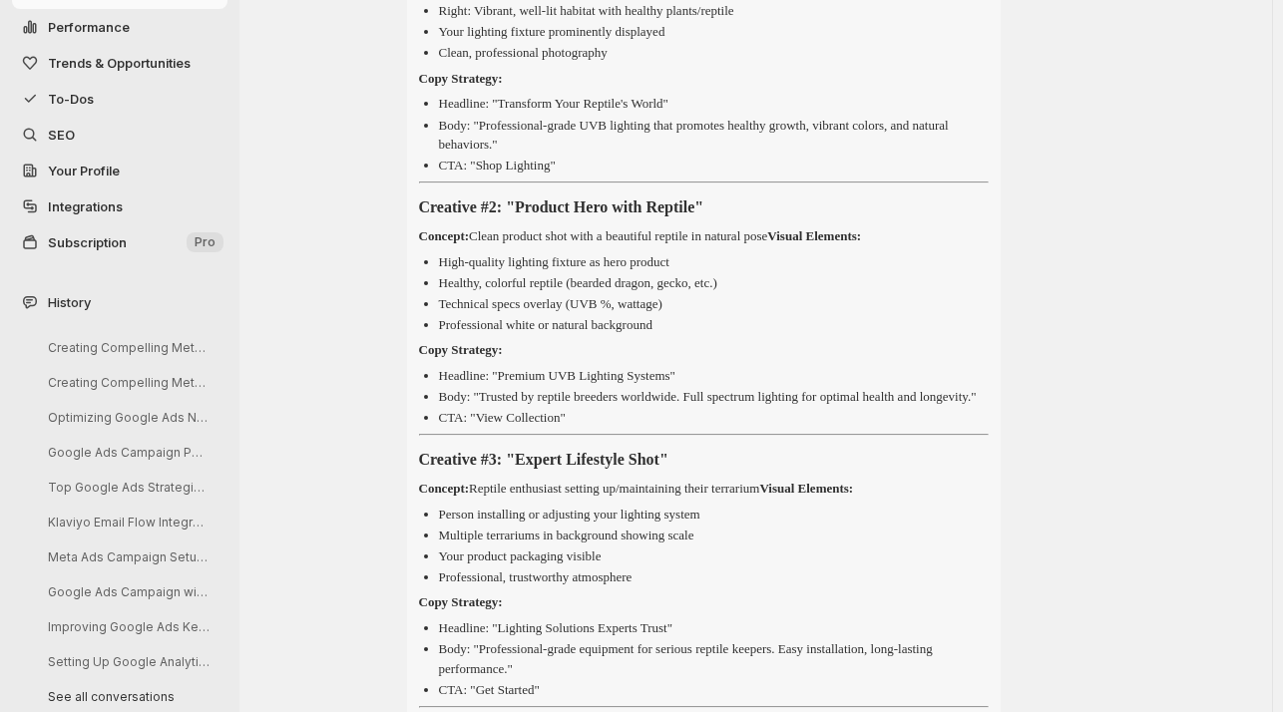
scroll to position [2515, 0]
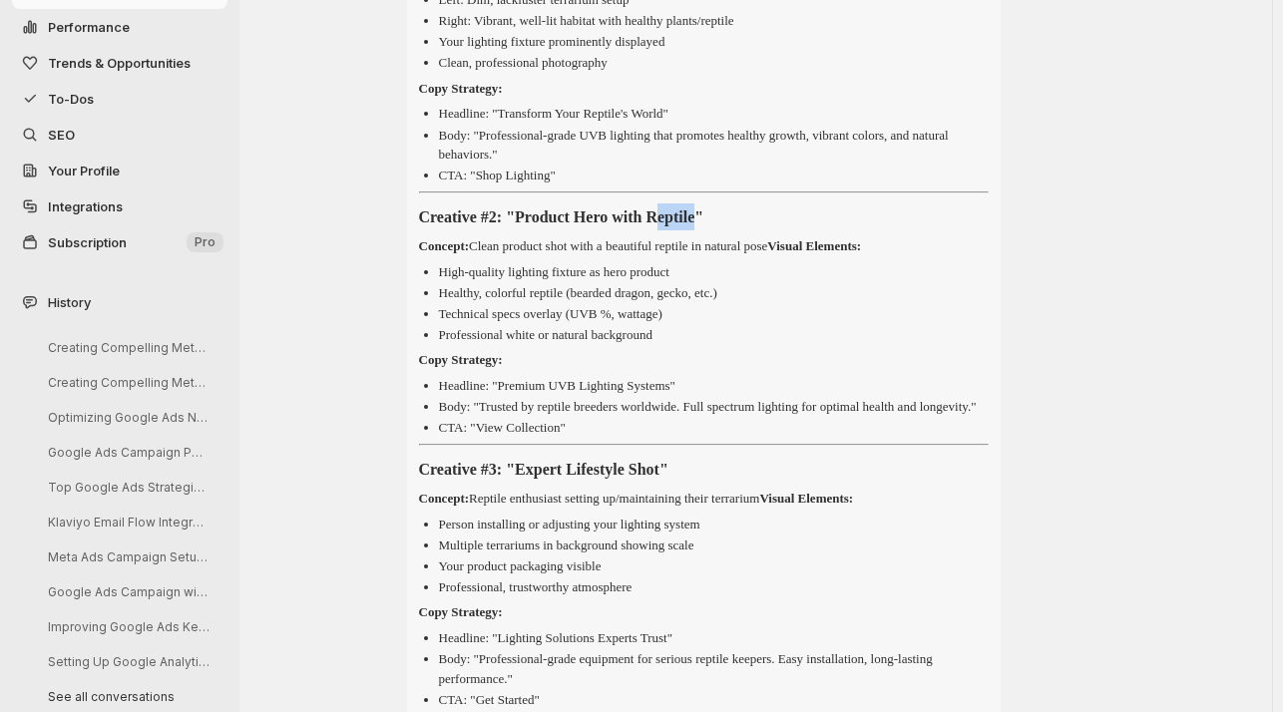
drag, startPoint x: 749, startPoint y: 271, endPoint x: 707, endPoint y: 272, distance: 41.9
drag, startPoint x: 766, startPoint y: 268, endPoint x: 427, endPoint y: 275, distance: 339.2
click at [427, 230] on h3 "Creative #2: "Product Hero with Reptile"" at bounding box center [704, 216] width 570 height 27
copy strong "Creative #2: "Product Hero with Reptile""
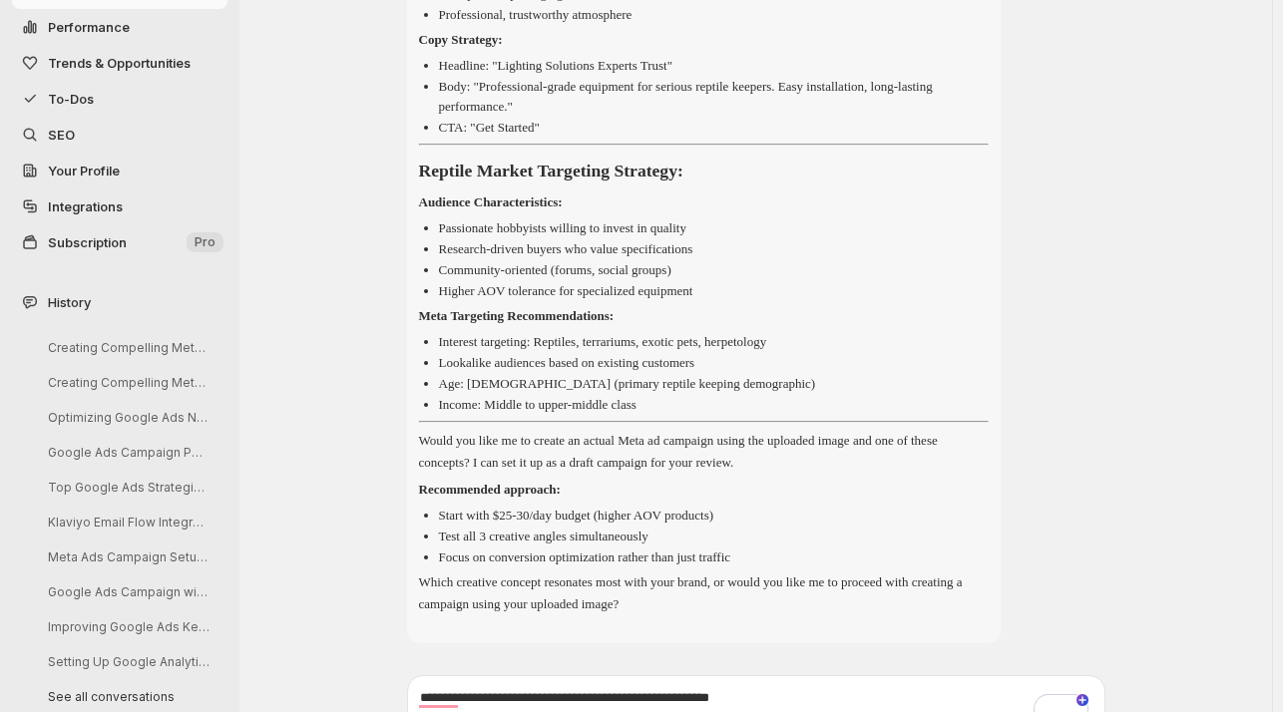
scroll to position [3240, 0]
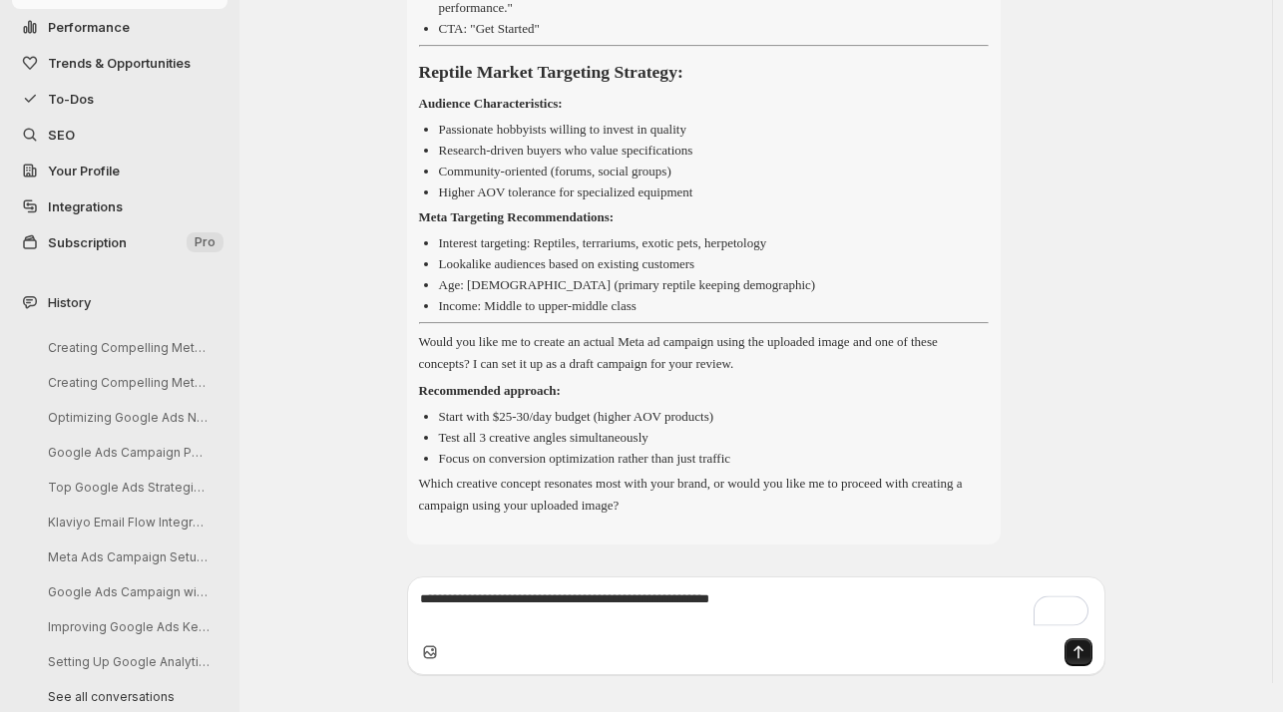
click at [817, 629] on textarea "**********" at bounding box center [756, 610] width 672 height 40
paste textarea "**********"
type textarea "**********"
click at [1080, 662] on icon "Send message" at bounding box center [1078, 652] width 20 height 20
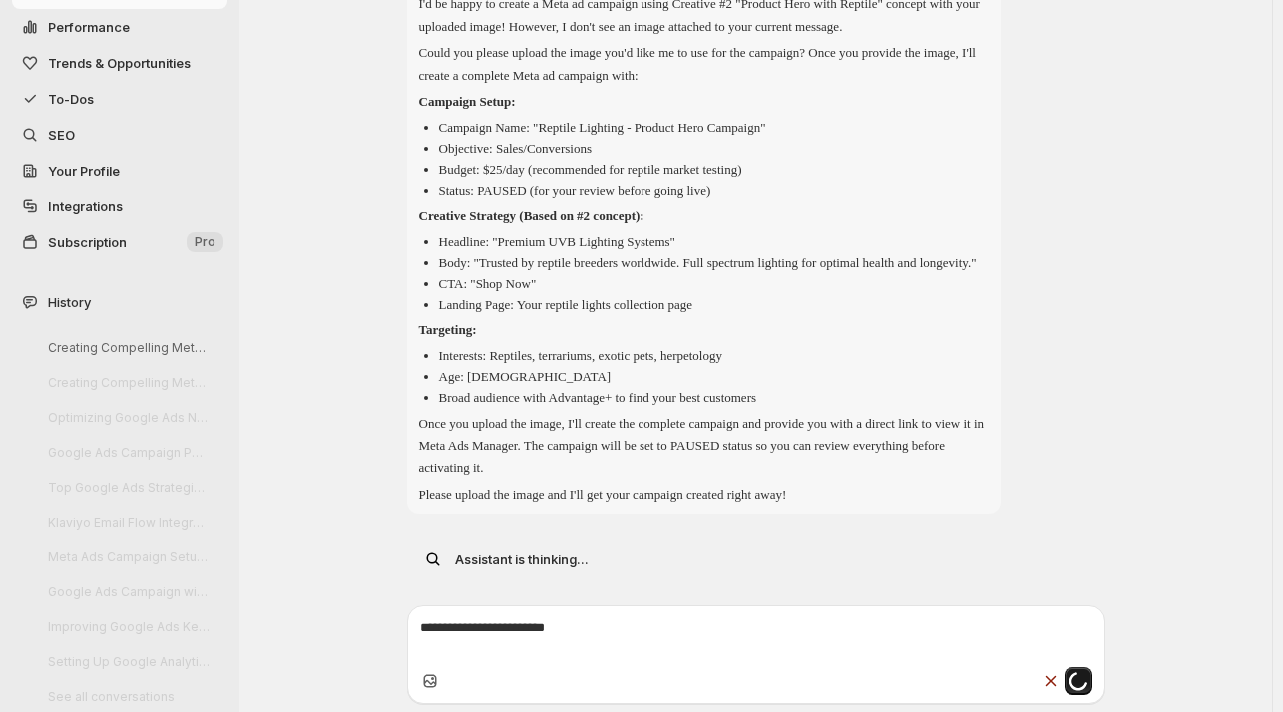
scroll to position [3911, 0]
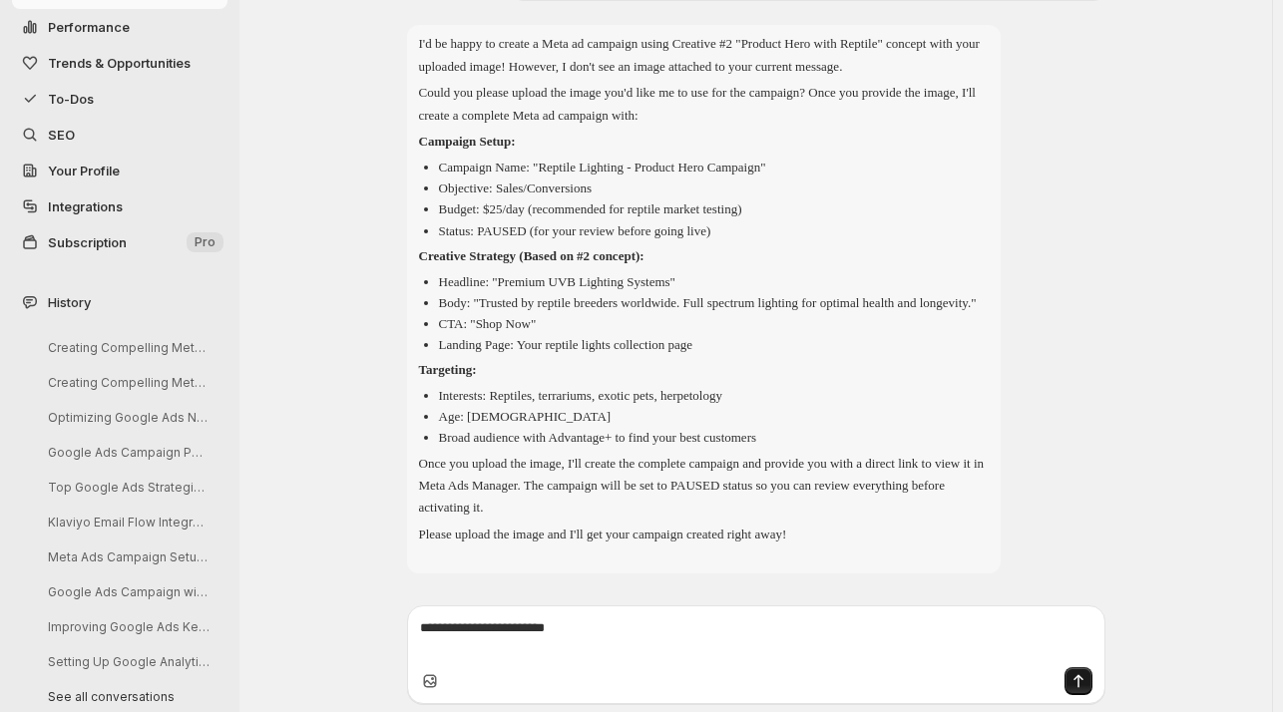
click at [433, 683] on icon "Upload image" at bounding box center [429, 680] width 13 height 13
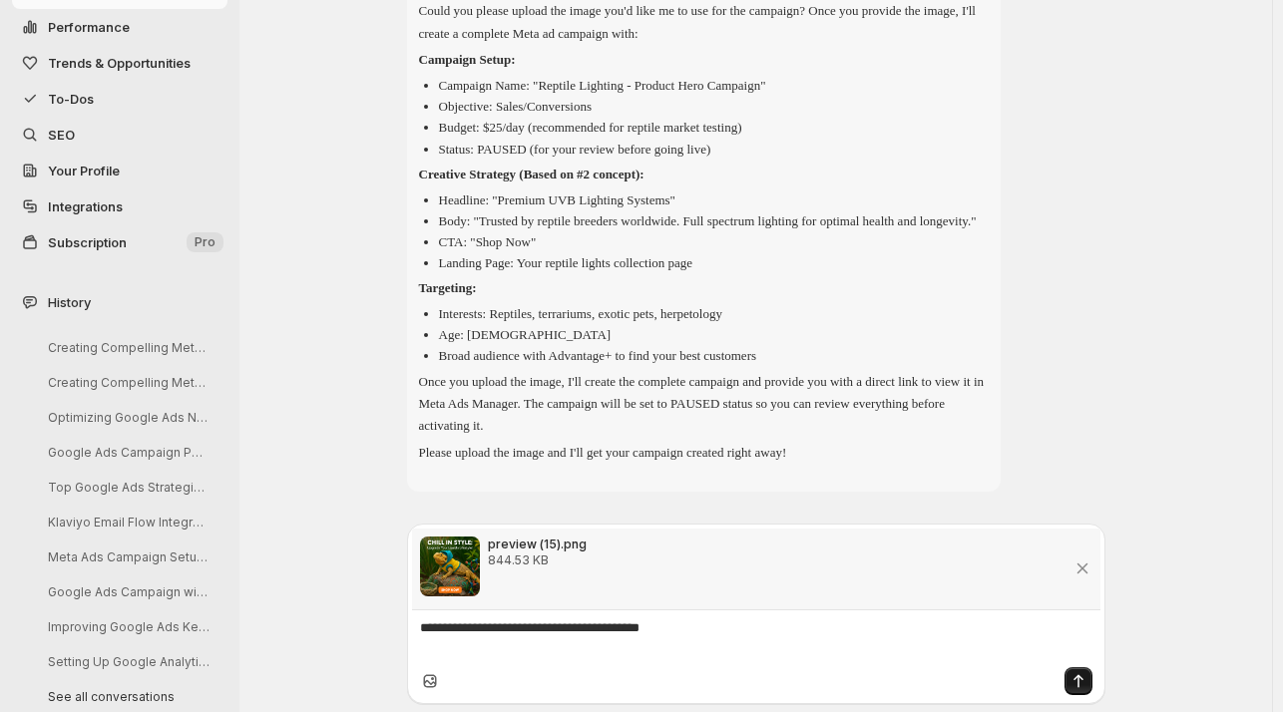
scroll to position [3994, 0]
click at [1084, 685] on icon "Send message" at bounding box center [1078, 681] width 20 height 20
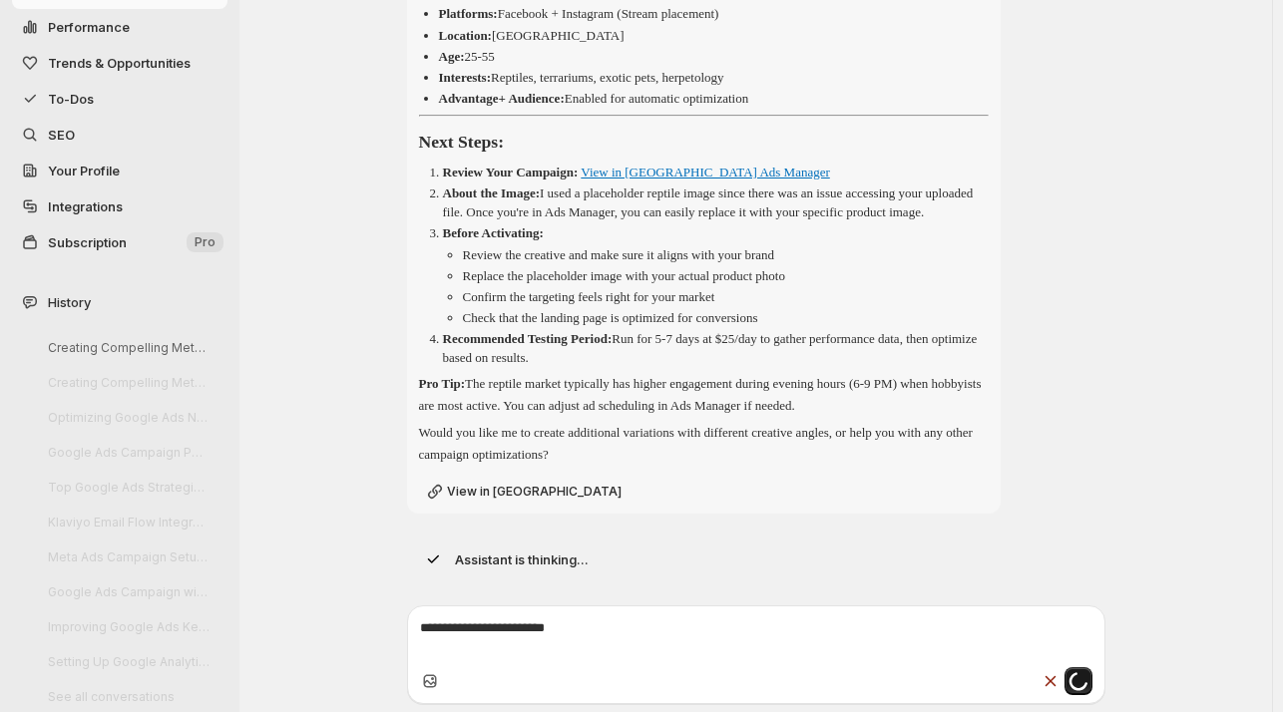
scroll to position [5555, 0]
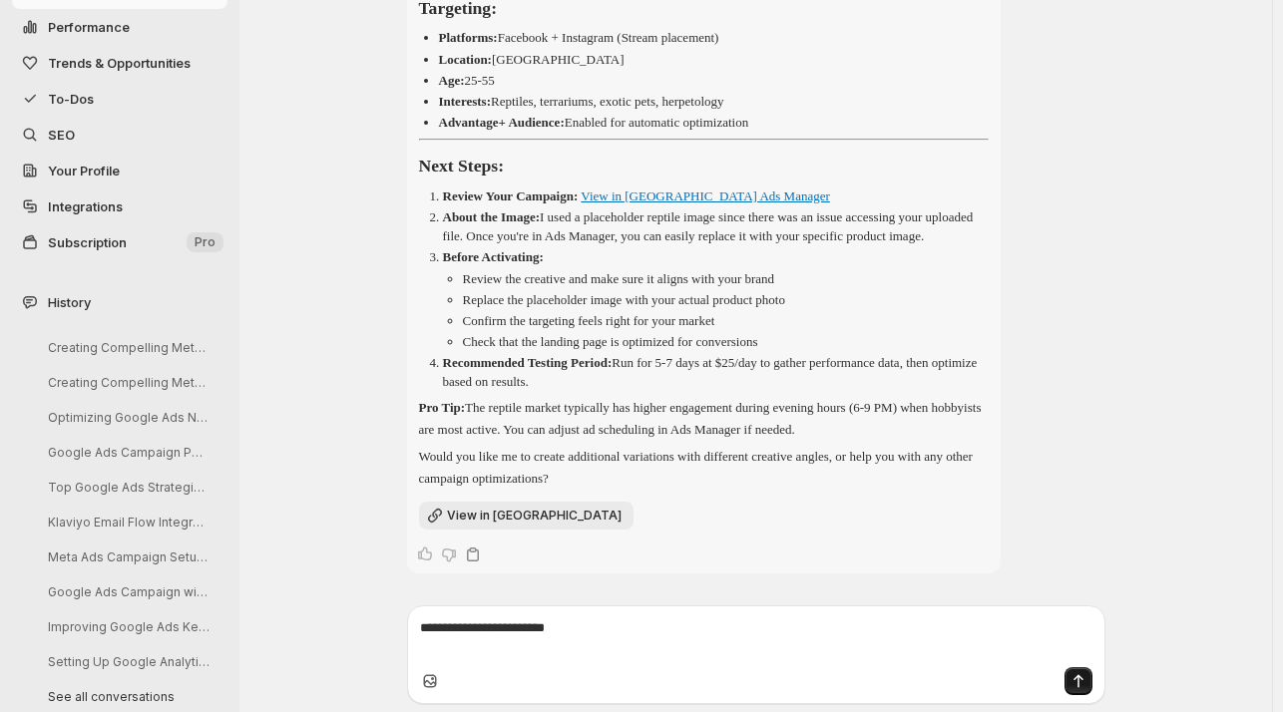
click at [491, 518] on span "View in Meta" at bounding box center [534, 516] width 175 height 16
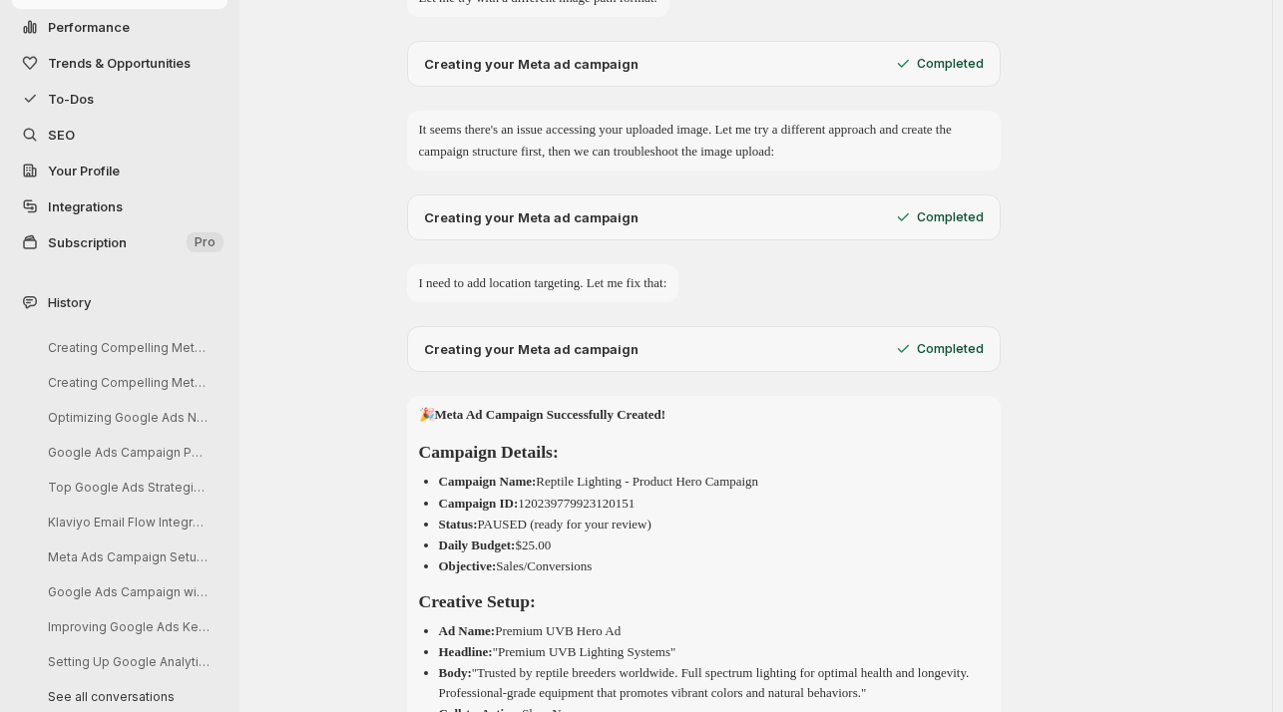
scroll to position [4637, 0]
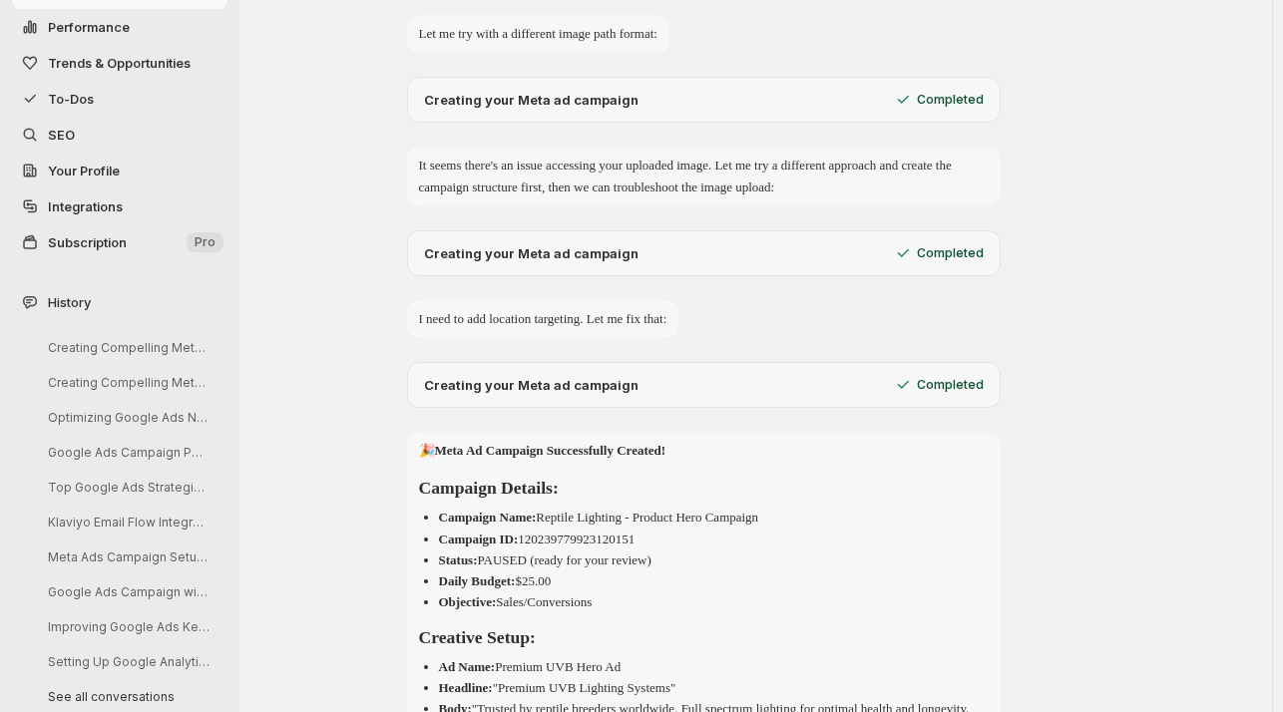
click at [68, 84] on button "To-Dos" at bounding box center [119, 99] width 215 height 36
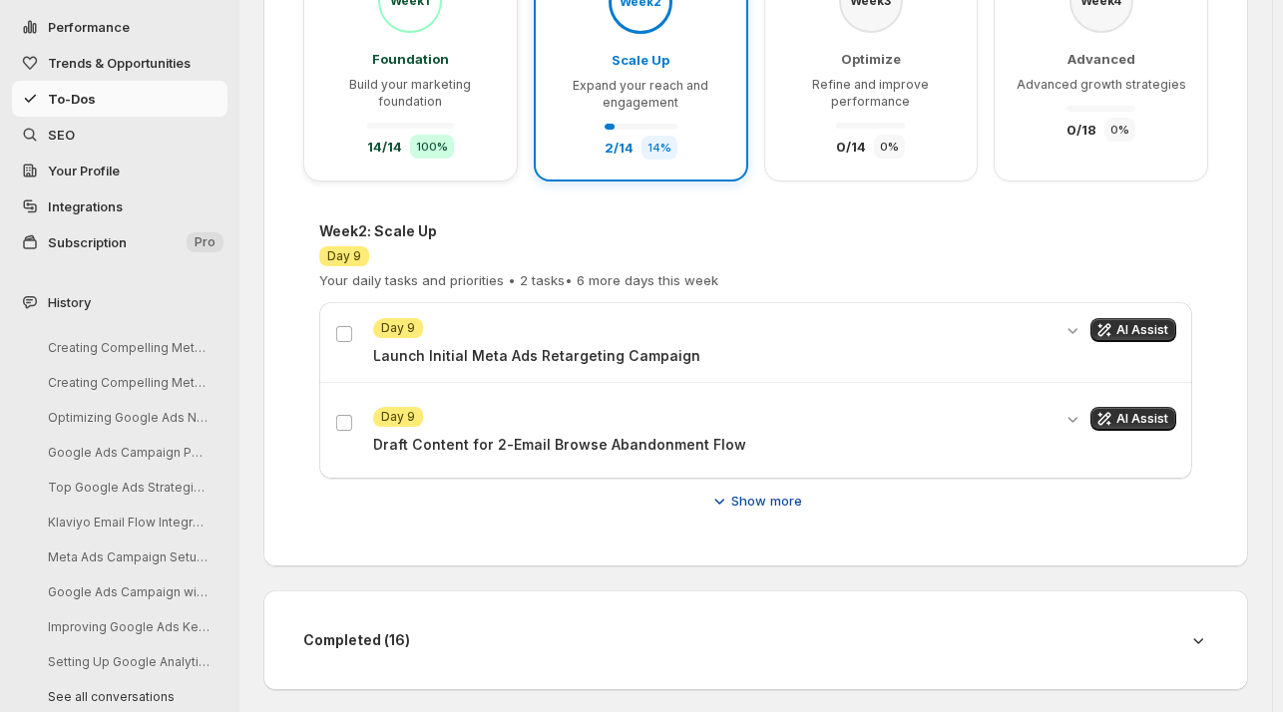
click at [773, 503] on span "Show more" at bounding box center [766, 501] width 71 height 20
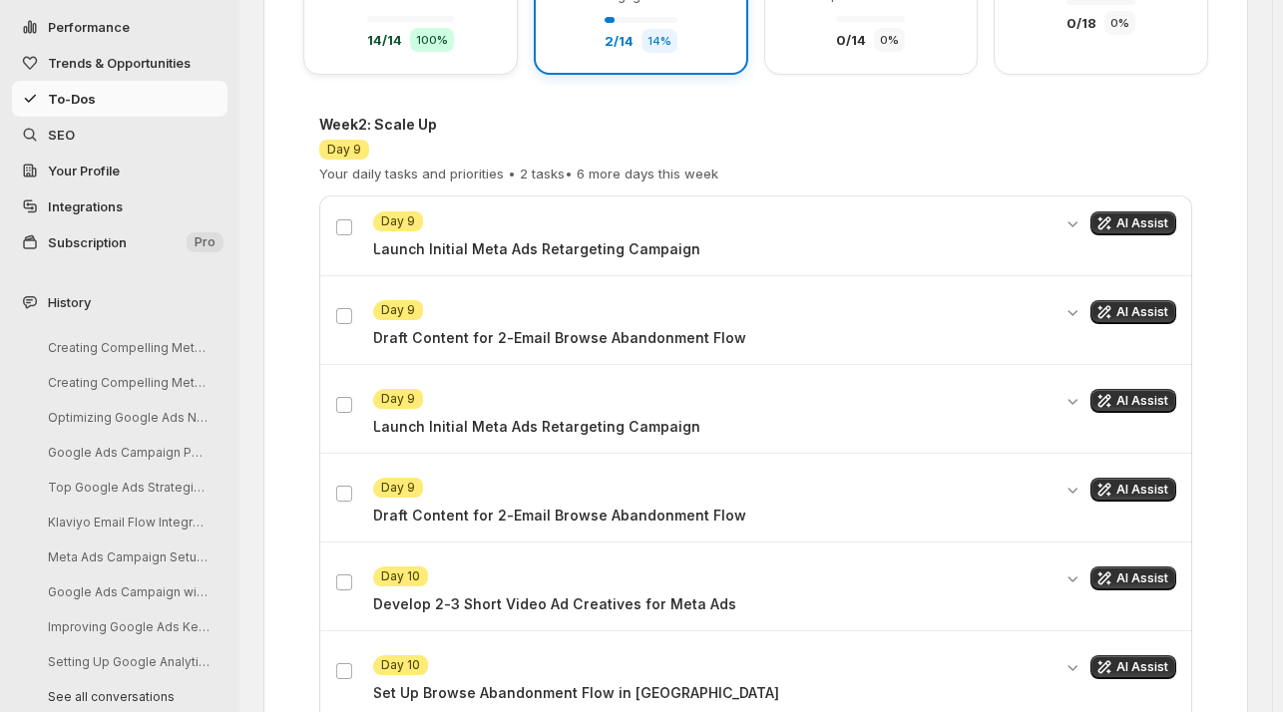
scroll to position [0, 0]
